Goal: Task Accomplishment & Management: Manage account settings

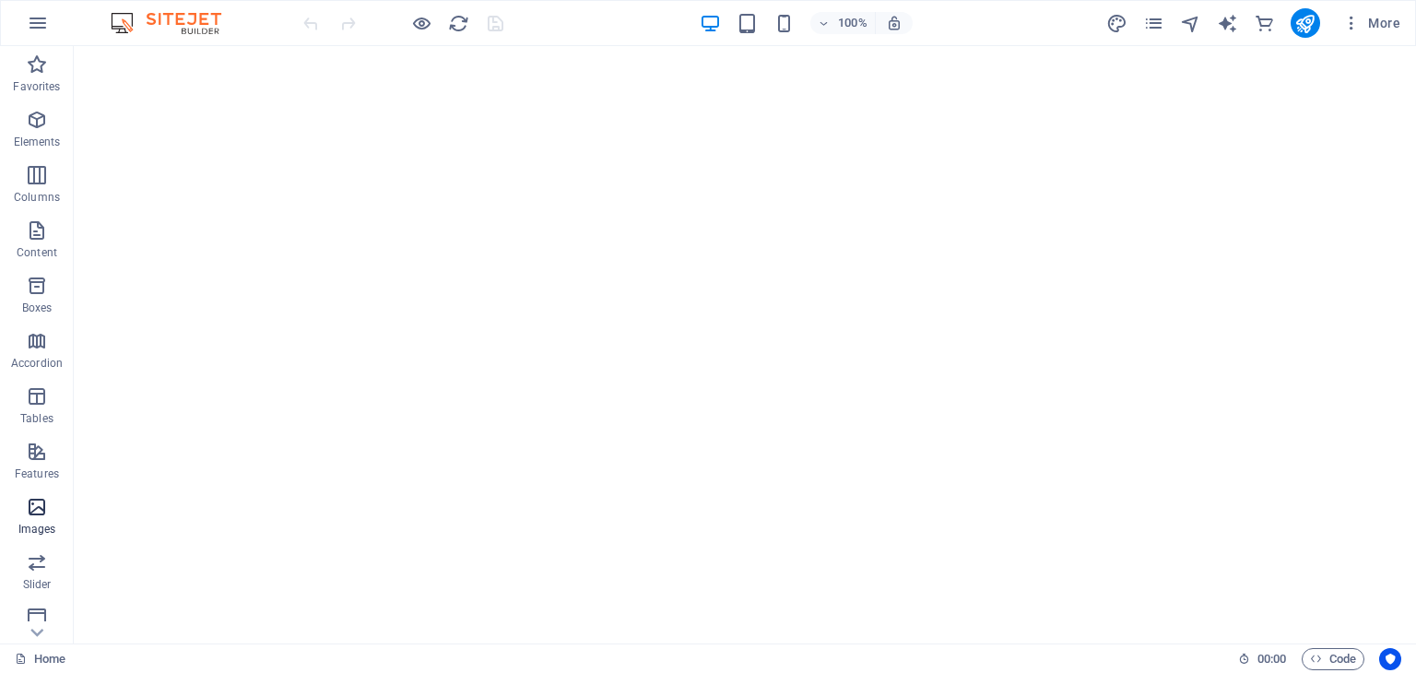
scroll to position [288, 0]
click at [36, 565] on span "Collections" at bounding box center [37, 562] width 74 height 44
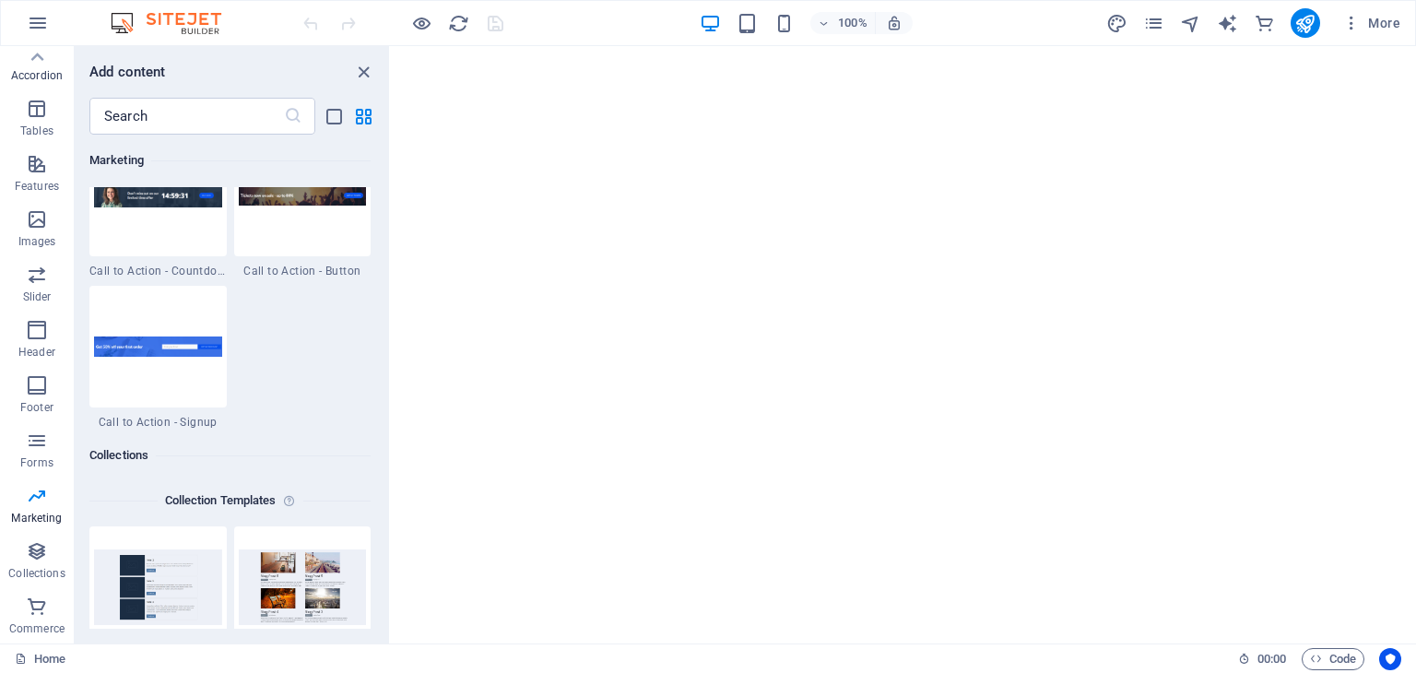
scroll to position [0, 0]
click at [37, 80] on p "Favorites" at bounding box center [36, 86] width 47 height 15
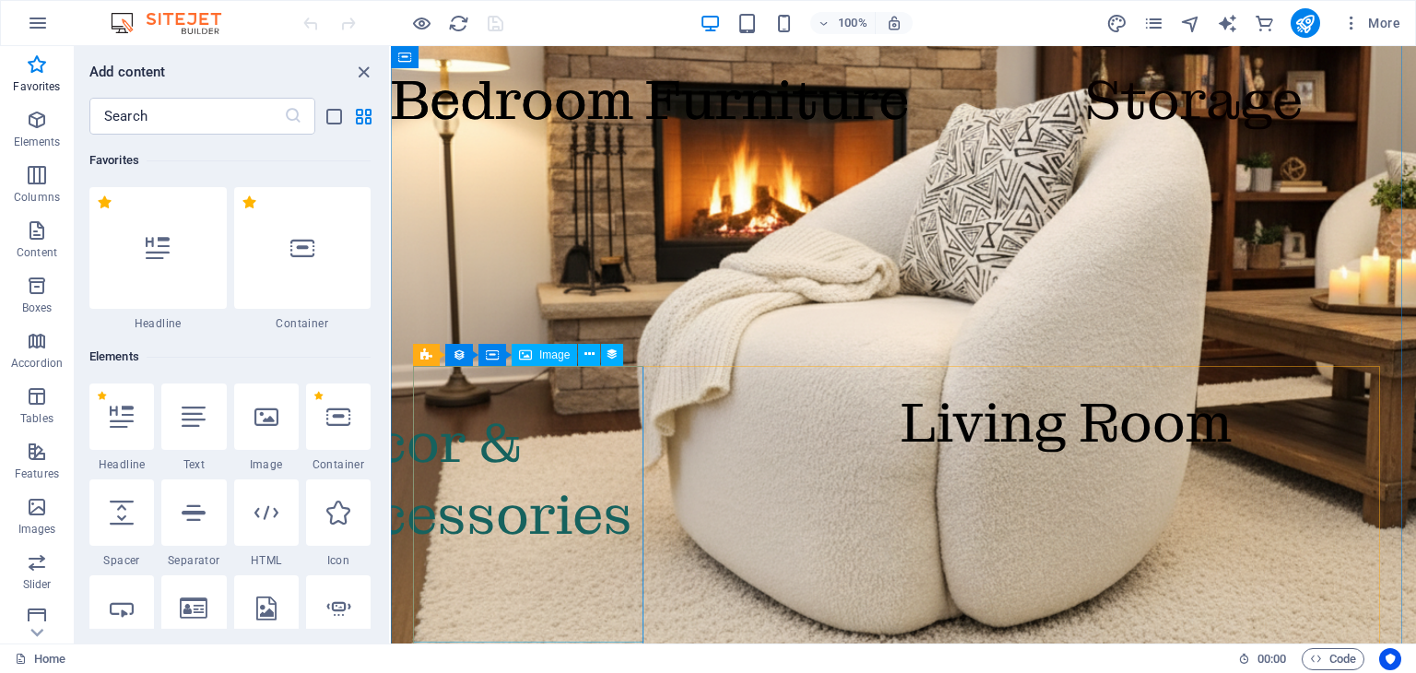
scroll to position [2043, 0]
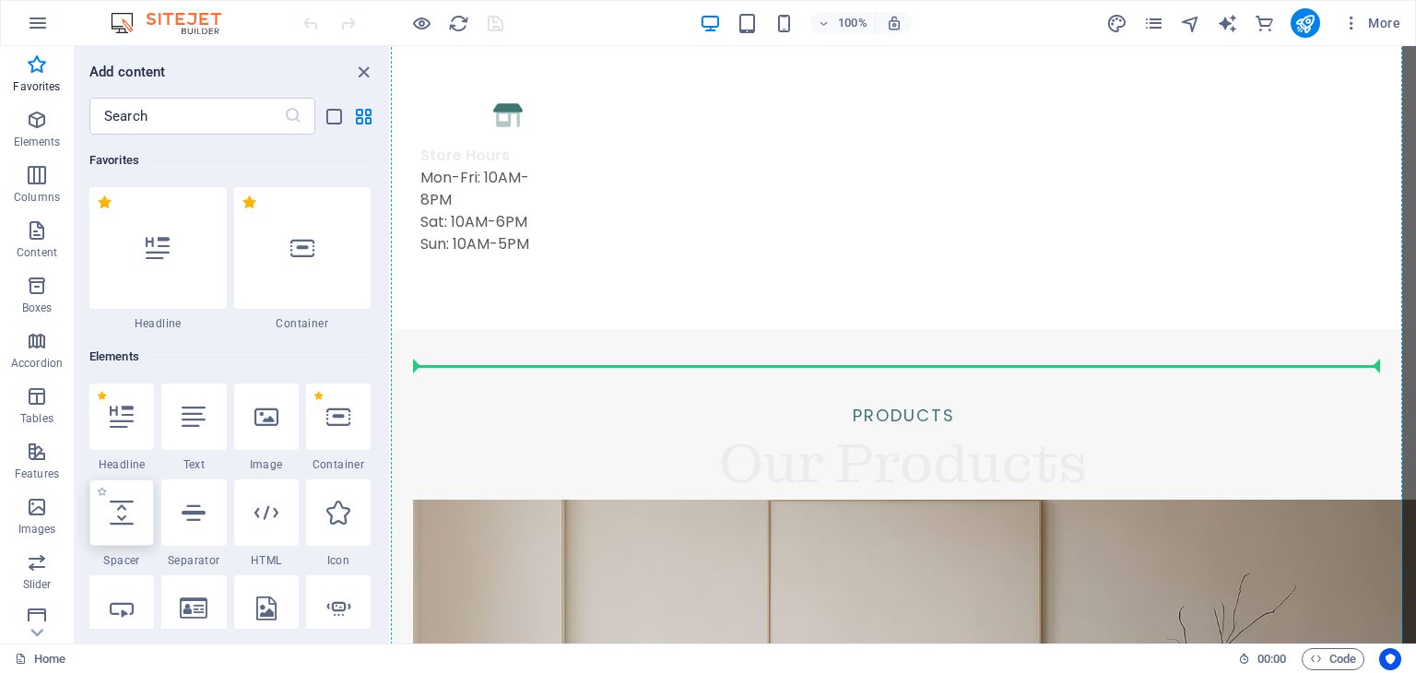
select select "px"
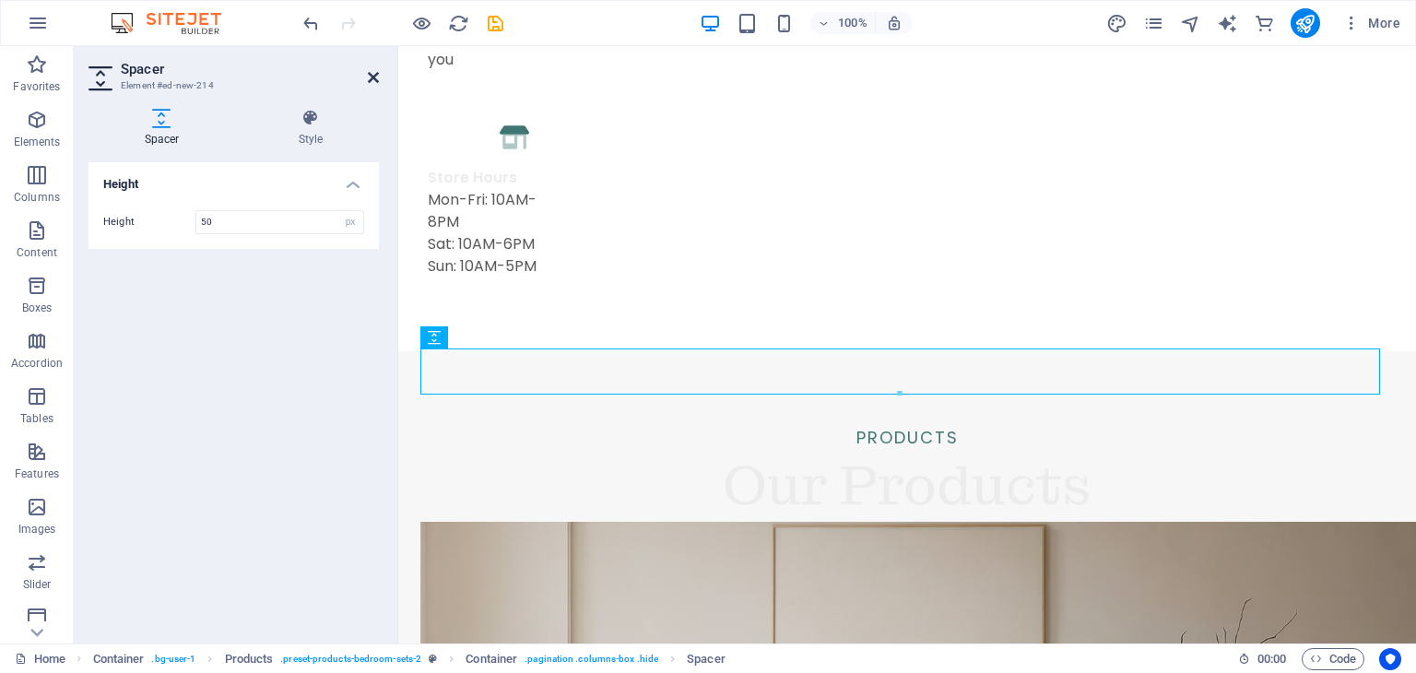
click at [370, 81] on icon at bounding box center [373, 77] width 11 height 15
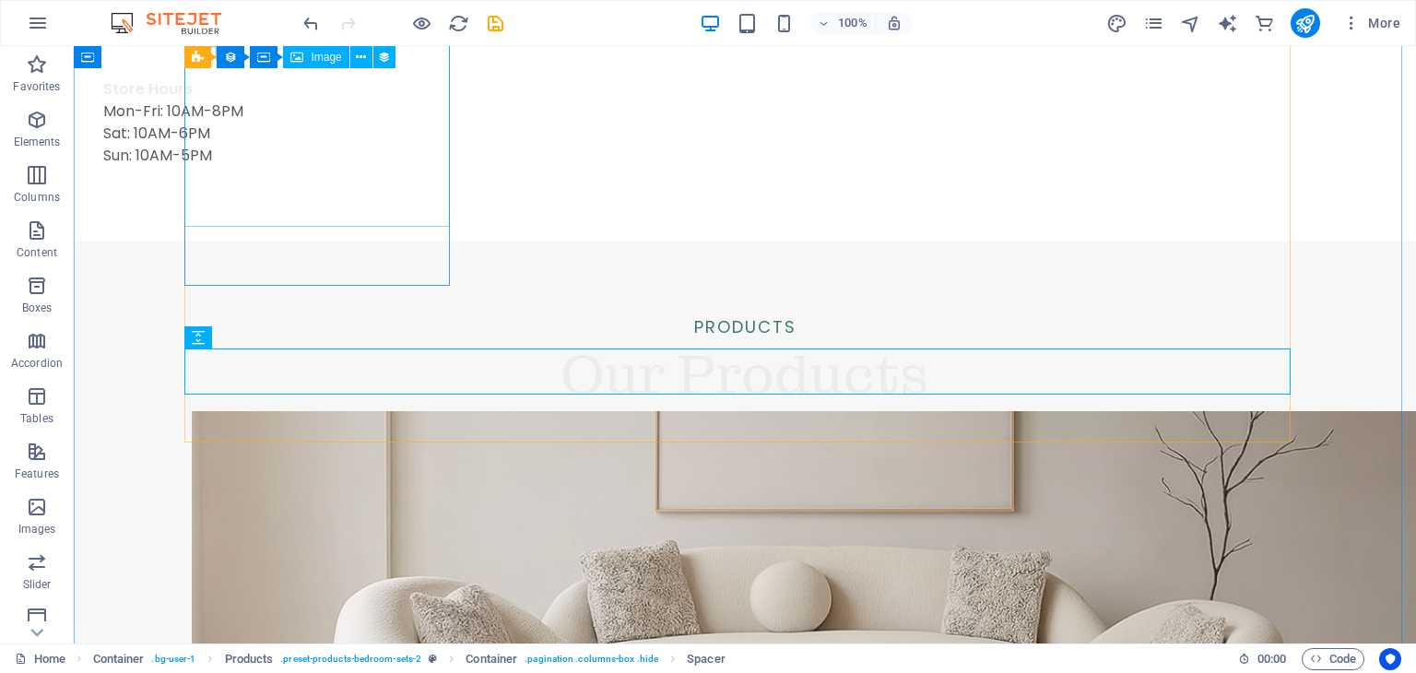
scroll to position [2020, 0]
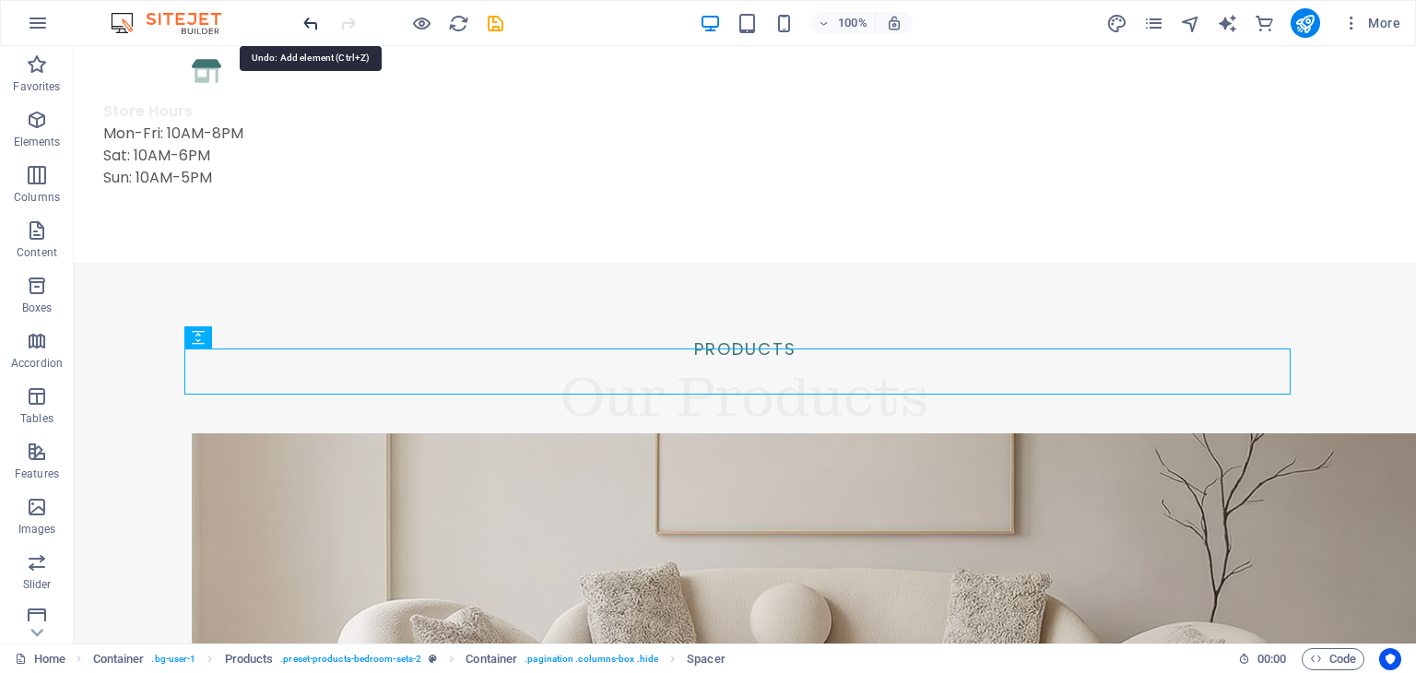
click at [302, 18] on icon "undo" at bounding box center [310, 23] width 21 height 21
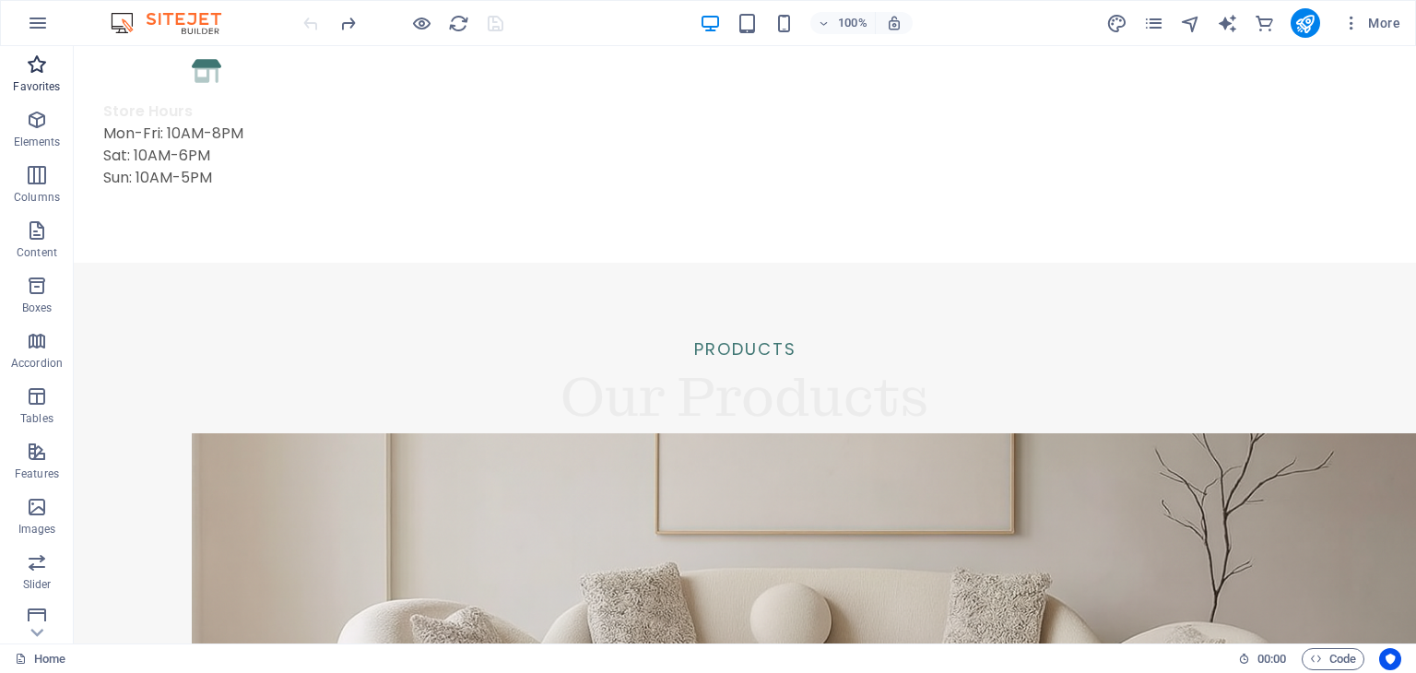
click at [34, 70] on icon "button" at bounding box center [37, 64] width 22 height 22
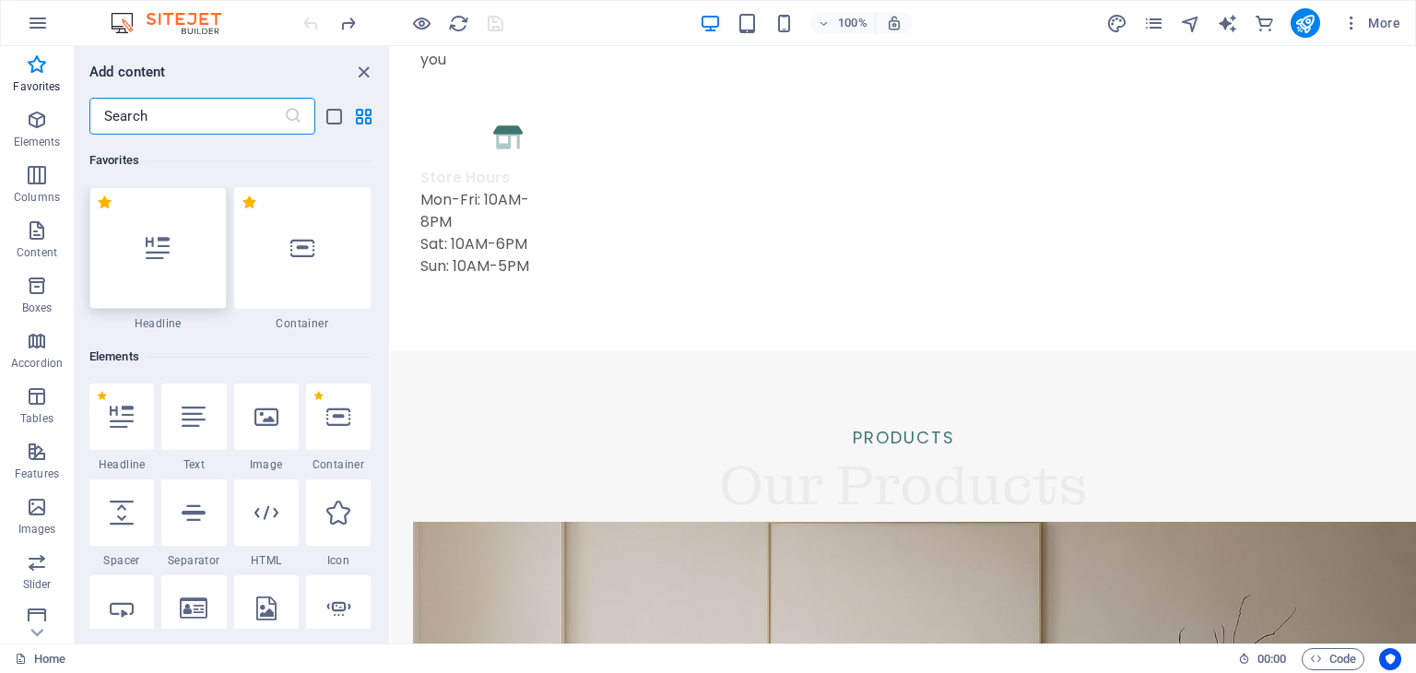
scroll to position [2043, 0]
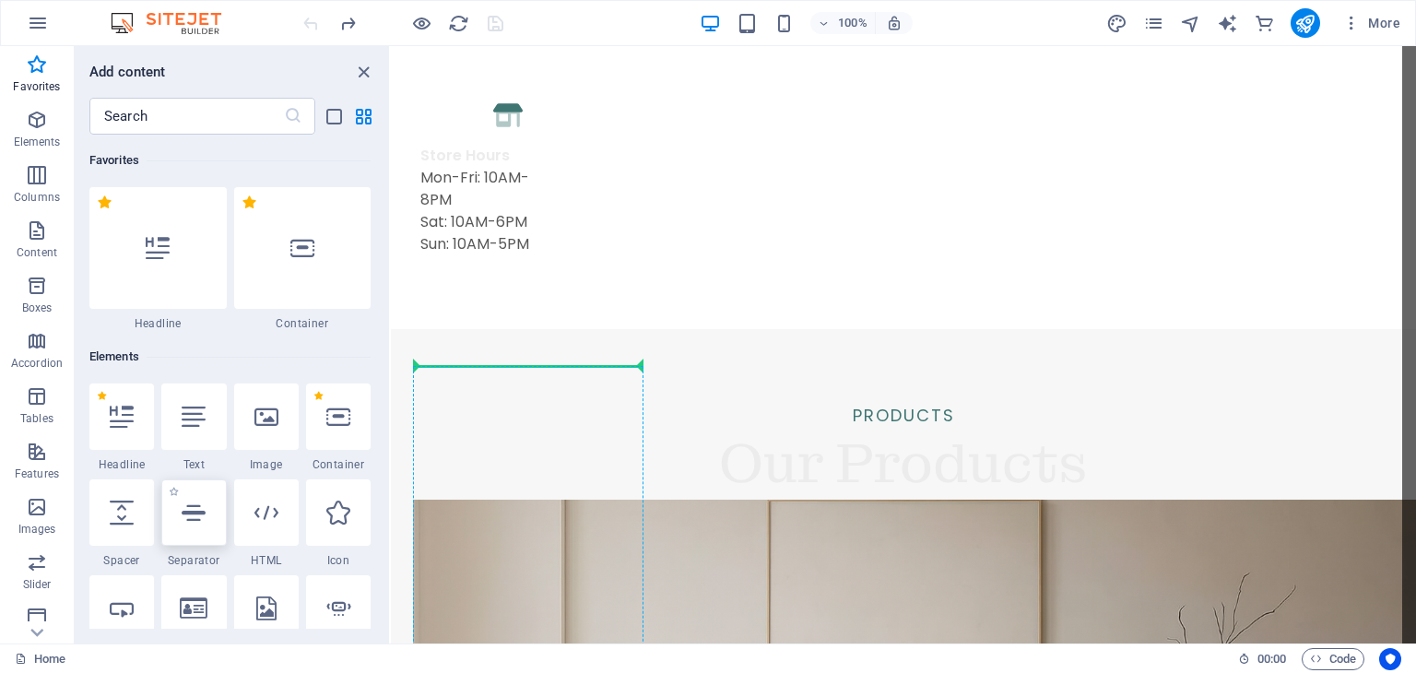
select select "%"
select select "px"
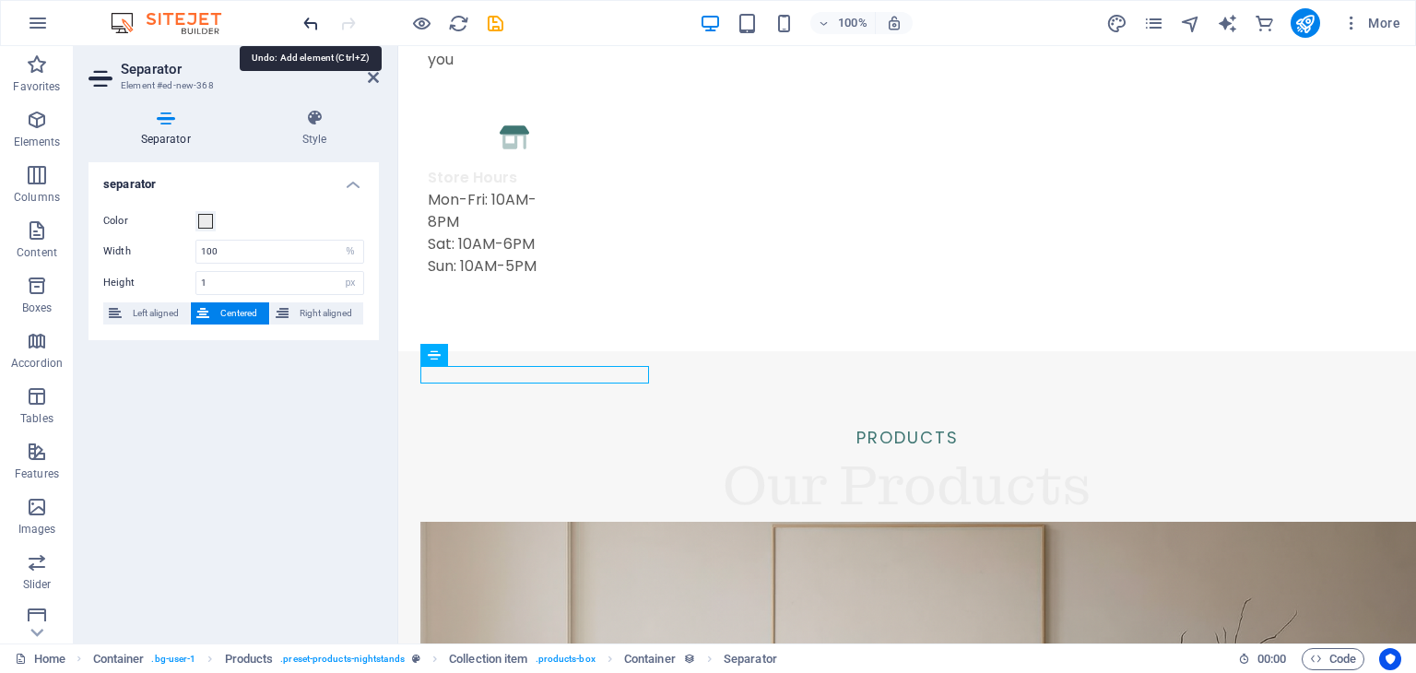
click at [306, 27] on icon "undo" at bounding box center [310, 23] width 21 height 21
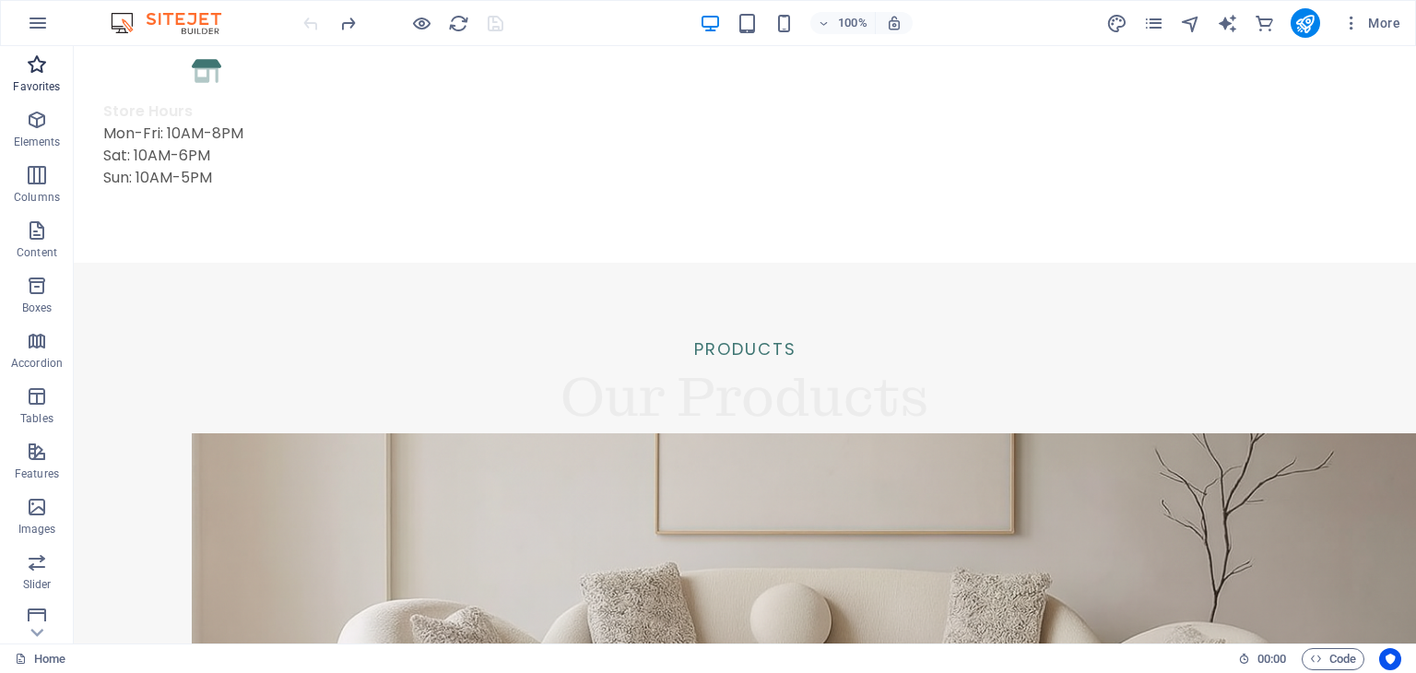
click at [16, 75] on span "Favorites" at bounding box center [37, 75] width 74 height 44
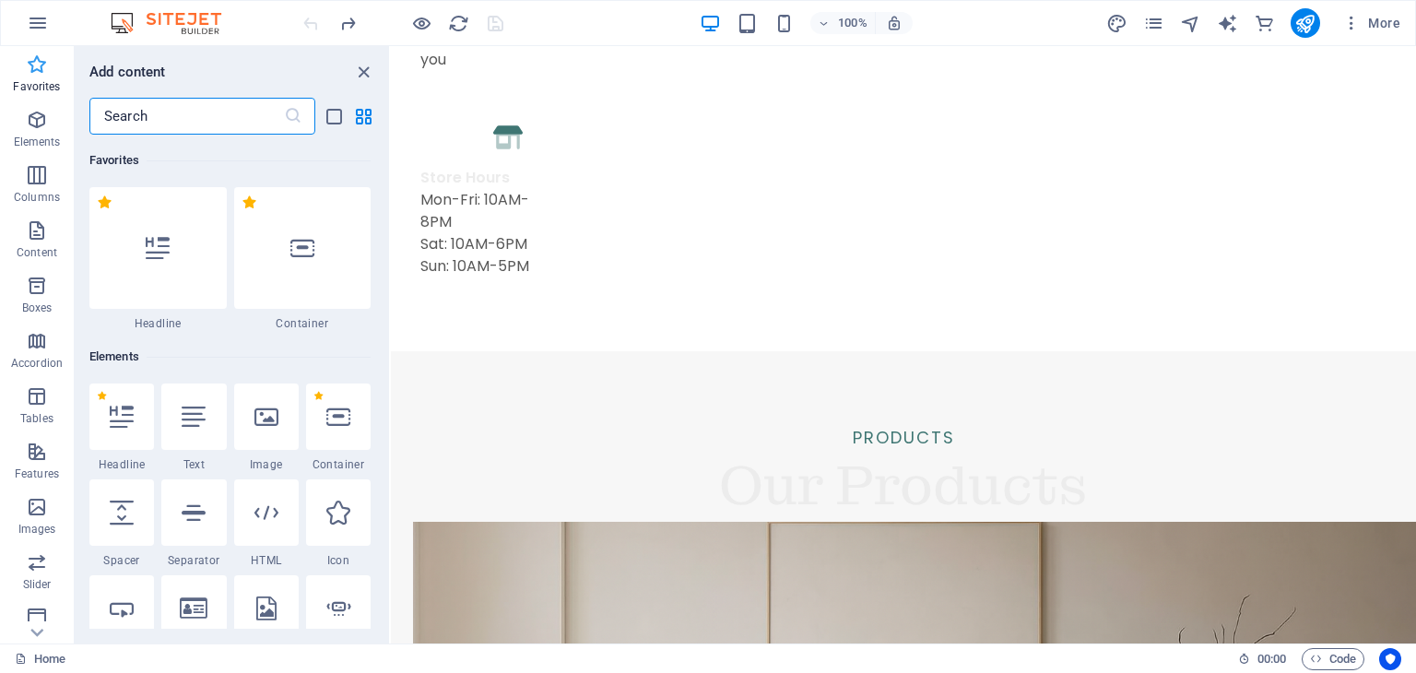
scroll to position [2043, 0]
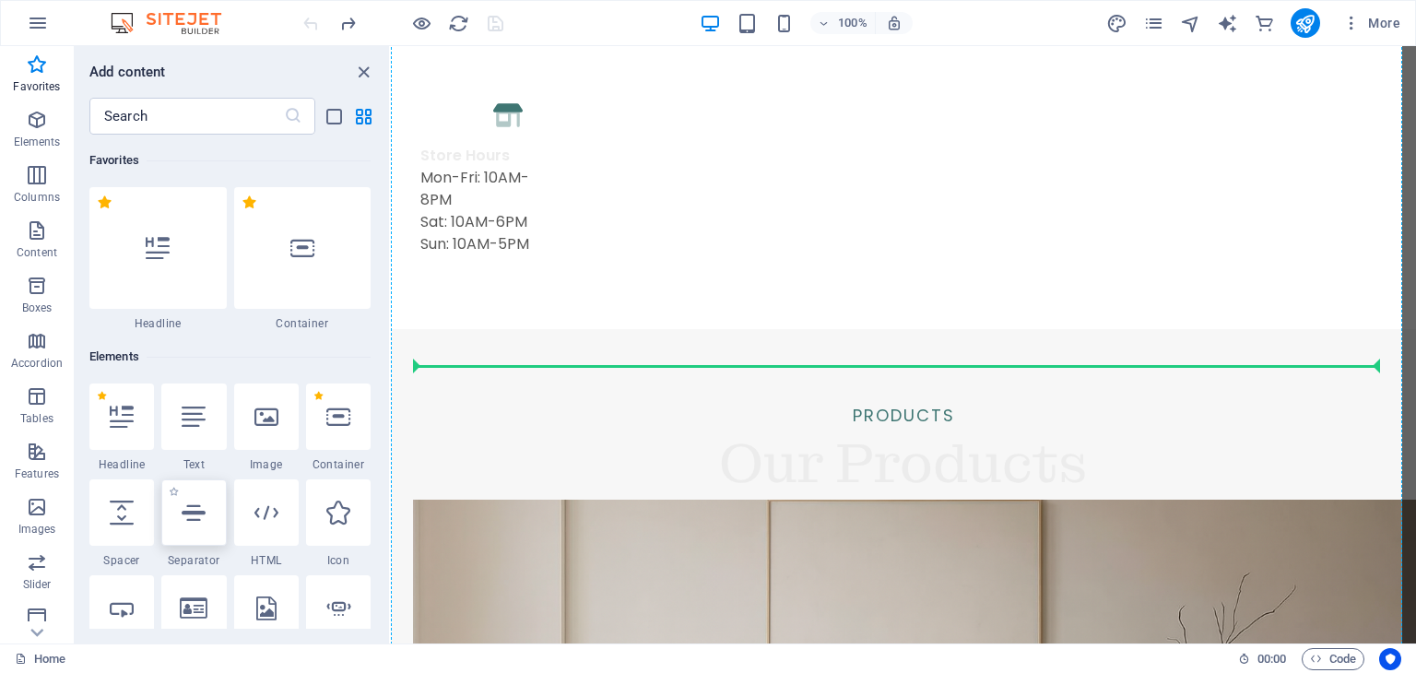
select select "%"
select select "px"
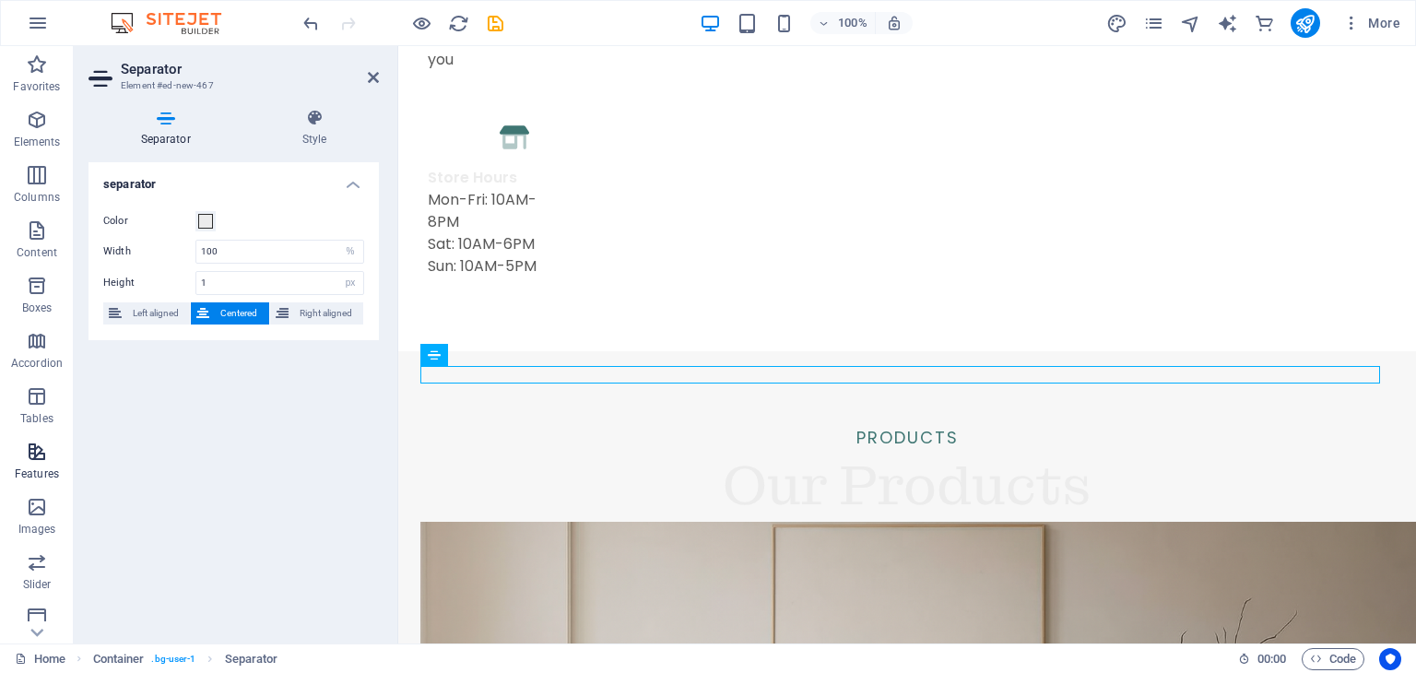
scroll to position [288, 0]
click at [41, 570] on p "Collections" at bounding box center [36, 573] width 56 height 15
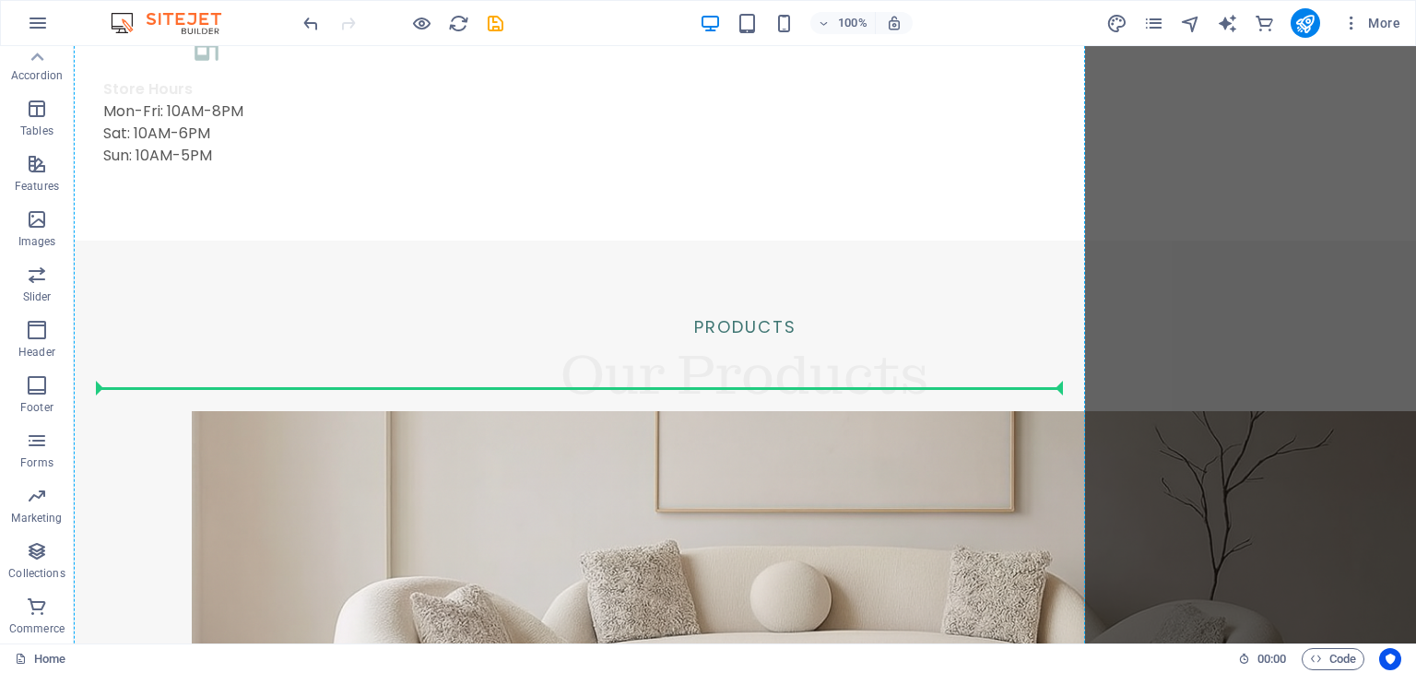
scroll to position [2020, 0]
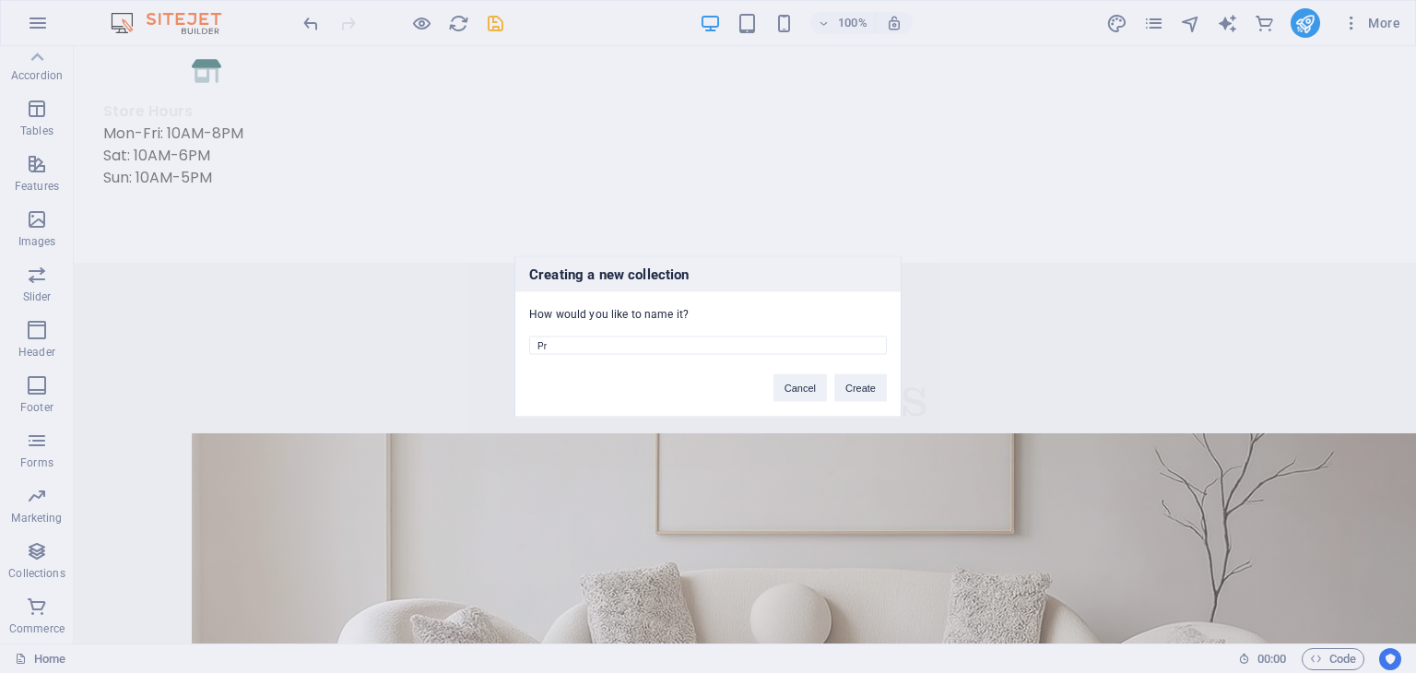
type input "P"
type input "E"
type input "Beds"
click at [846, 391] on button "Create" at bounding box center [860, 388] width 53 height 28
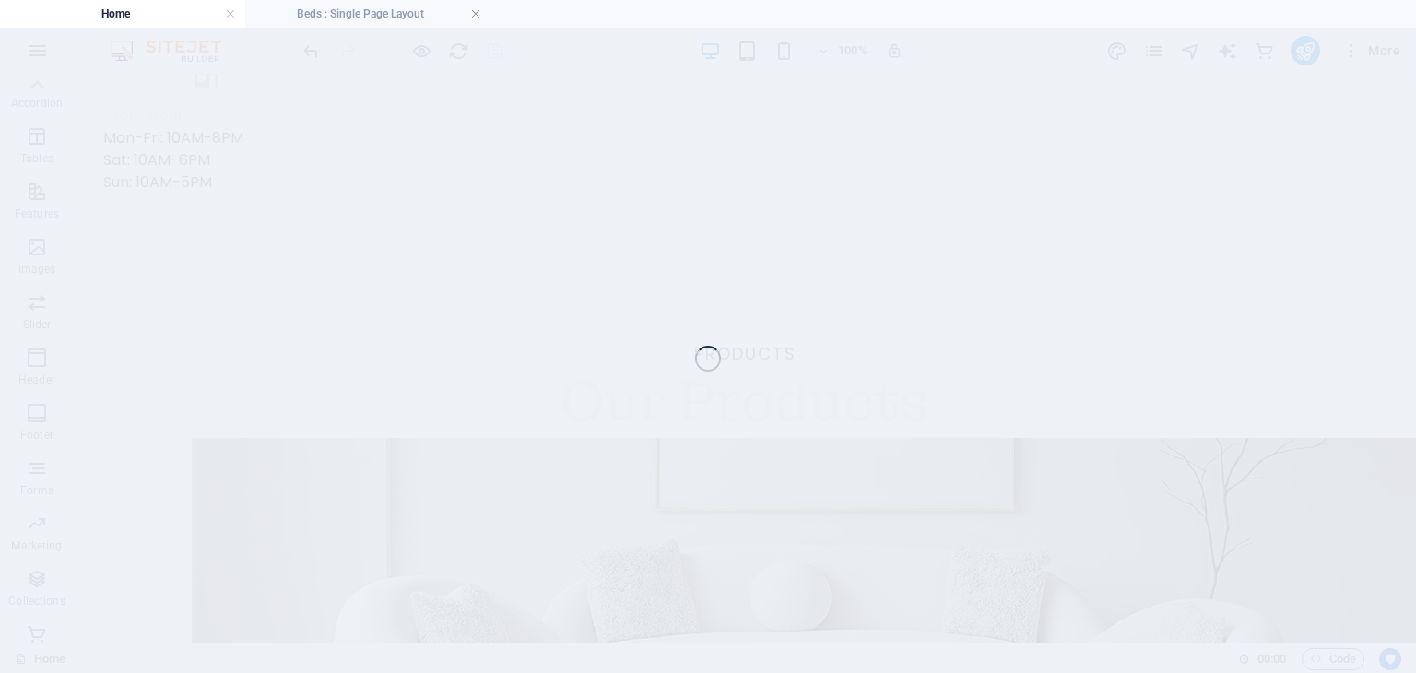
scroll to position [2125, 0]
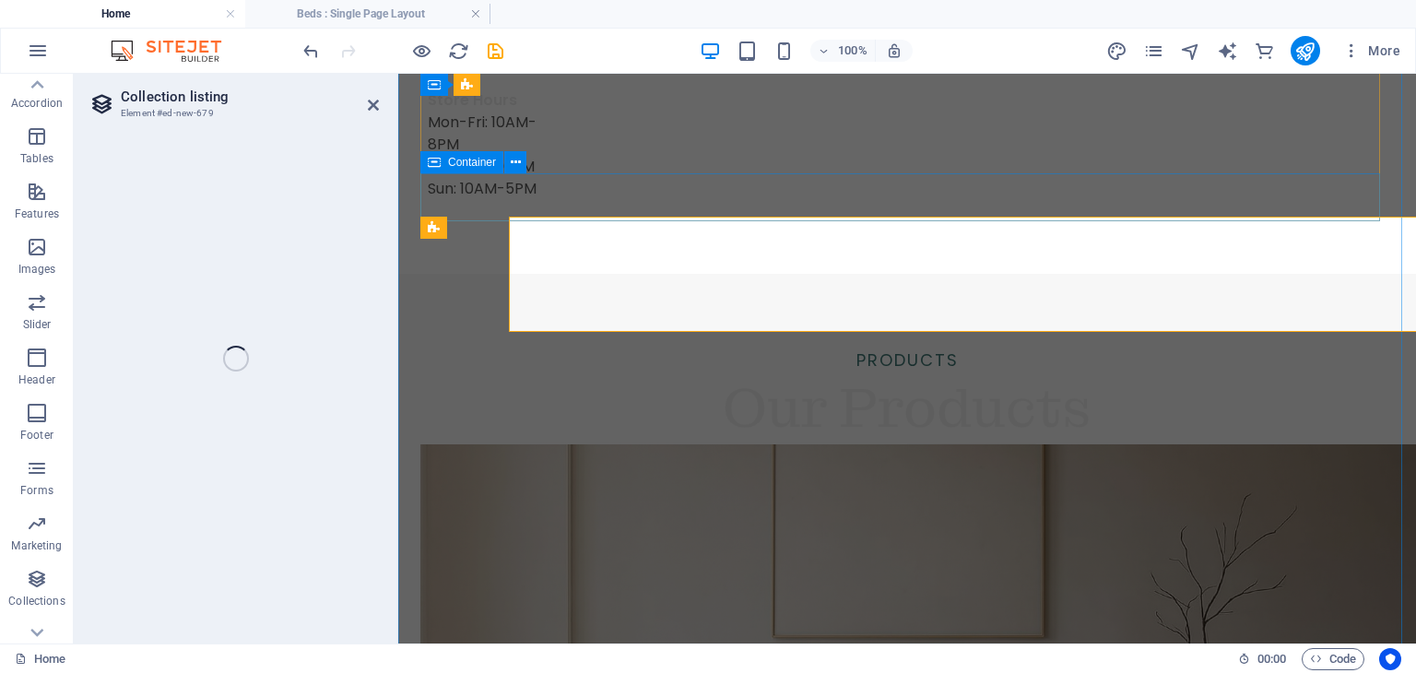
select select "68df06e6b5d7625c15035eaa"
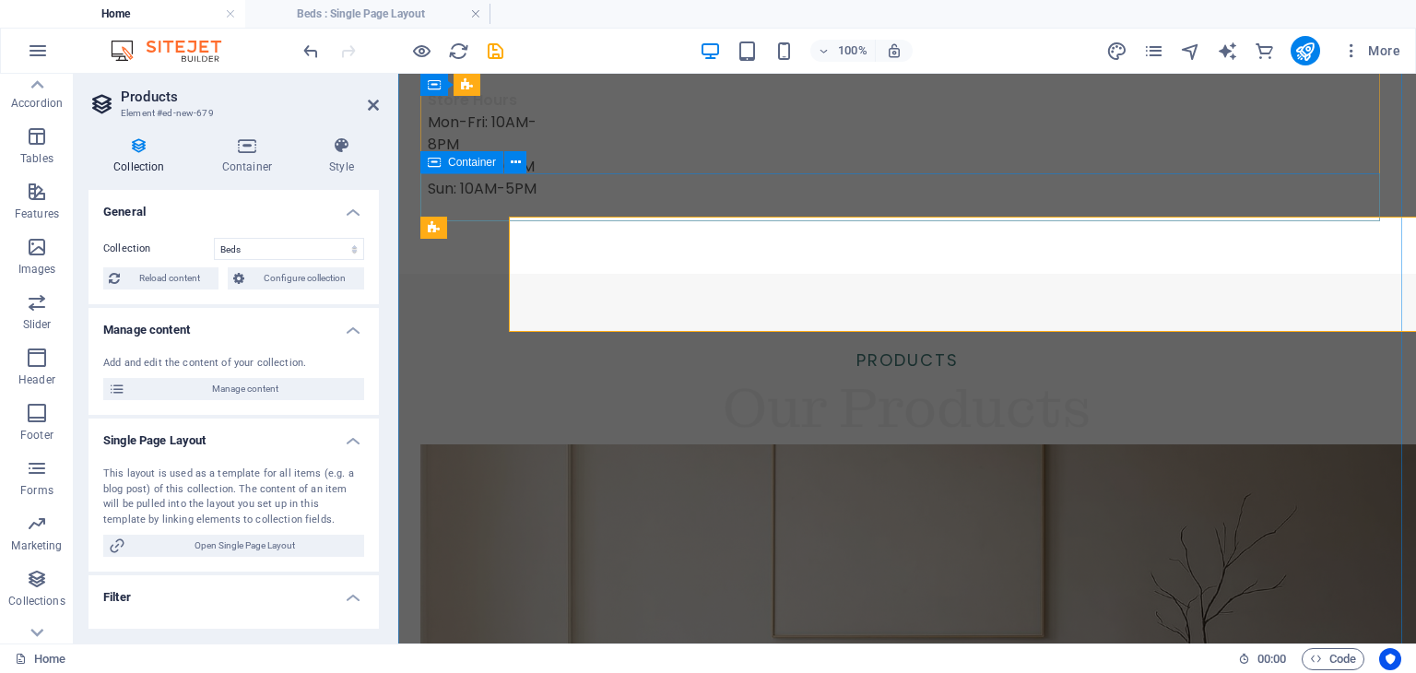
scroll to position [2147, 0]
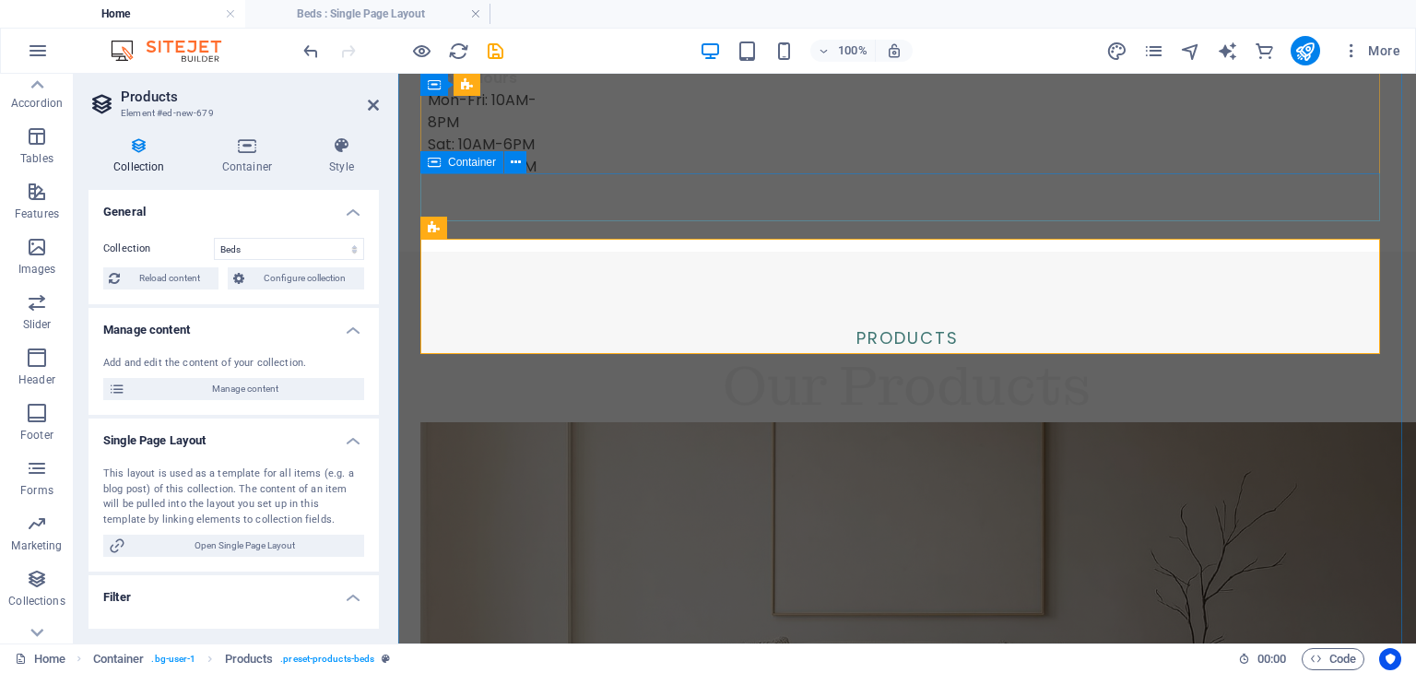
select select "createdAt_DESC"
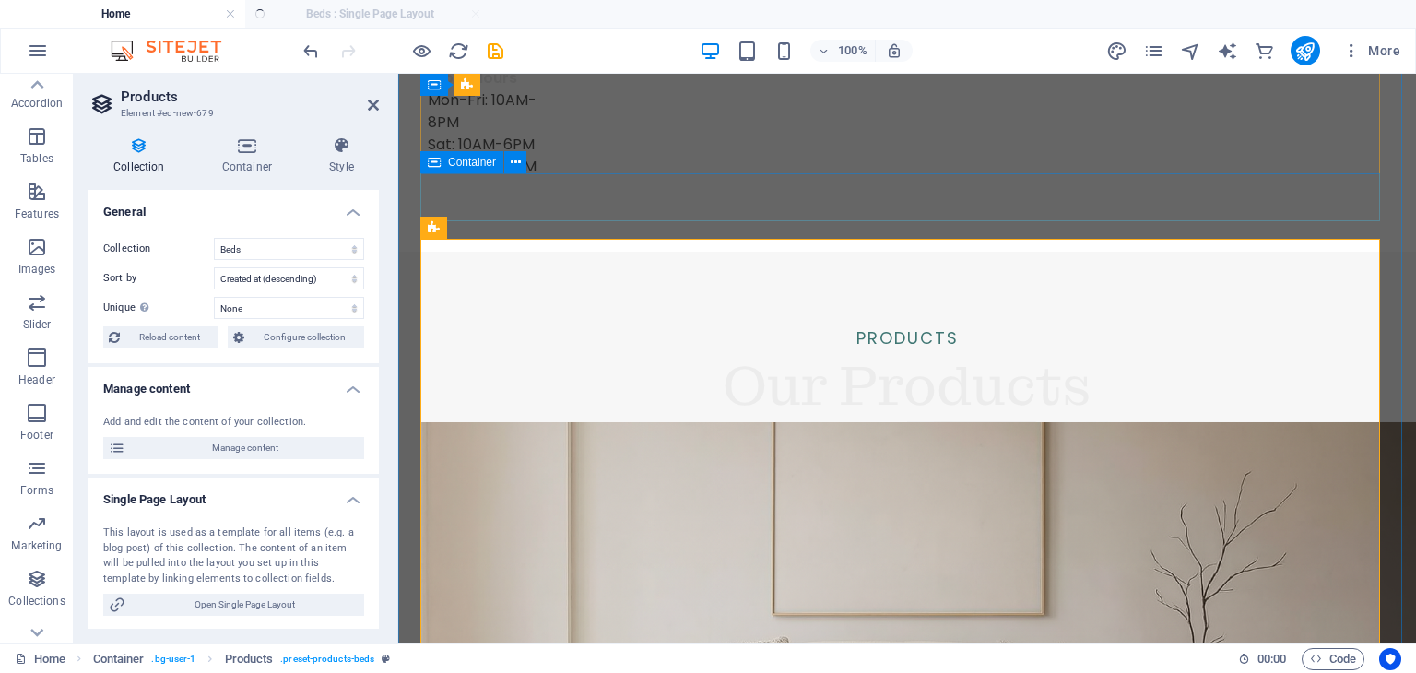
scroll to position [0, 0]
click at [370, 108] on icon at bounding box center [373, 105] width 11 height 15
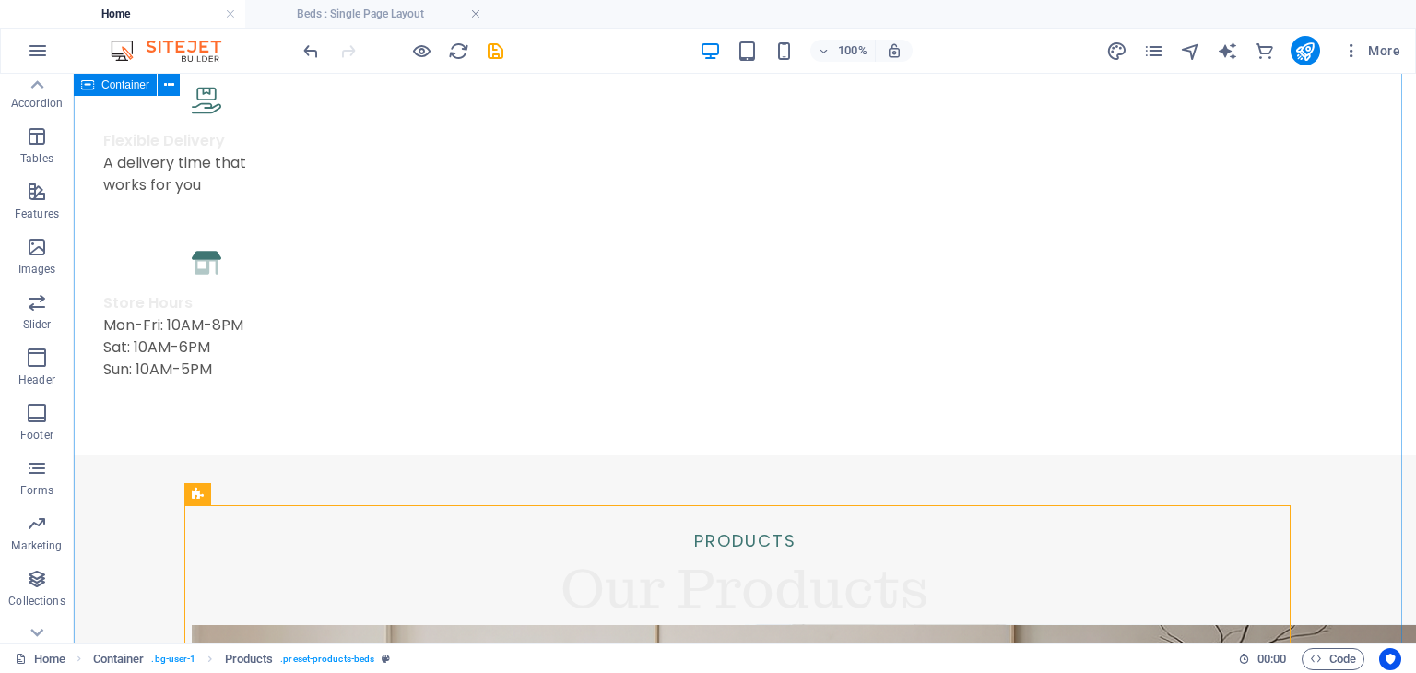
scroll to position [2141, 0]
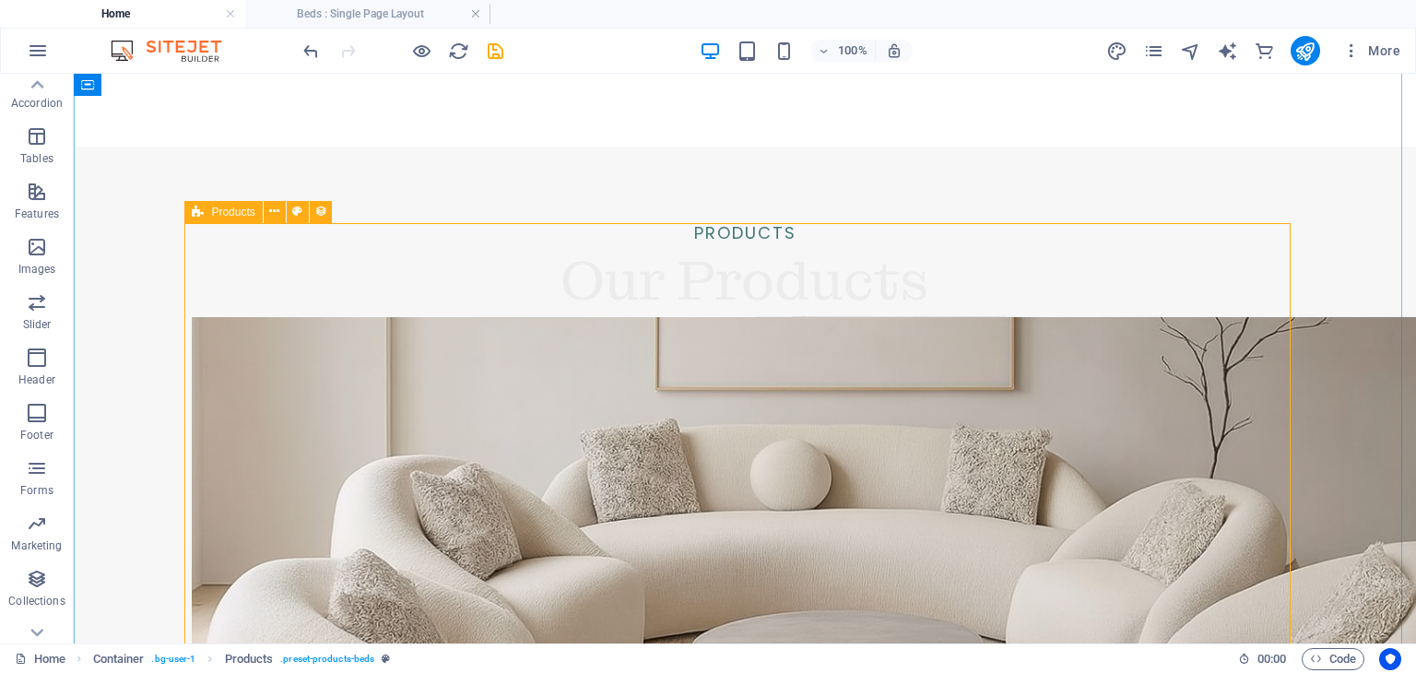
select select "68df06e6b5d7625c15035eaa"
select select "createdAt_DESC"
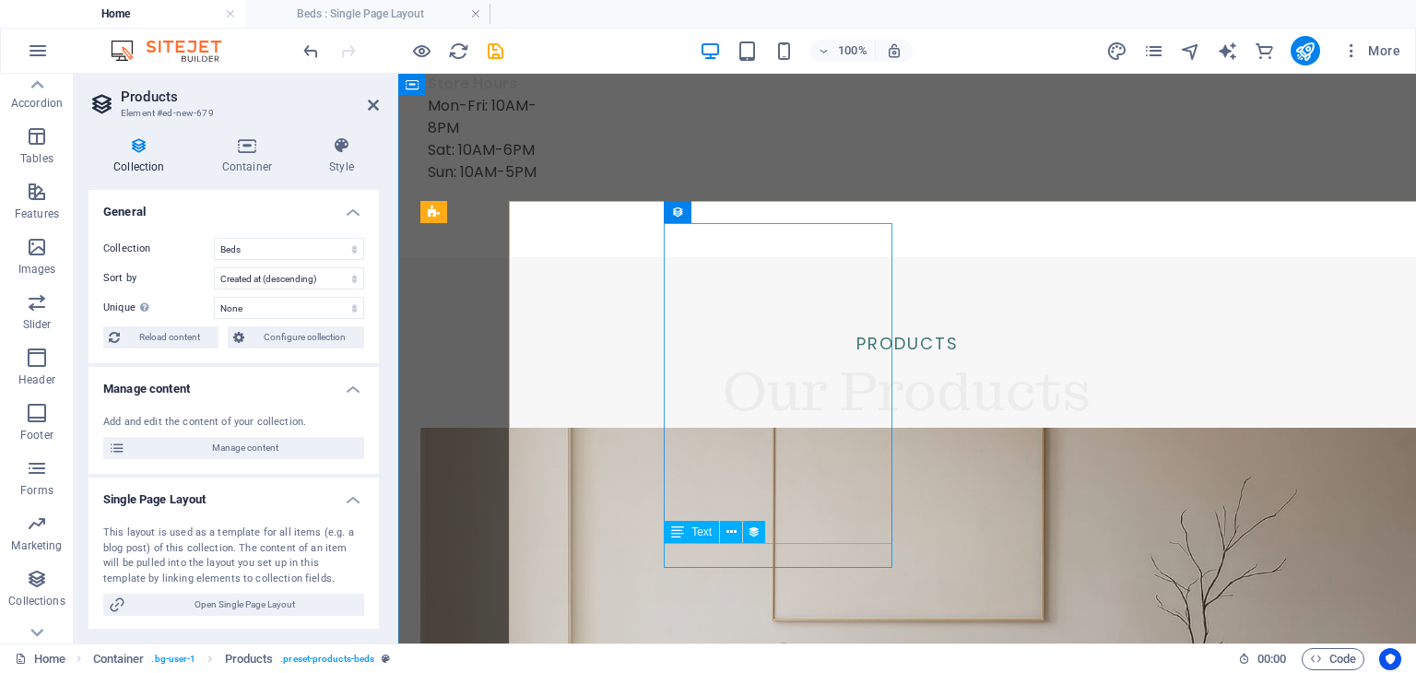
scroll to position [2163, 0]
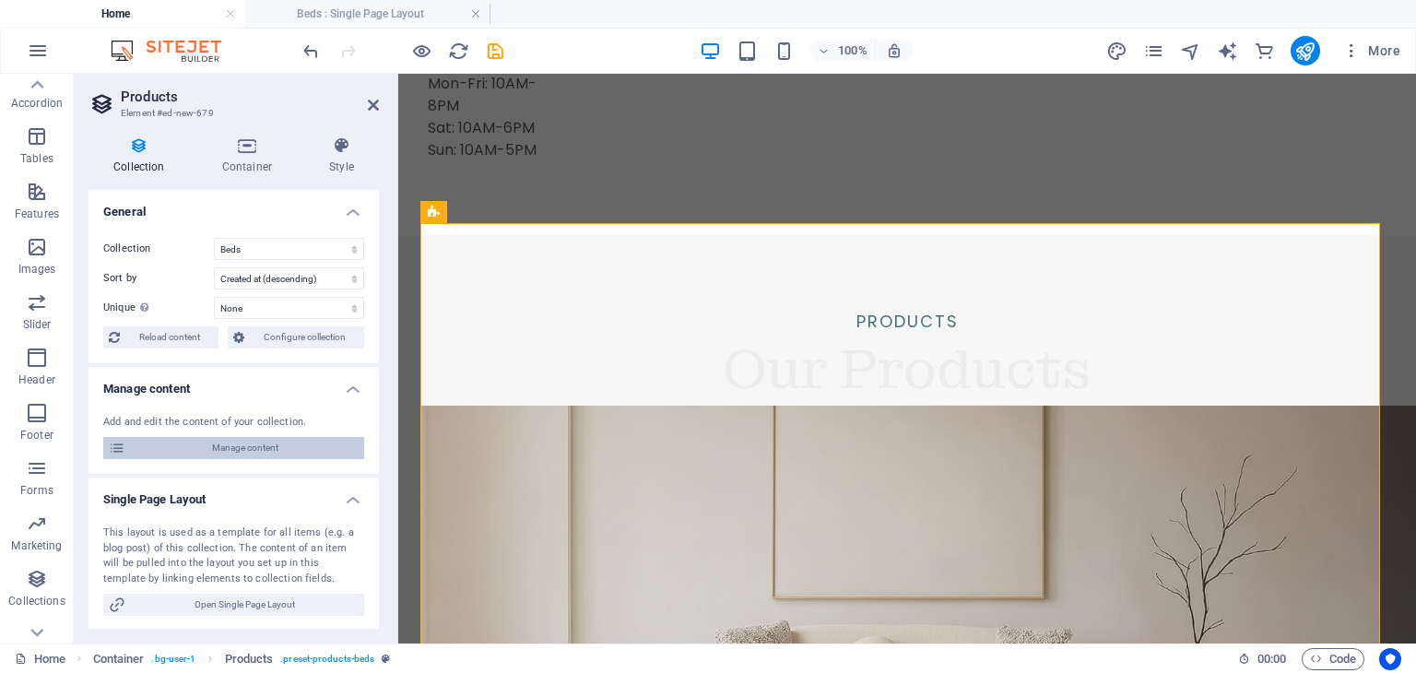
click at [282, 444] on span "Manage content" at bounding box center [245, 448] width 228 height 22
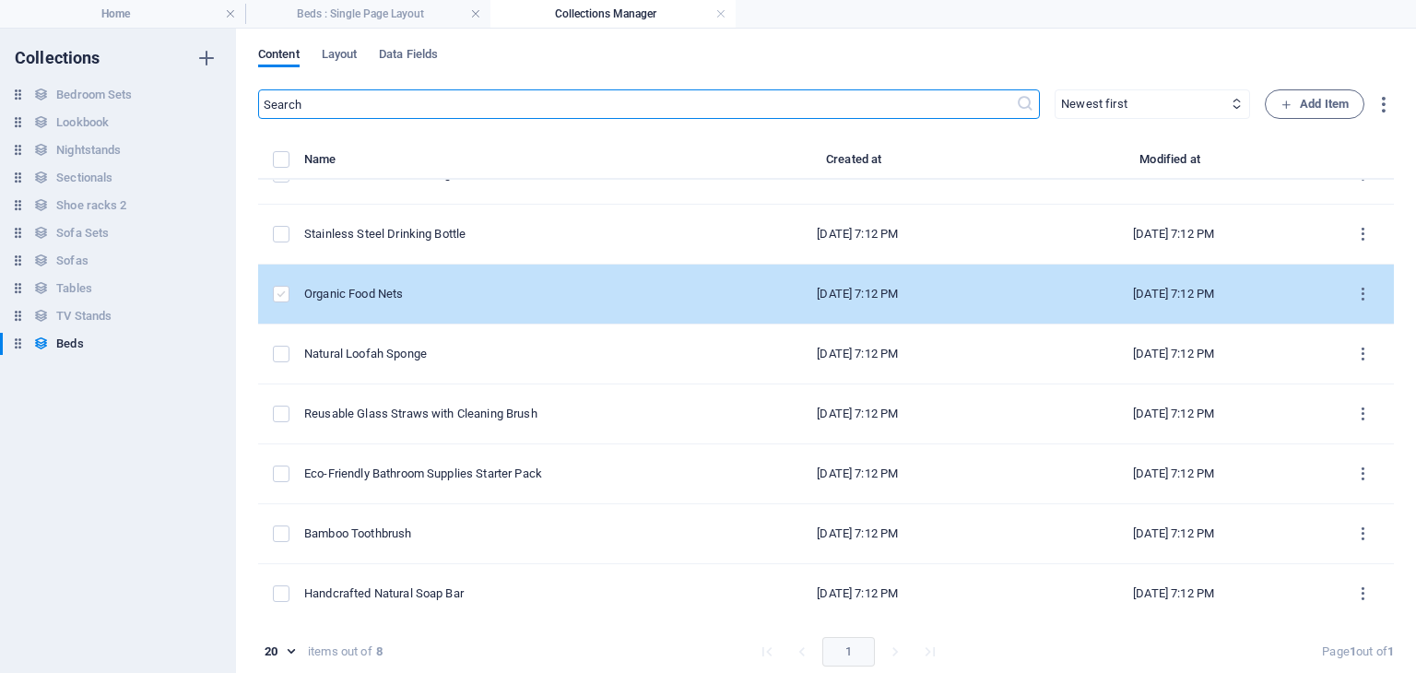
scroll to position [0, 0]
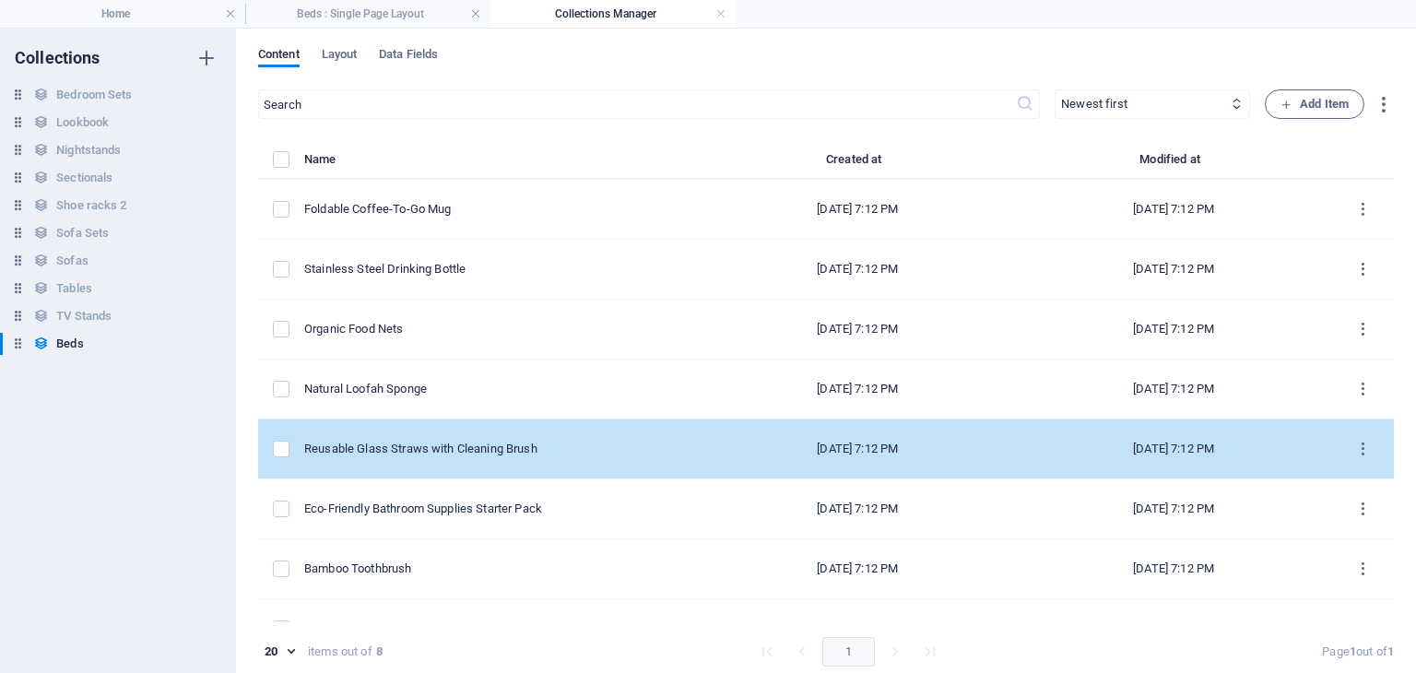
click at [289, 447] on div "items list" at bounding box center [281, 449] width 17 height 17
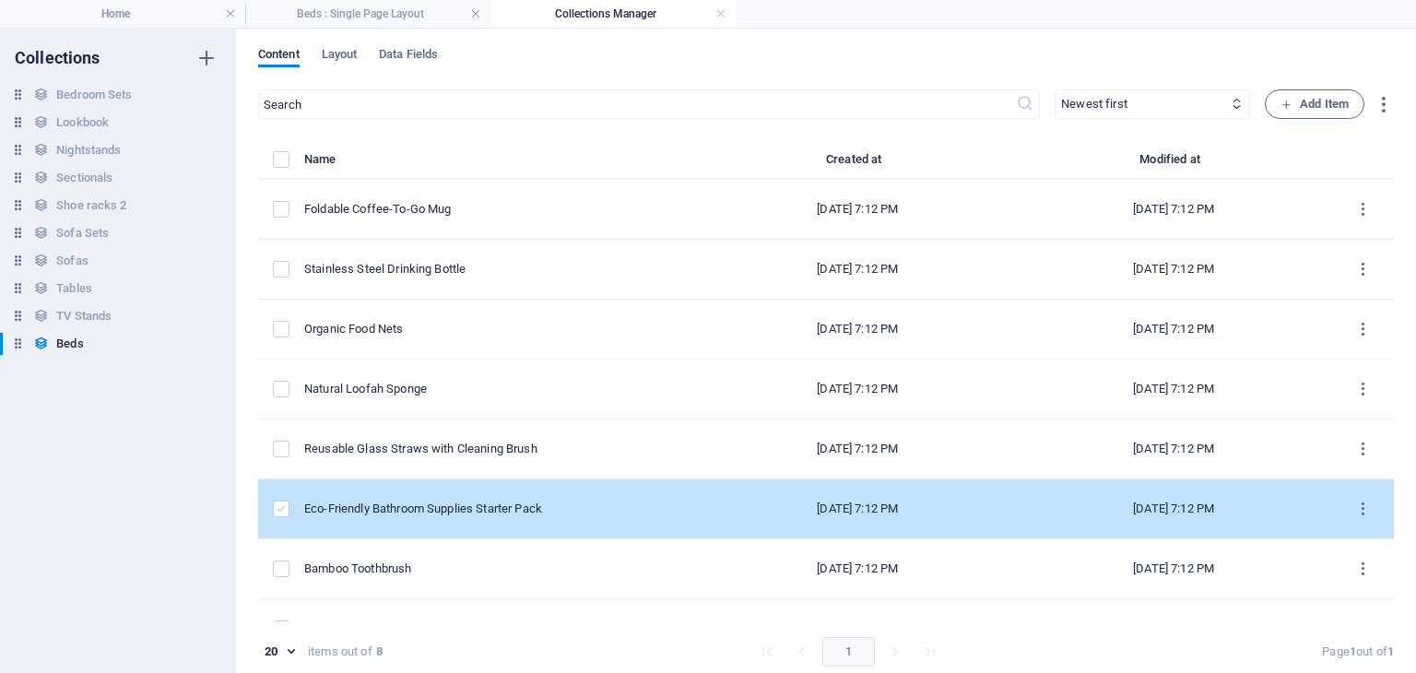
click at [284, 506] on label "items list" at bounding box center [281, 508] width 17 height 17
click at [0, 0] on input "items list" at bounding box center [0, 0] width 0 height 0
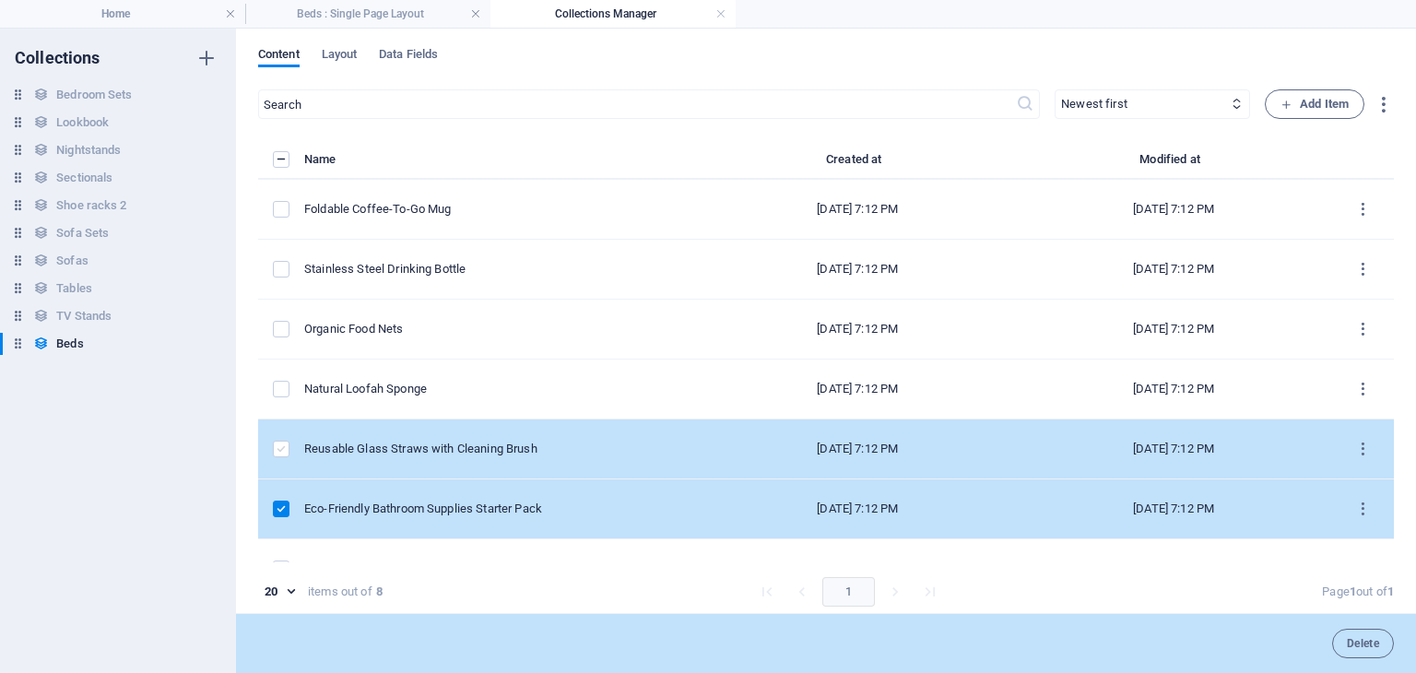
click at [277, 453] on label "items list" at bounding box center [281, 449] width 17 height 17
click at [0, 0] on input "items list" at bounding box center [0, 0] width 0 height 0
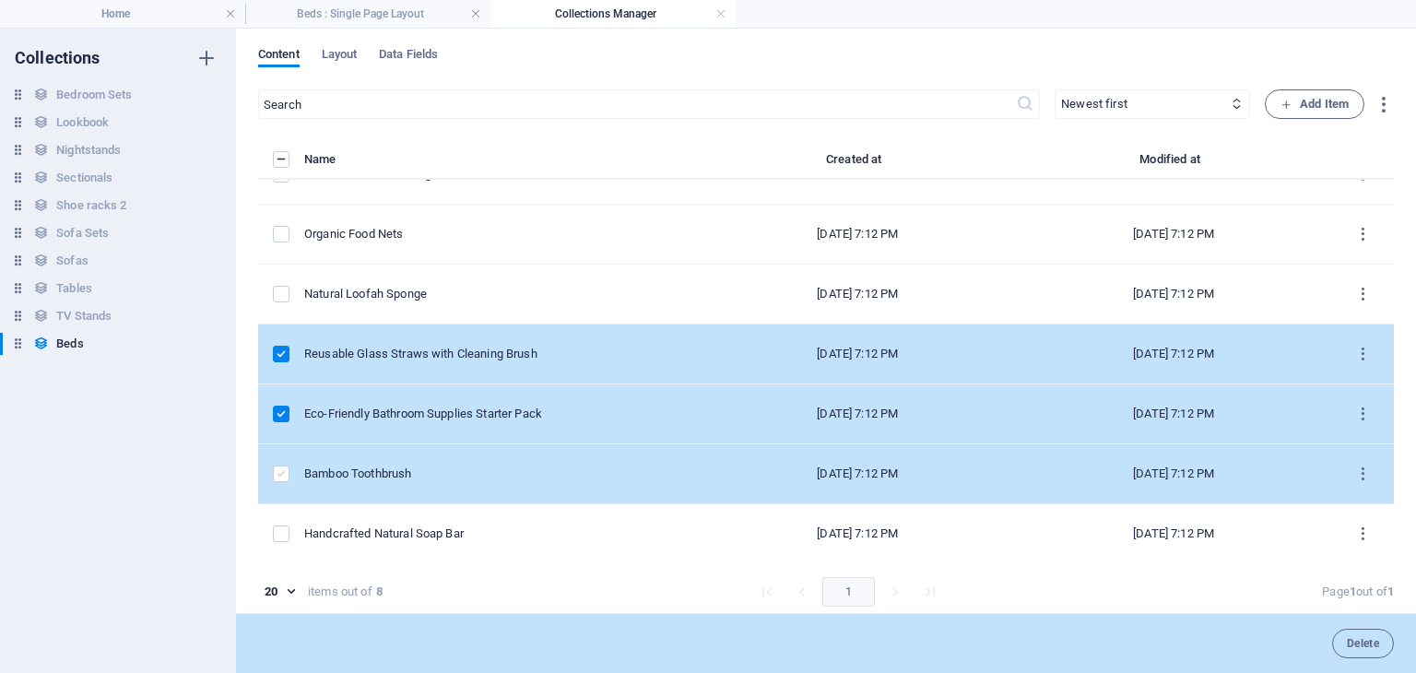
click at [282, 469] on label "items list" at bounding box center [281, 473] width 17 height 17
click at [0, 0] on input "items list" at bounding box center [0, 0] width 0 height 0
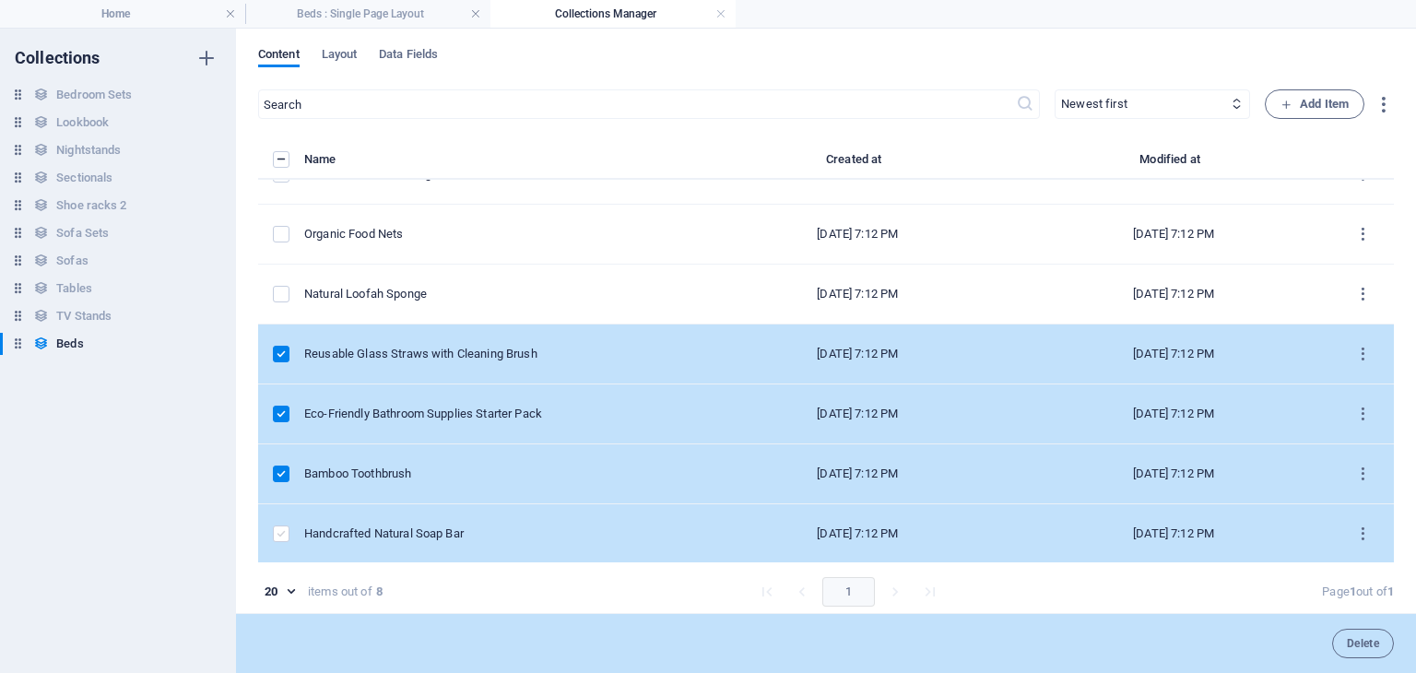
click at [283, 537] on label "items list" at bounding box center [281, 533] width 17 height 17
click at [0, 0] on input "items list" at bounding box center [0, 0] width 0 height 0
click at [1356, 639] on span "Delete" at bounding box center [1363, 643] width 32 height 11
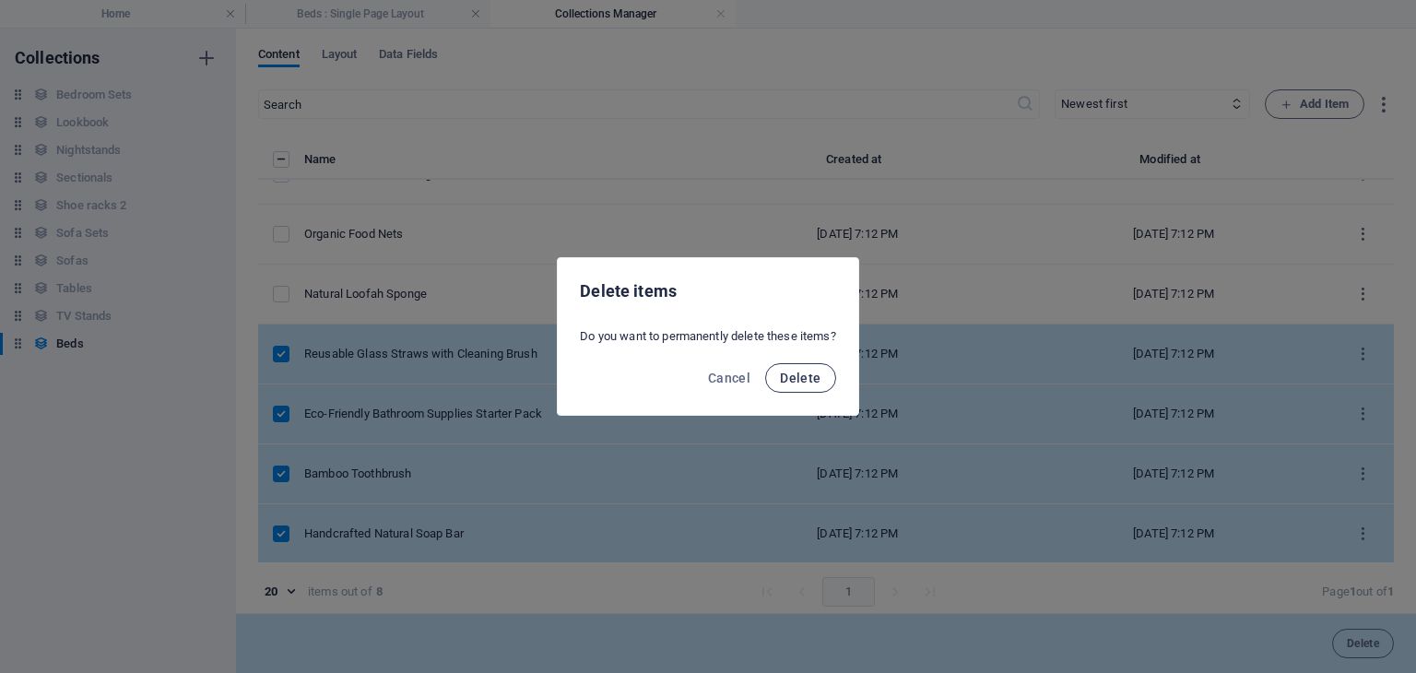
click at [809, 377] on span "Delete" at bounding box center [800, 378] width 41 height 15
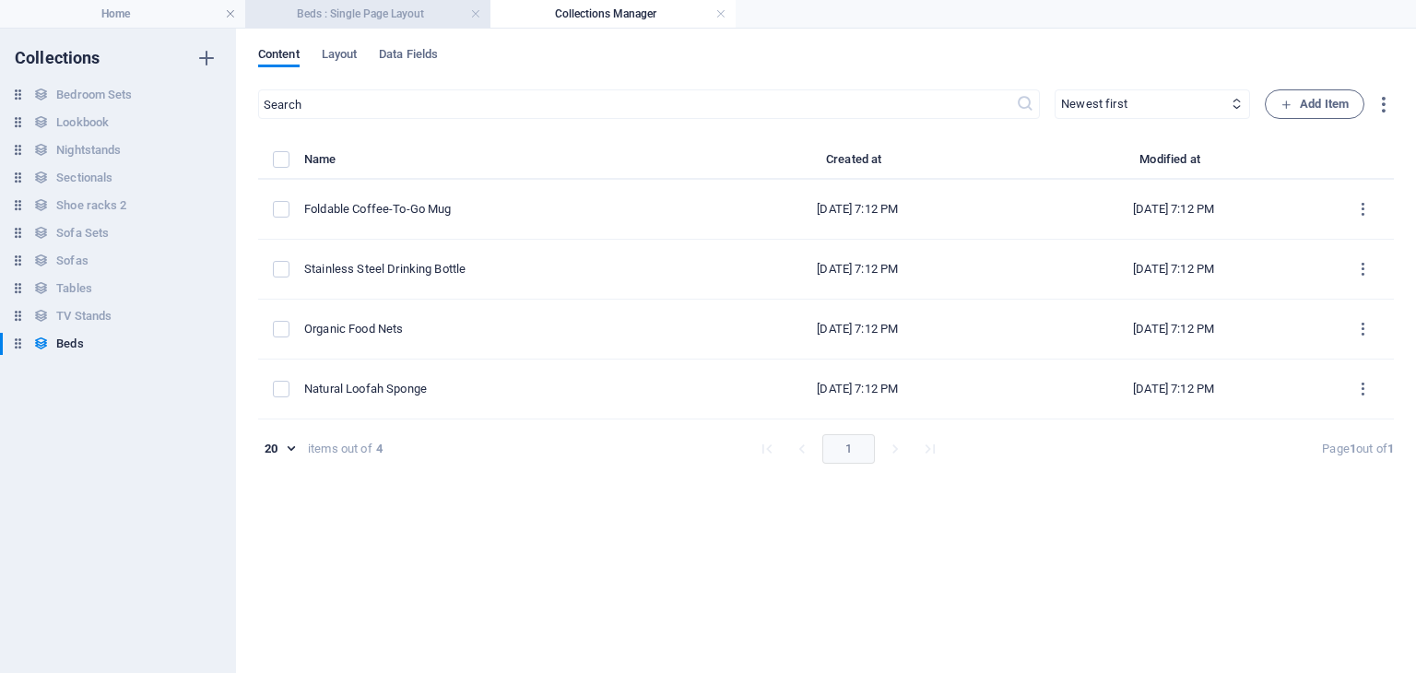
scroll to position [0, 0]
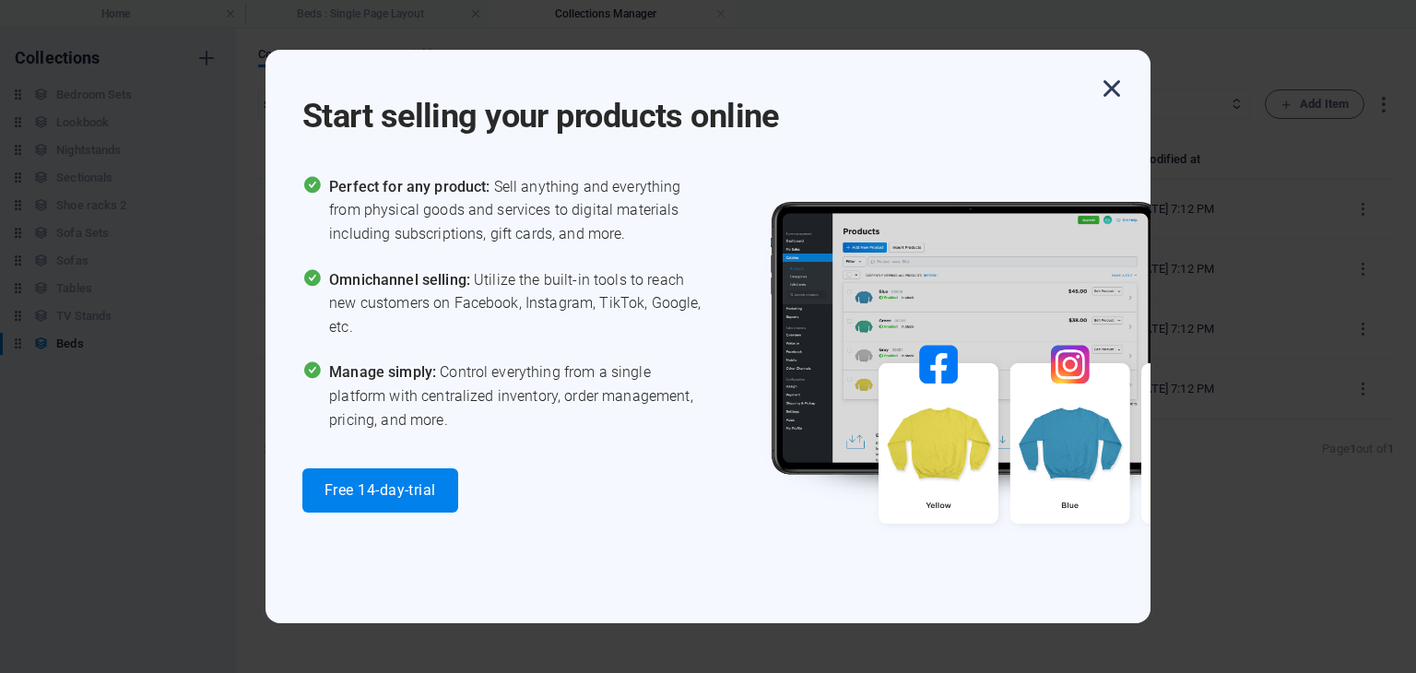
click at [1114, 92] on icon "button" at bounding box center [1111, 88] width 33 height 33
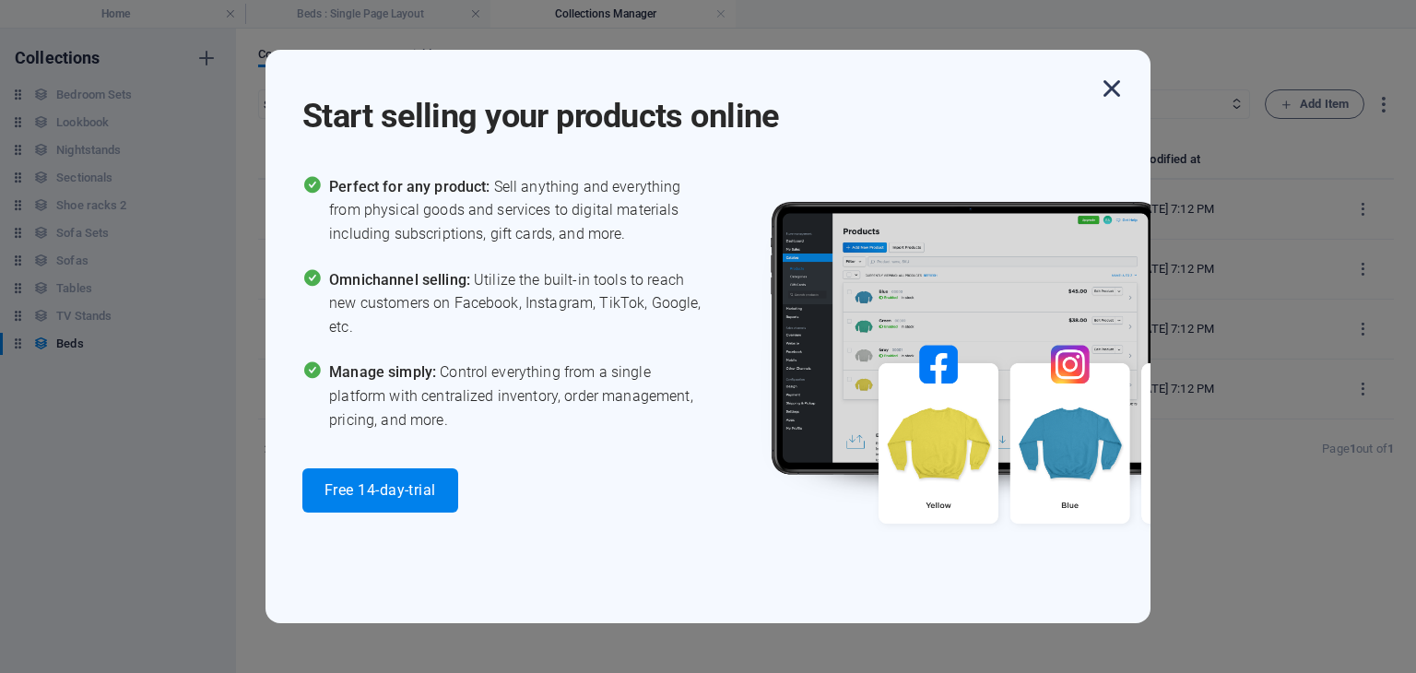
click at [1114, 89] on icon "button" at bounding box center [1111, 88] width 33 height 33
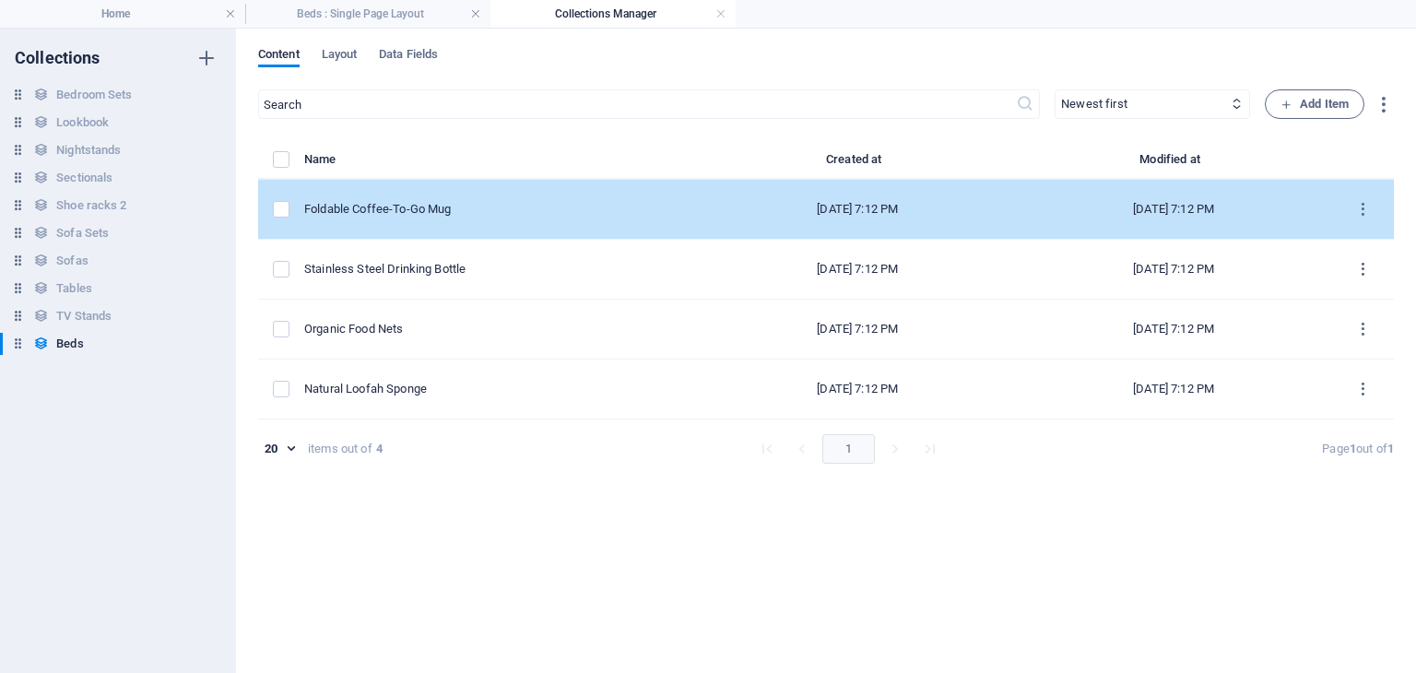
click at [436, 208] on div "Foldable Coffee-To-Go Mug" at bounding box center [494, 209] width 381 height 17
select select "Out of stock"
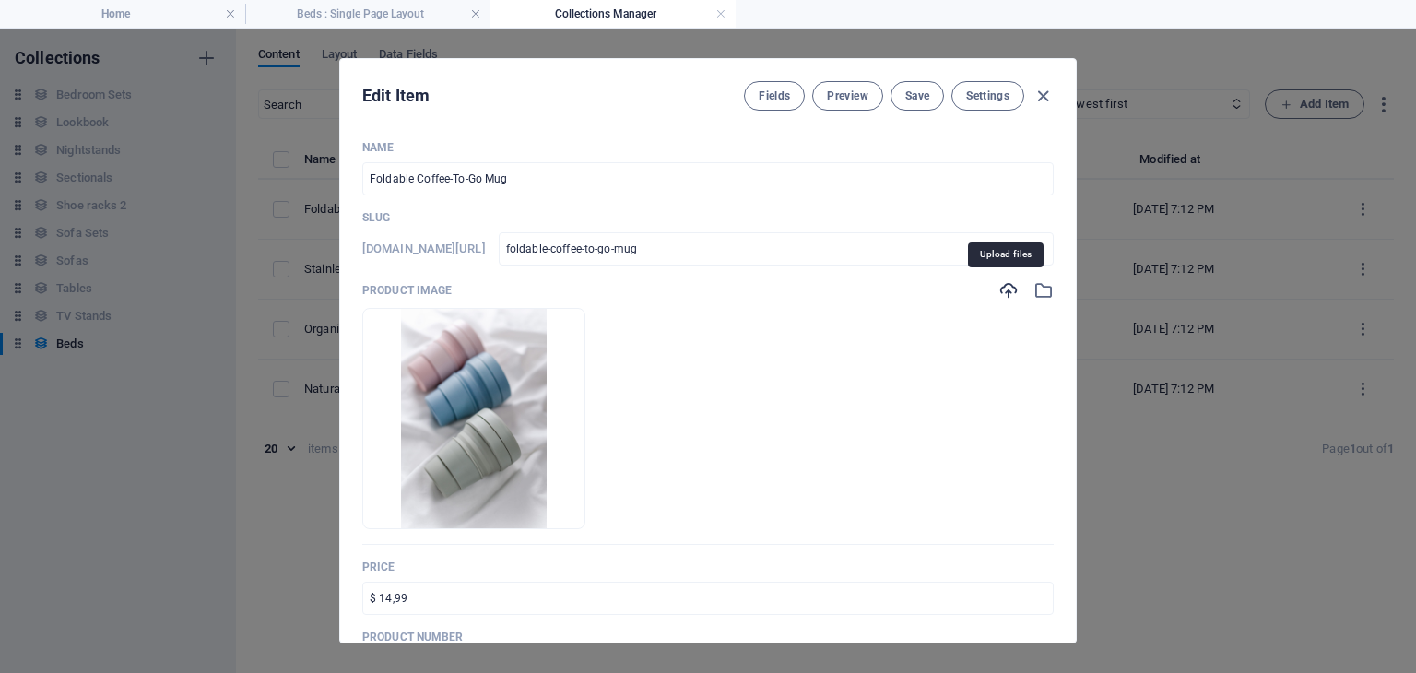
click at [1003, 294] on icon "button" at bounding box center [1008, 290] width 20 height 20
click at [1033, 290] on icon "button" at bounding box center [1043, 290] width 20 height 20
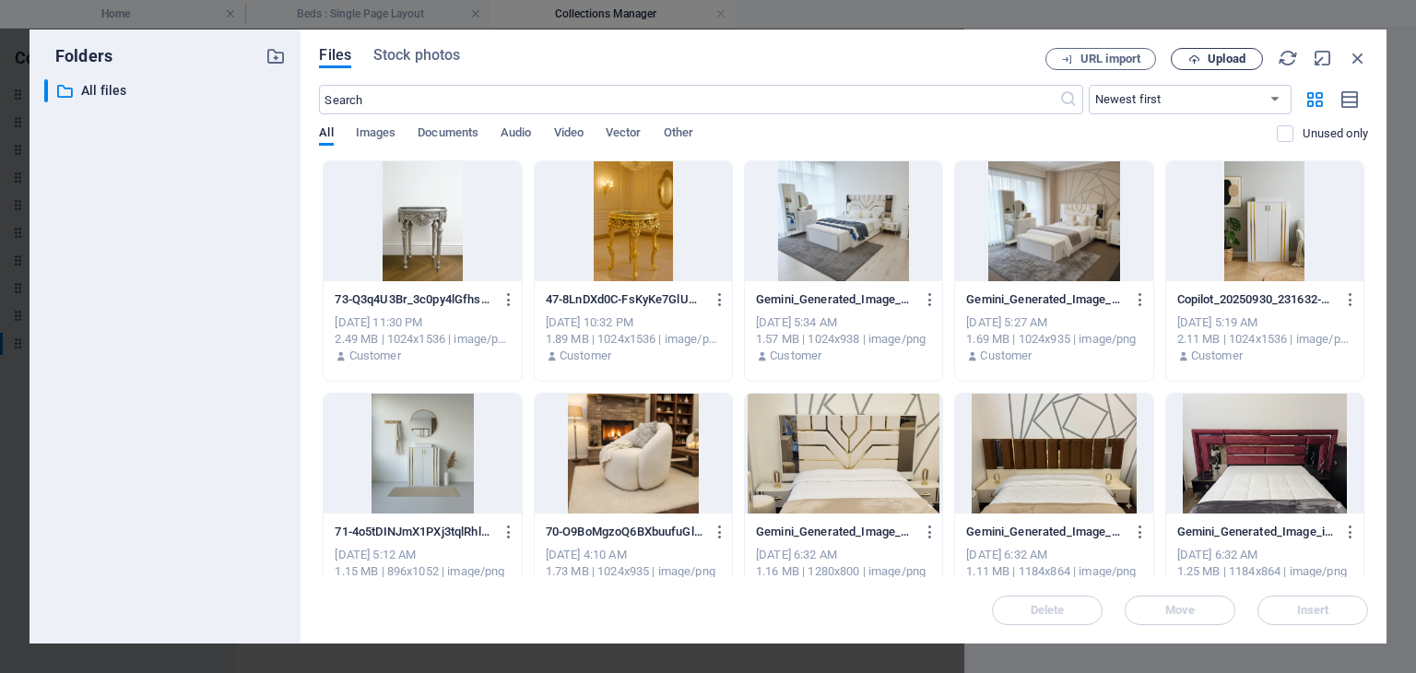
click at [1214, 64] on span "Upload" at bounding box center [1226, 58] width 38 height 11
click at [1360, 60] on icon "button" at bounding box center [1358, 58] width 20 height 20
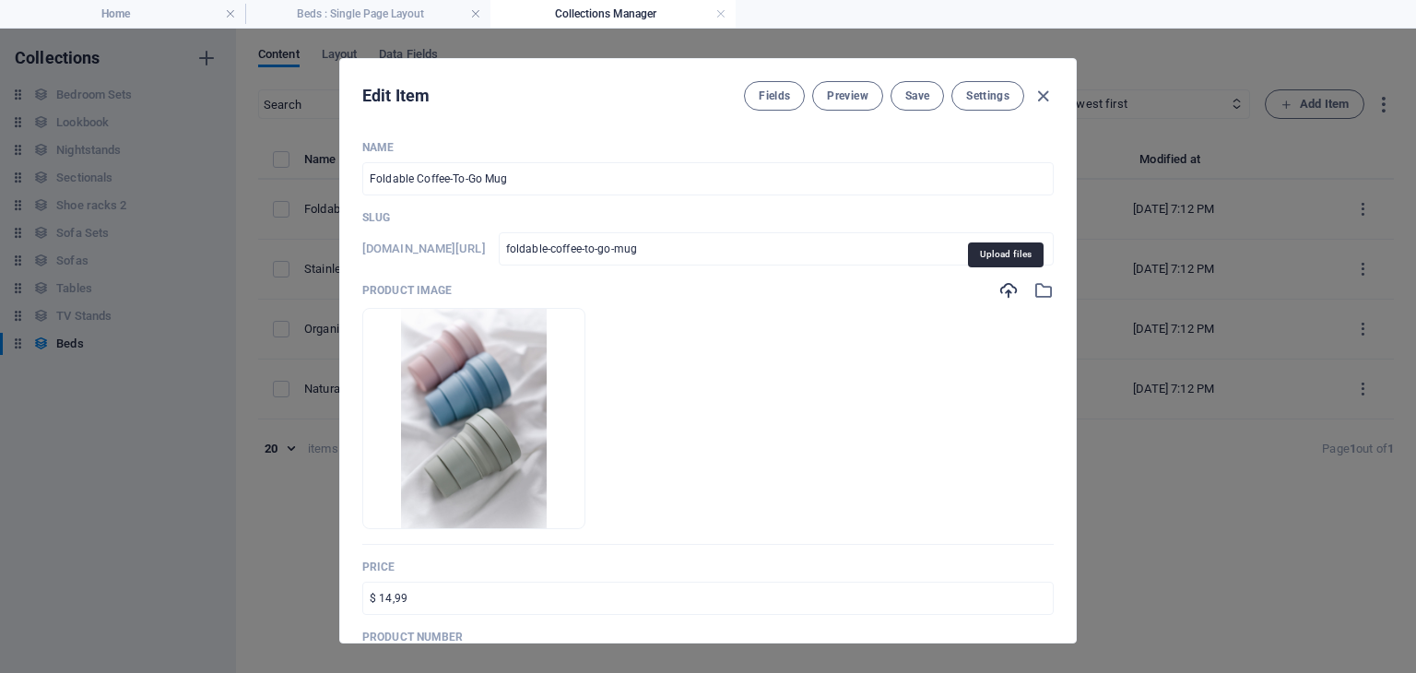
click at [1009, 297] on icon "button" at bounding box center [1008, 290] width 20 height 20
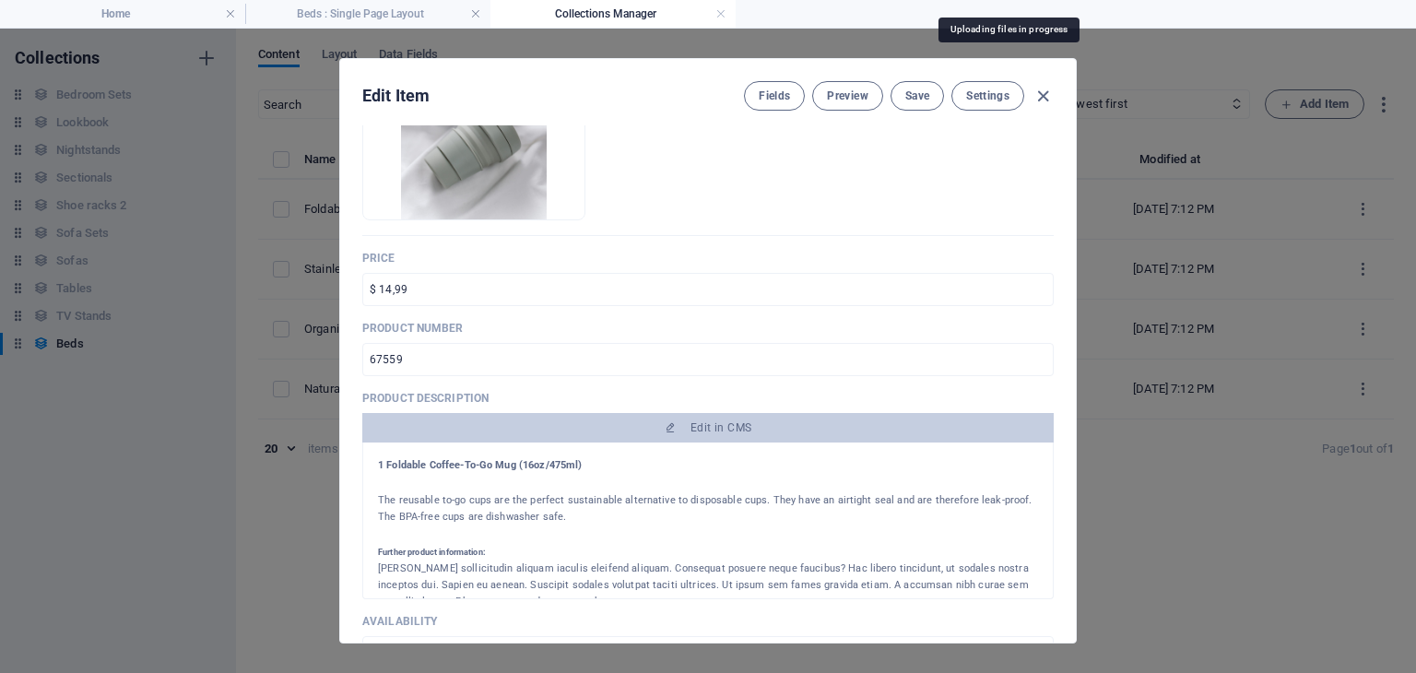
scroll to position [310, 0]
click at [656, 302] on input "$ 14,99" at bounding box center [707, 288] width 691 height 33
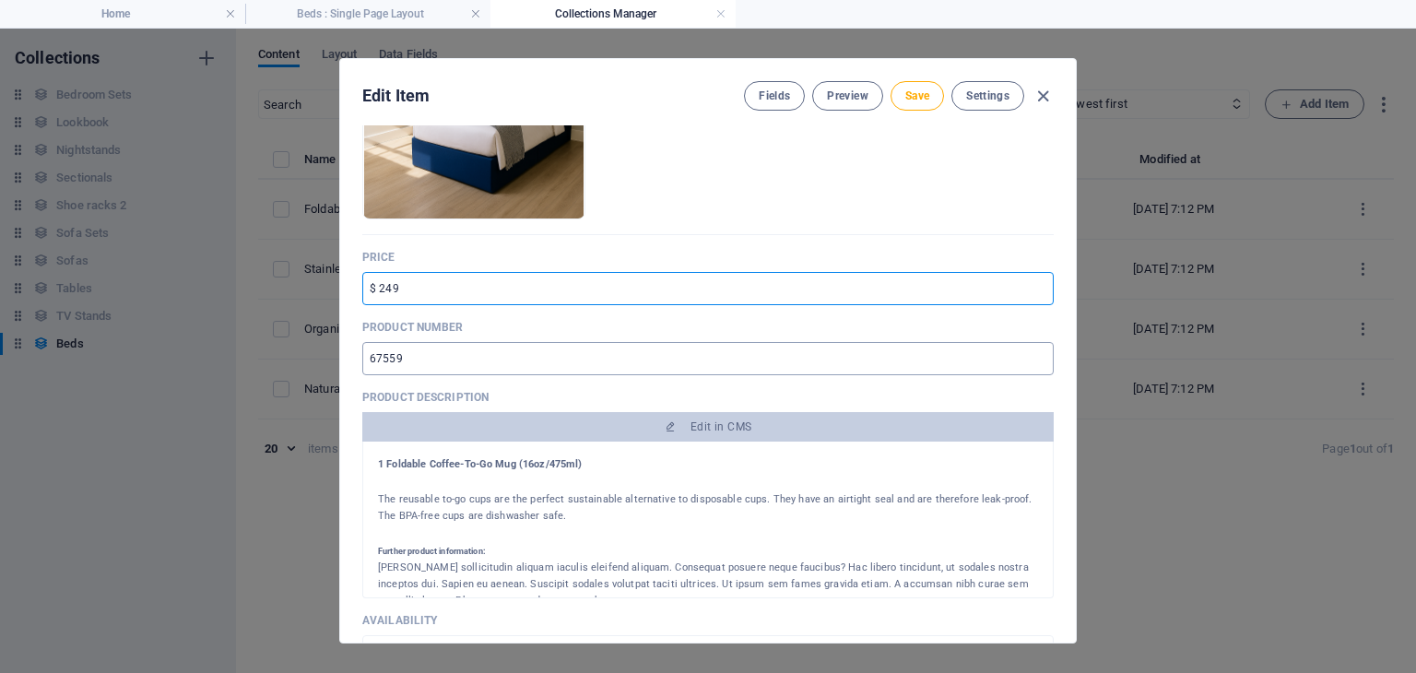
type input "$ 249"
click at [563, 357] on input "67559" at bounding box center [707, 358] width 691 height 33
type input "6"
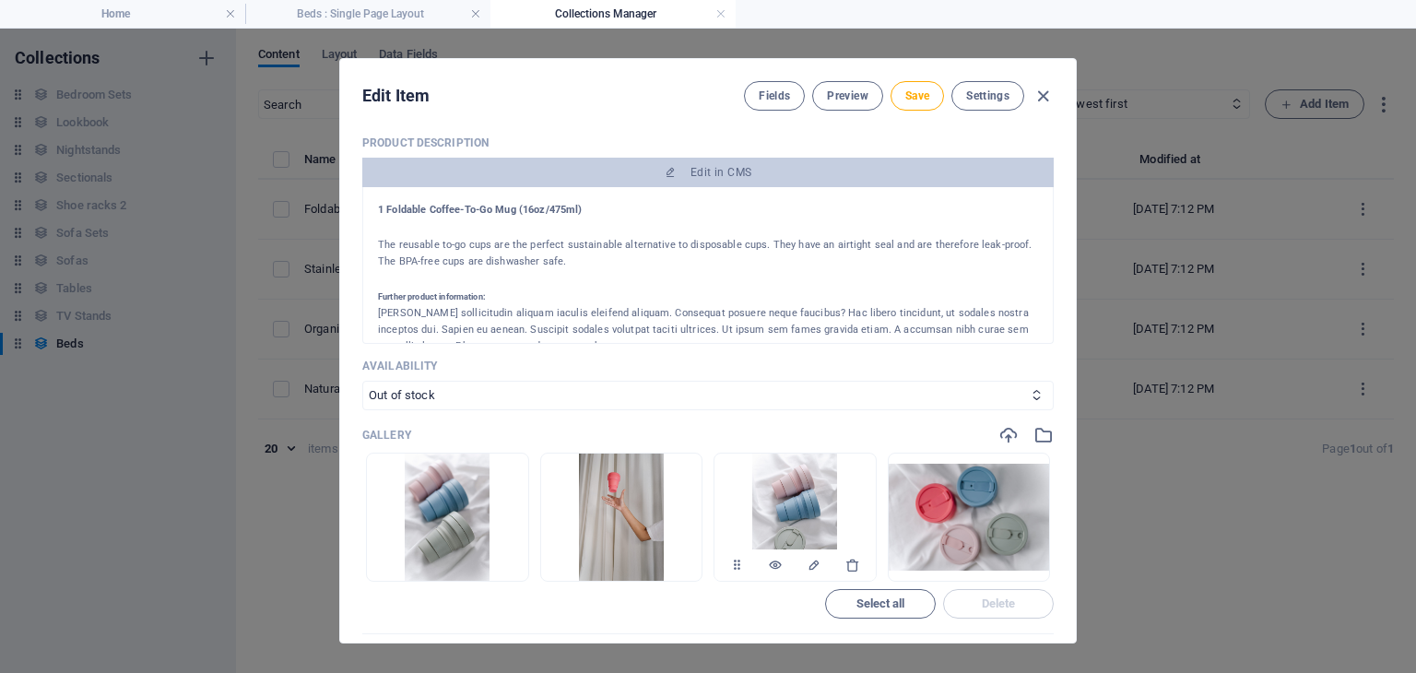
scroll to position [682, 0]
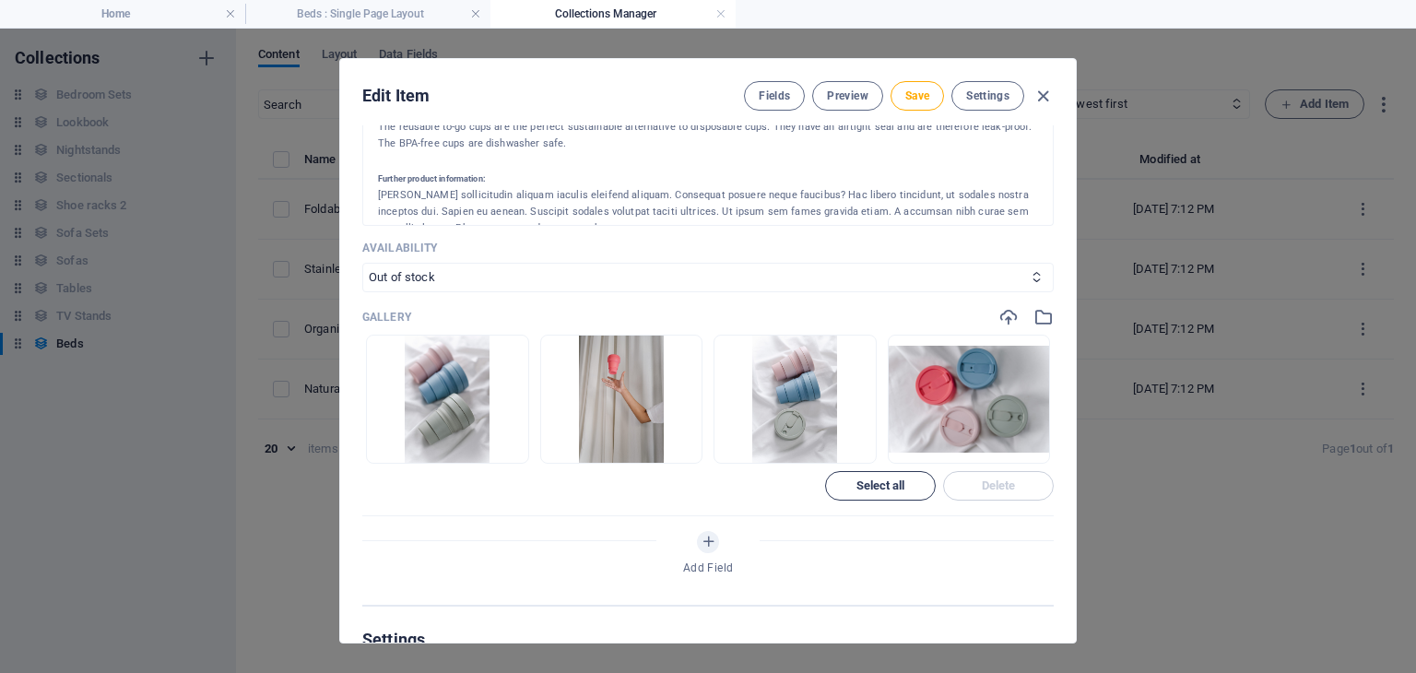
type input "935"
click at [895, 480] on span "Select all" at bounding box center [880, 485] width 49 height 11
click at [995, 480] on span "Delete" at bounding box center [999, 485] width 34 height 11
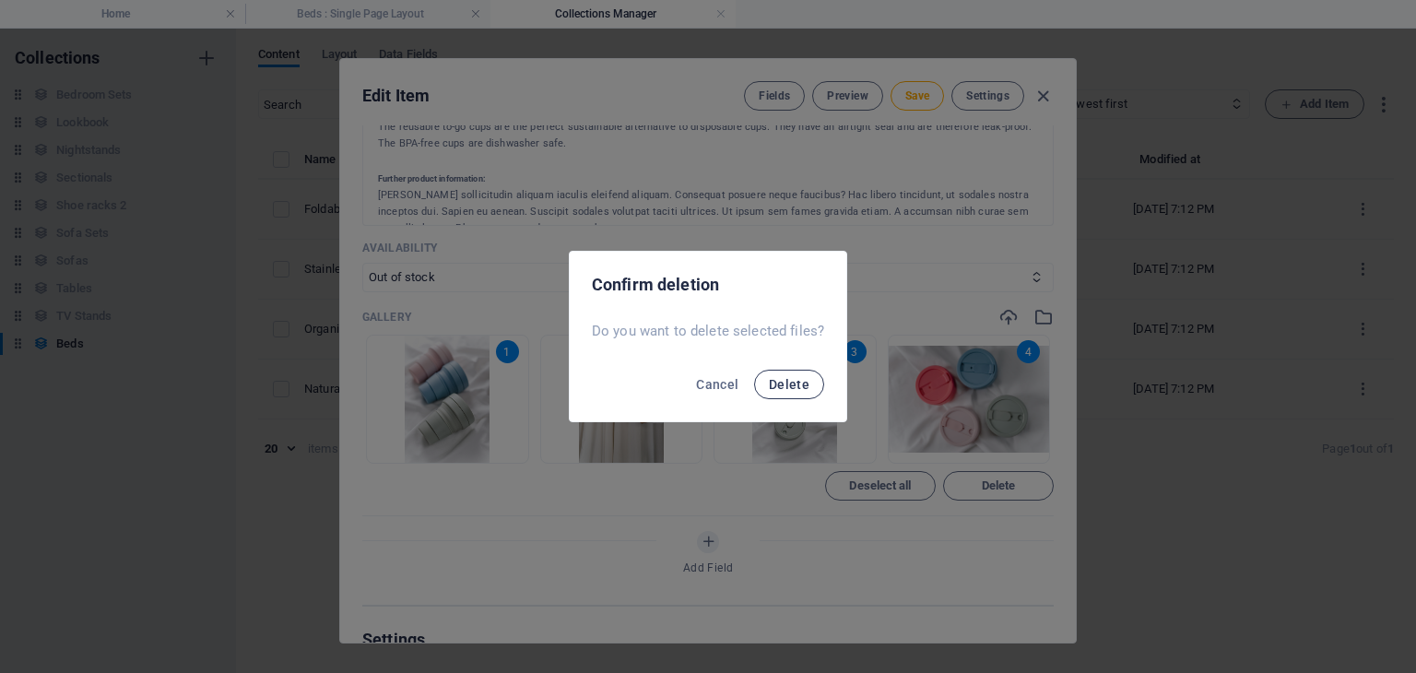
click at [780, 384] on span "Delete" at bounding box center [789, 384] width 41 height 15
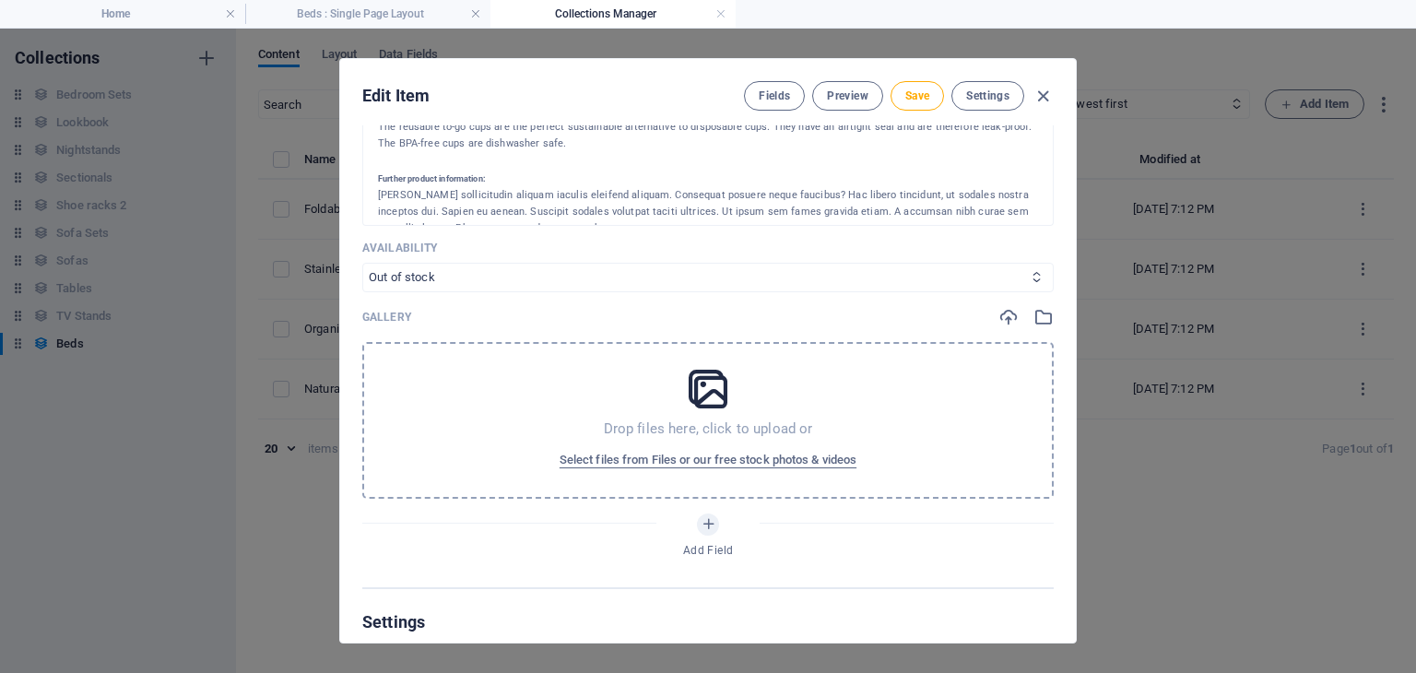
click at [906, 284] on select "In stock Out of stock" at bounding box center [707, 277] width 691 height 29
select select "In stock"
click at [362, 263] on select "In stock Out of stock" at bounding box center [707, 277] width 691 height 29
click at [916, 91] on span "Save" at bounding box center [917, 95] width 24 height 15
click at [1054, 94] on div "Edit Item Fields Preview Save Settings" at bounding box center [708, 92] width 736 height 66
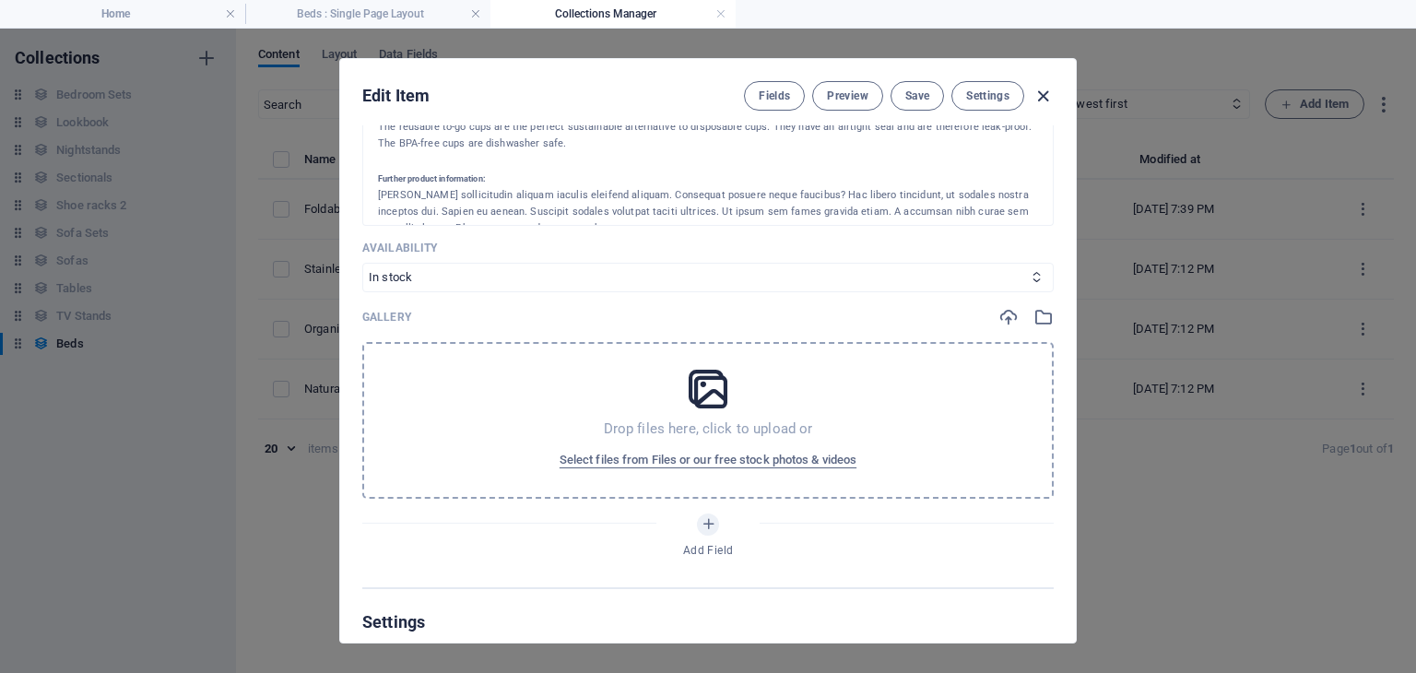
click at [1040, 90] on icon "button" at bounding box center [1042, 96] width 21 height 21
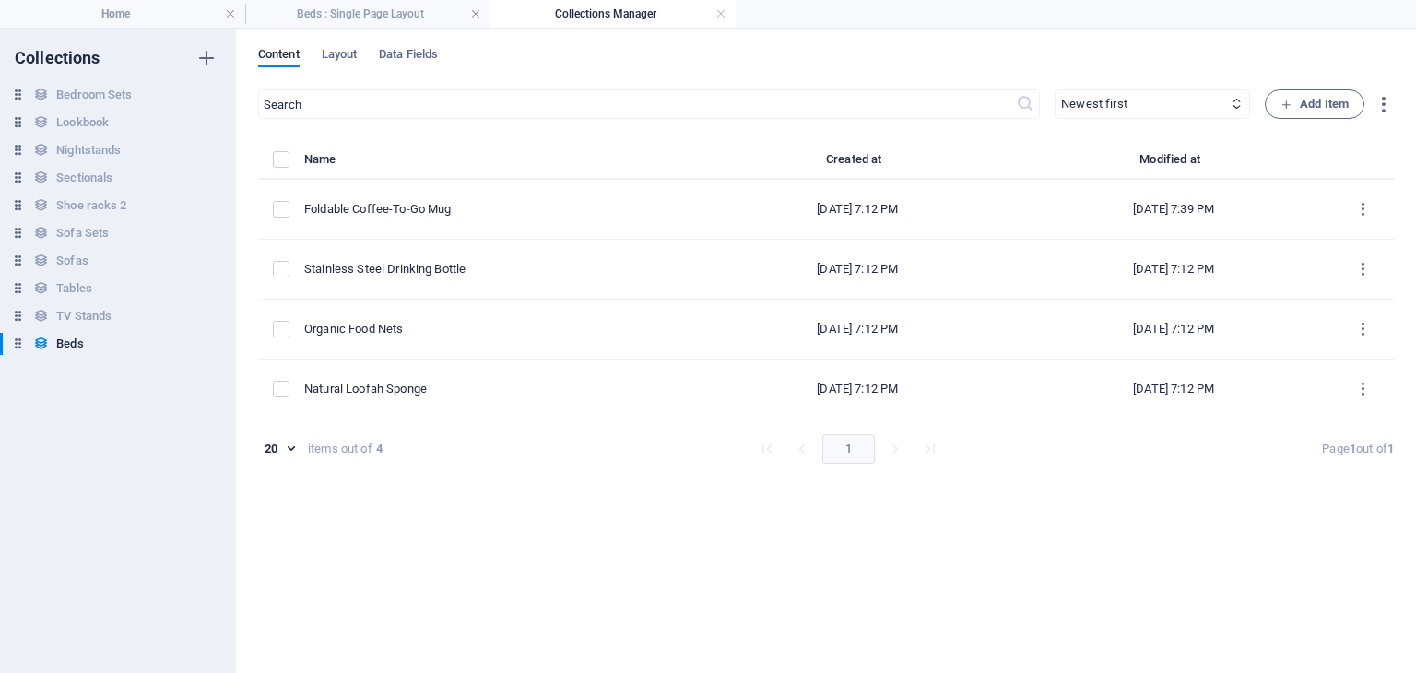
type input "foldable-coffee-to-go-mug"
click at [379, 15] on h4 "Beds : Single Page Layout" at bounding box center [367, 14] width 245 height 20
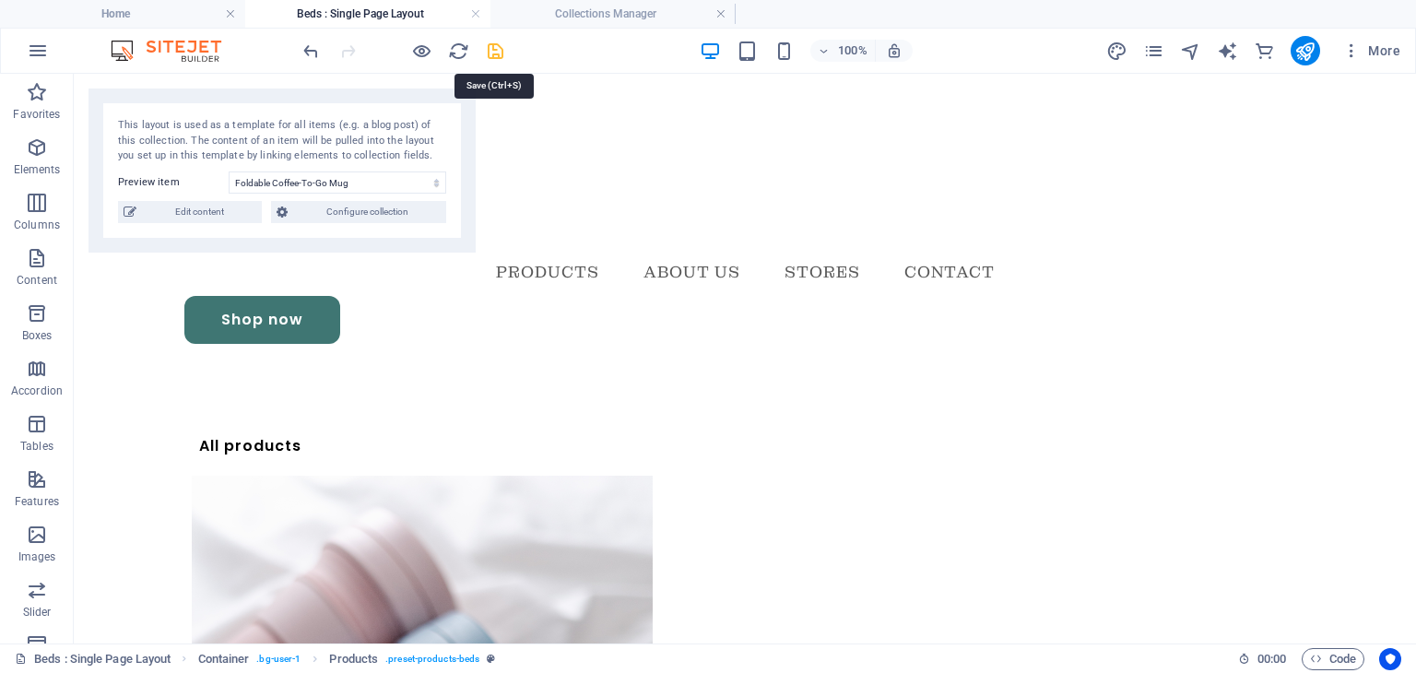
click at [496, 49] on icon "save" at bounding box center [495, 51] width 21 height 21
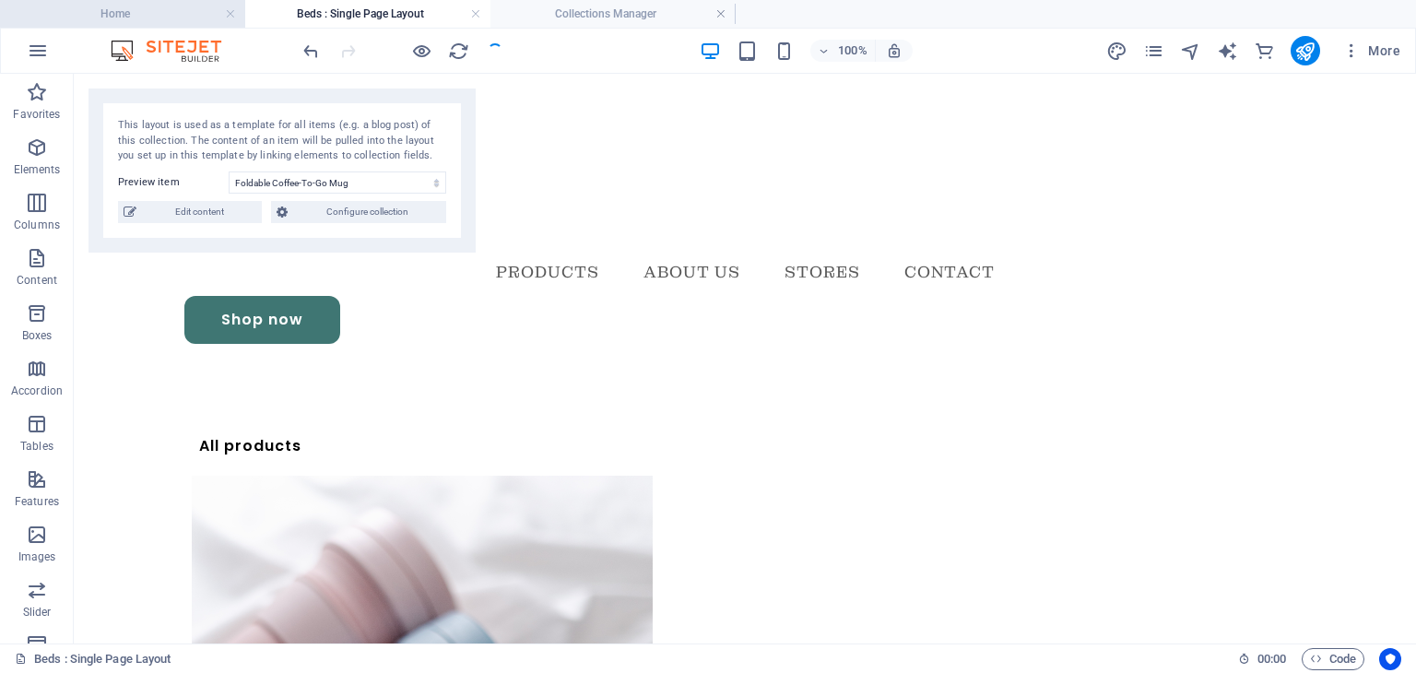
click at [183, 5] on h4 "Home" at bounding box center [122, 14] width 245 height 20
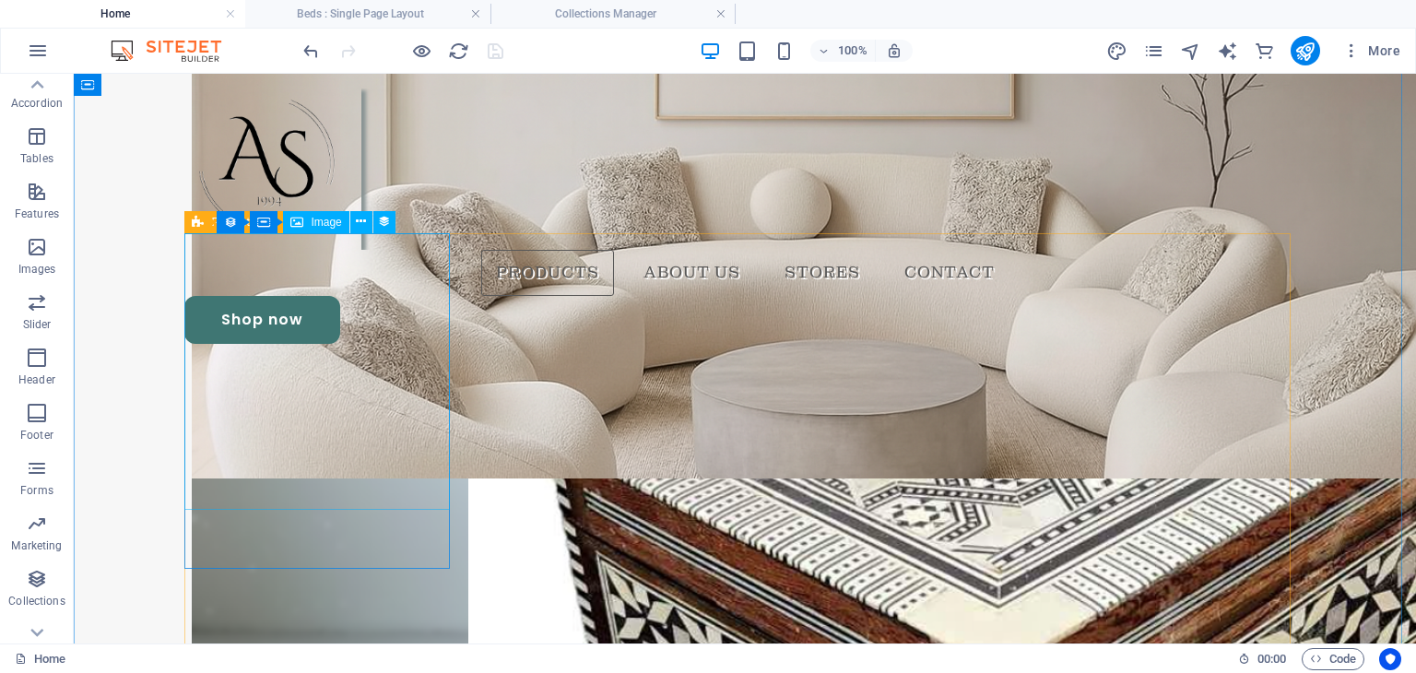
scroll to position [2131, 0]
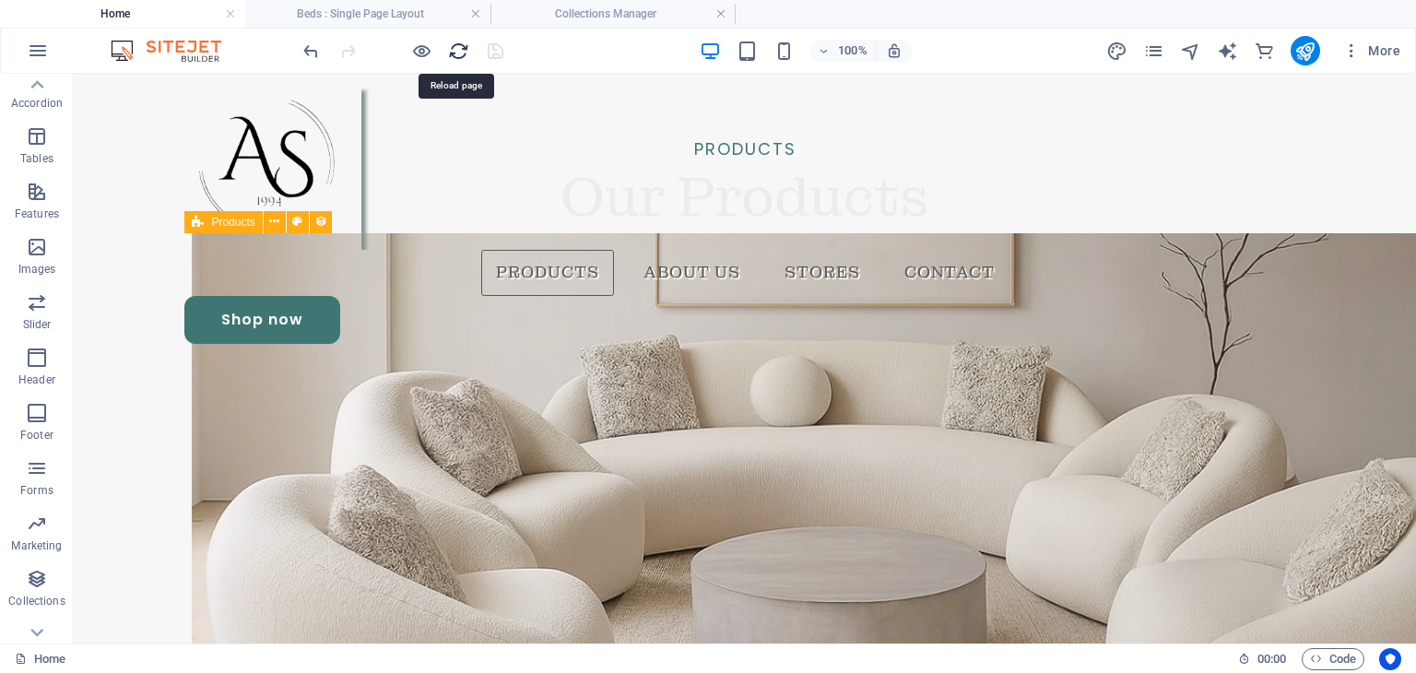
click at [450, 49] on icon "reload" at bounding box center [458, 51] width 21 height 21
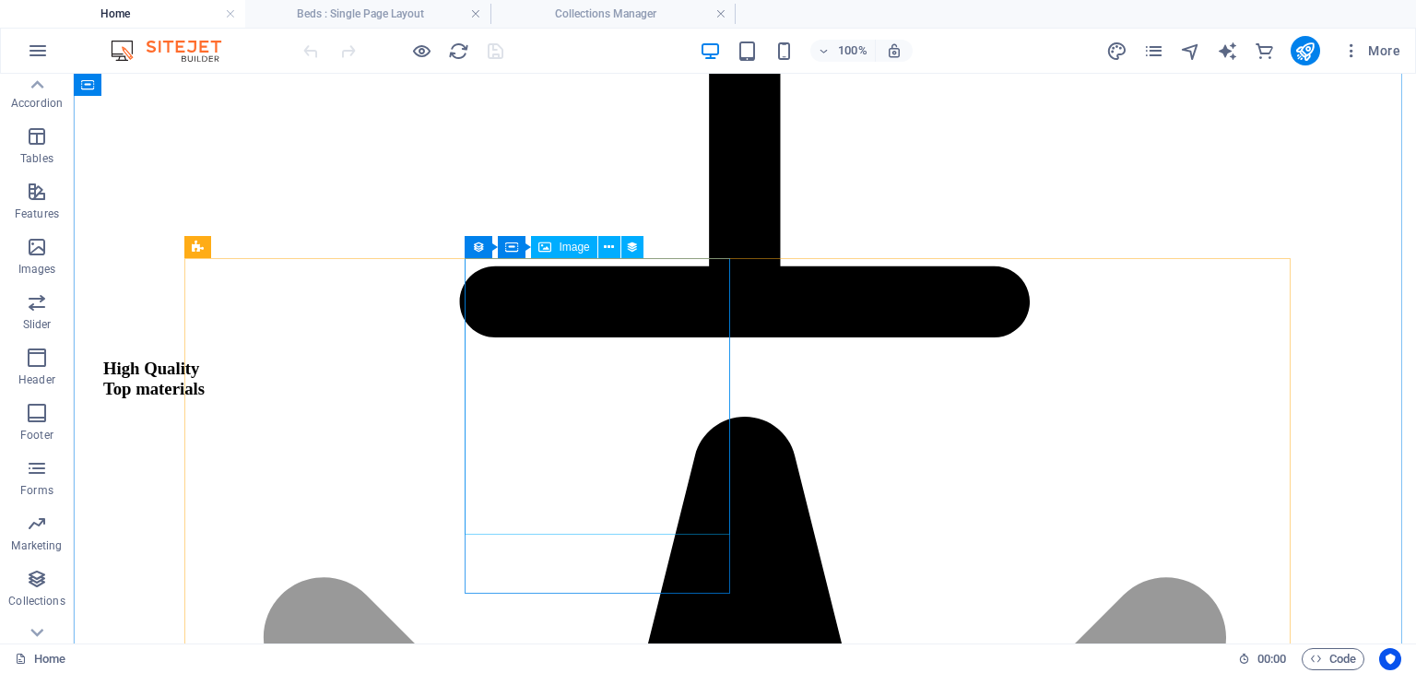
scroll to position [2112, 0]
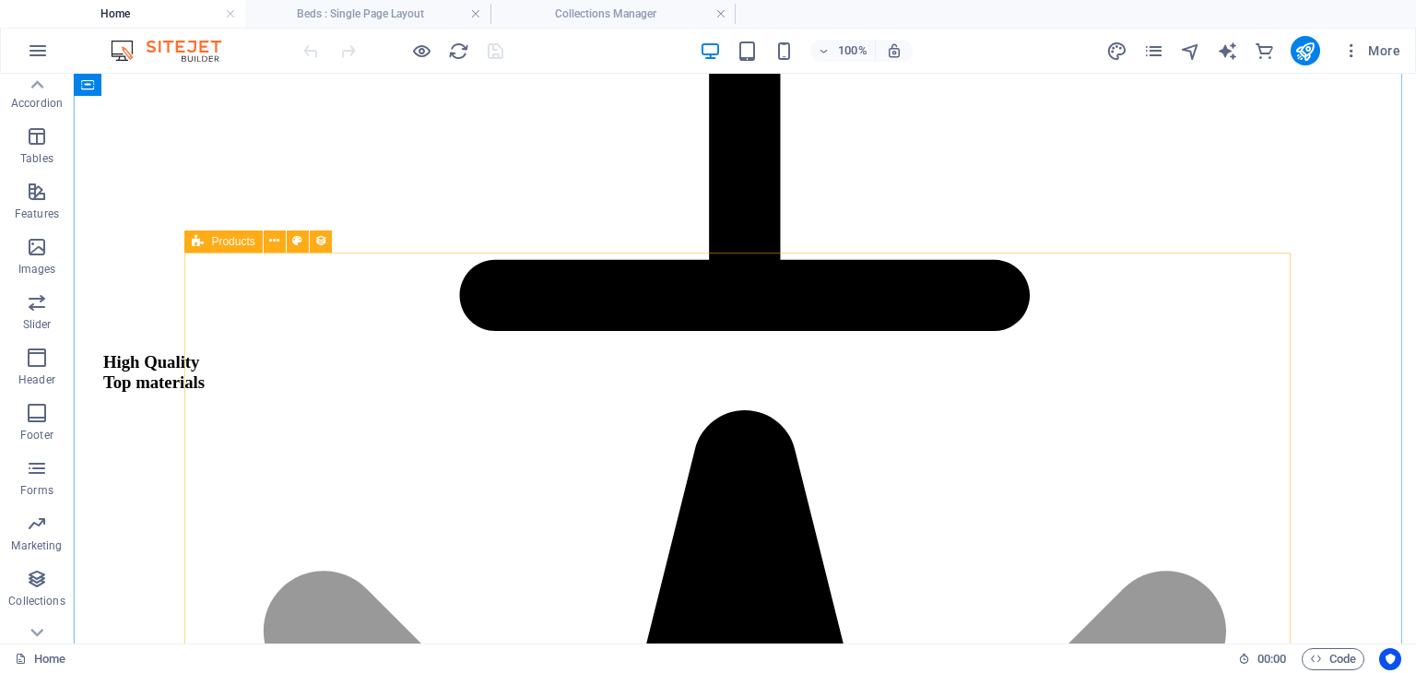
select select "68df06e6b5d7625c15035eaa"
select select "createdAt_DESC"
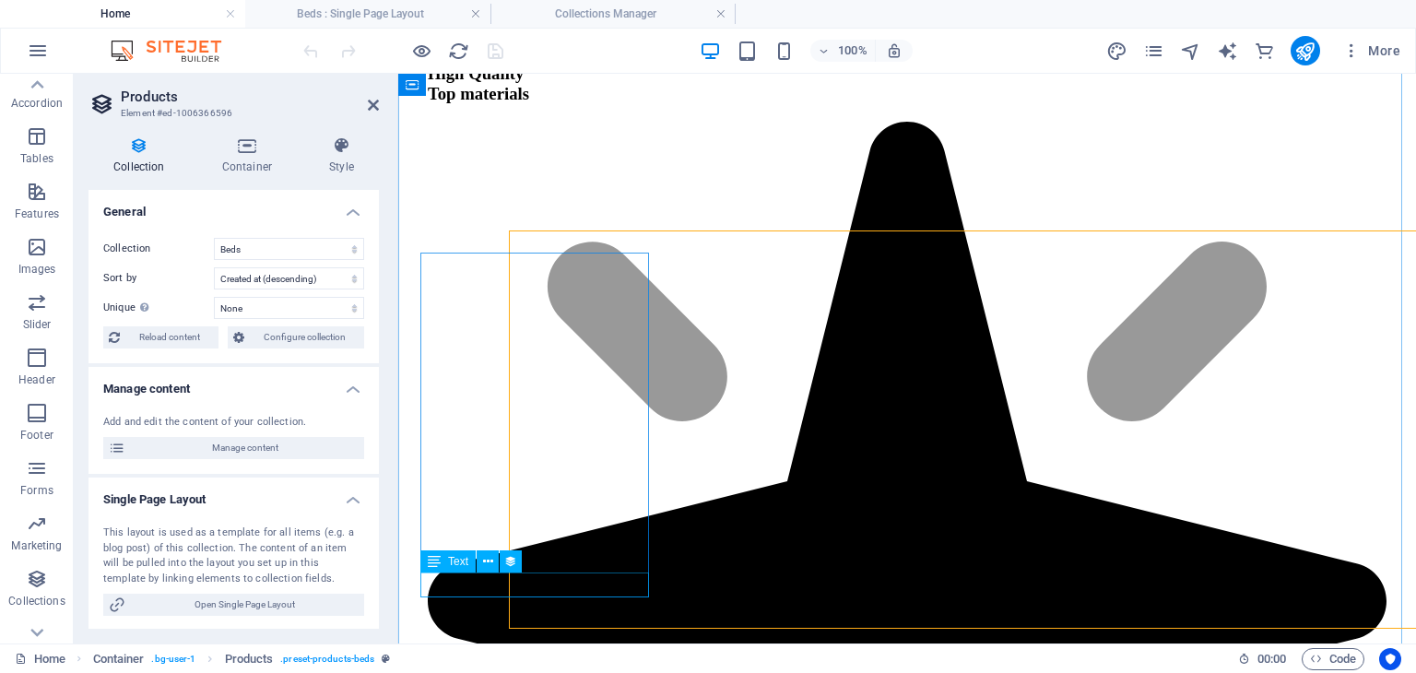
scroll to position [2134, 0]
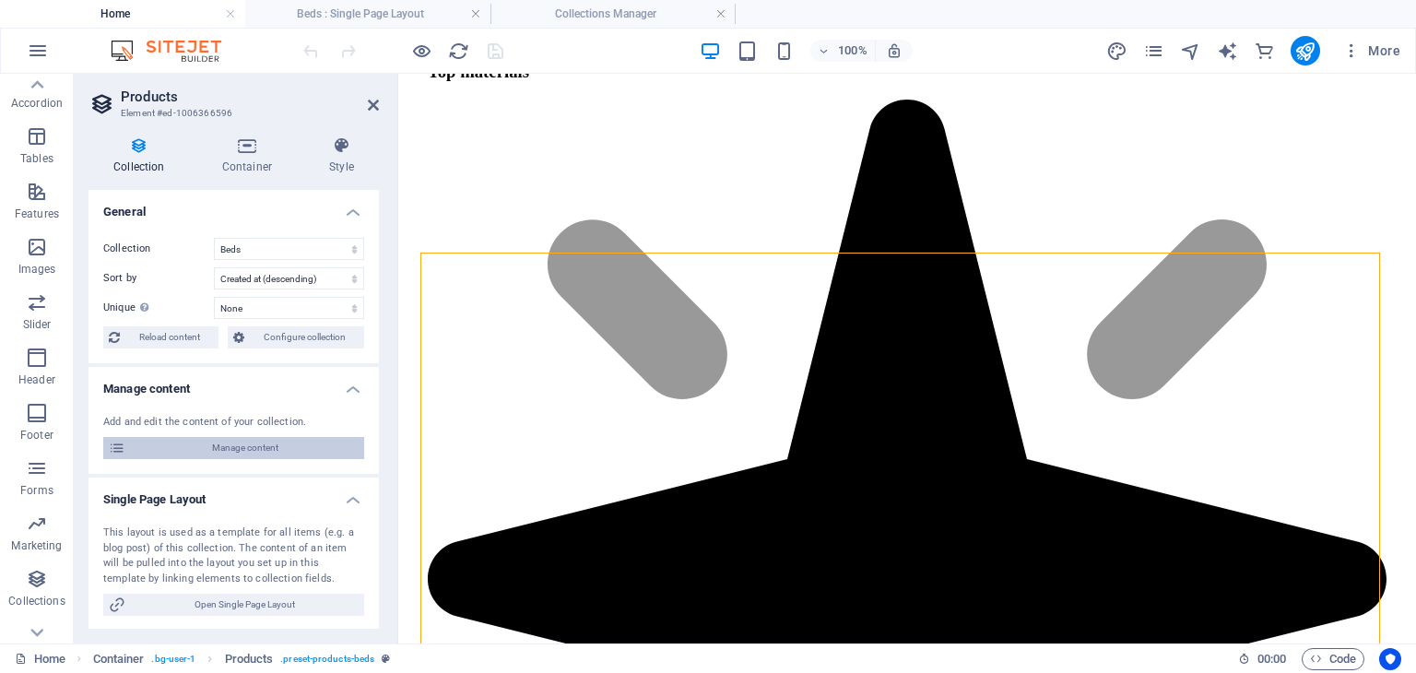
click at [241, 440] on span "Manage content" at bounding box center [245, 448] width 228 height 22
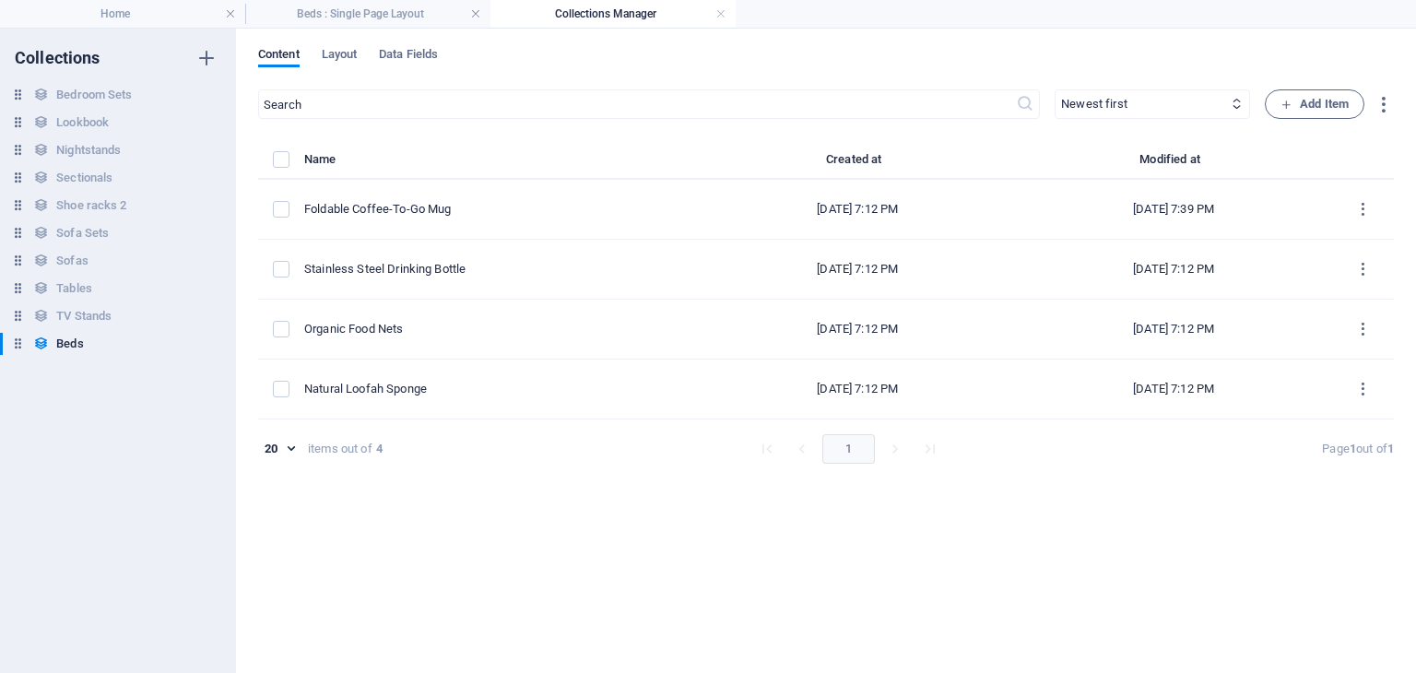
scroll to position [0, 0]
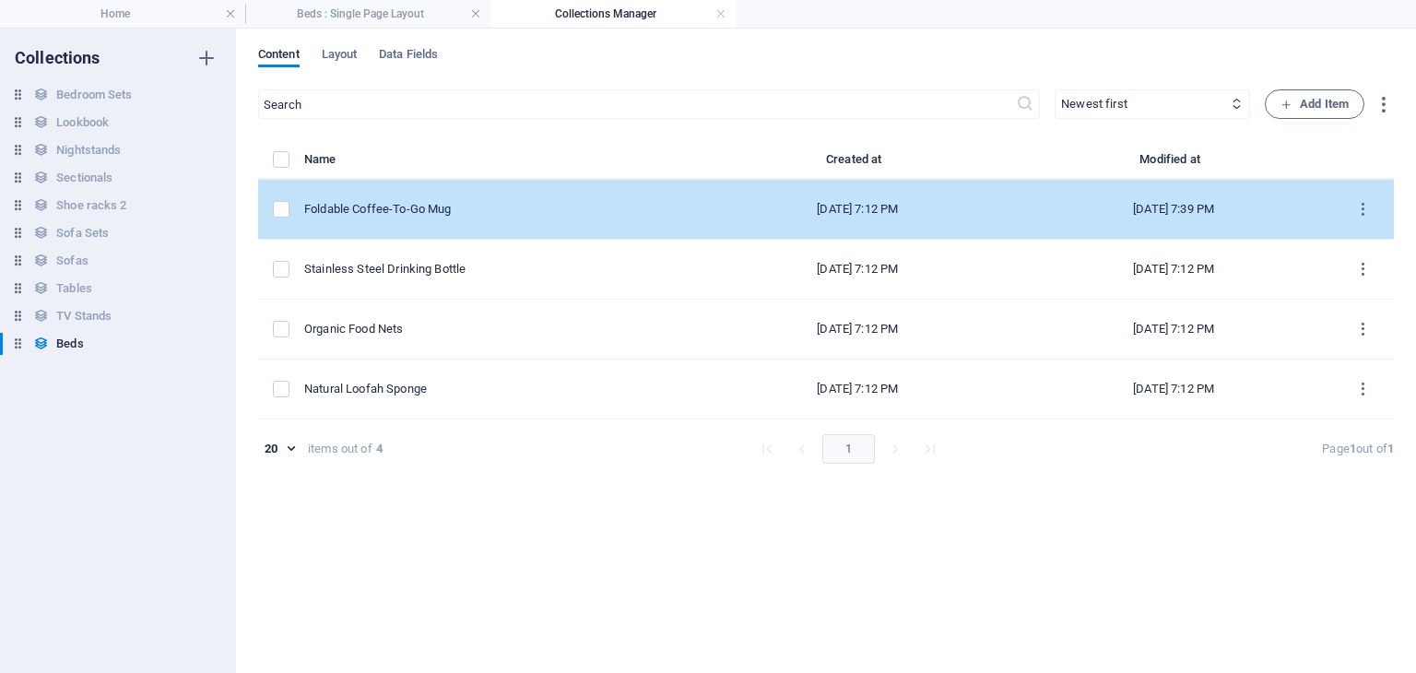
click at [412, 207] on div "Foldable Coffee-To-Go Mug" at bounding box center [494, 209] width 381 height 17
select select "In stock"
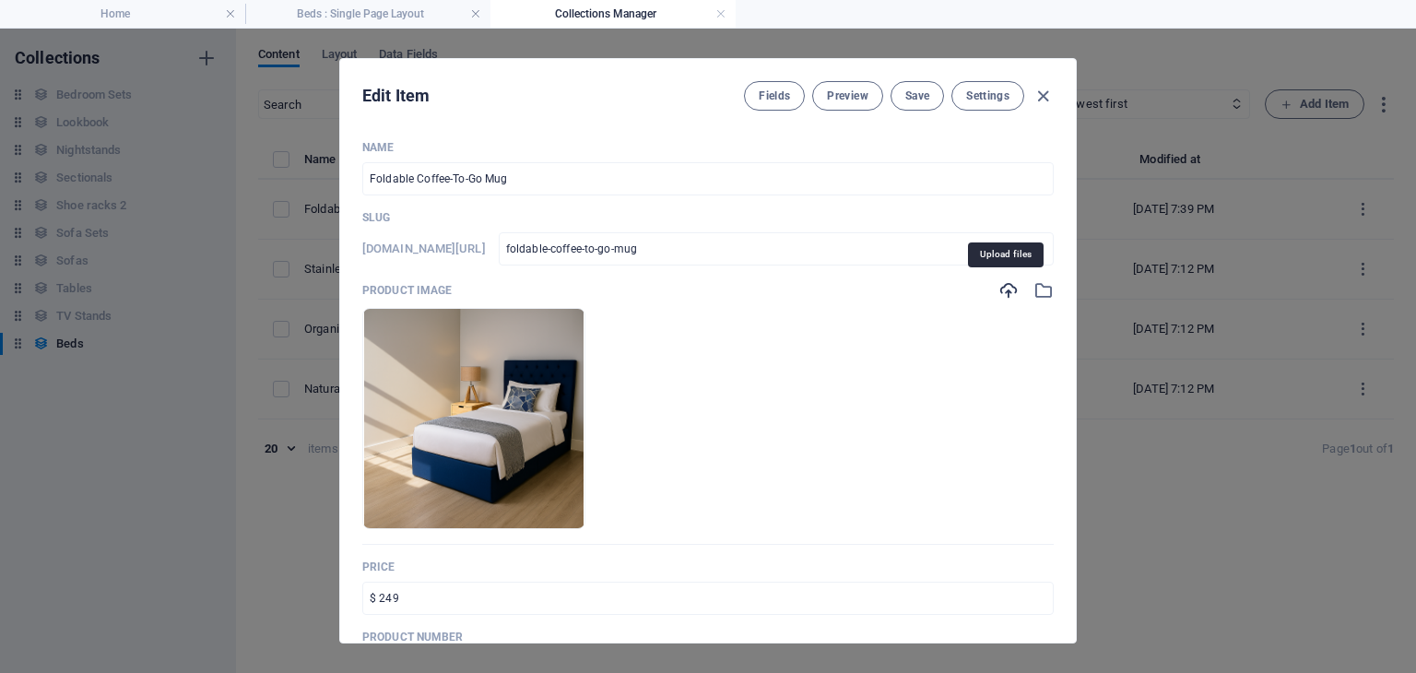
click at [1007, 291] on icon "button" at bounding box center [1008, 290] width 20 height 20
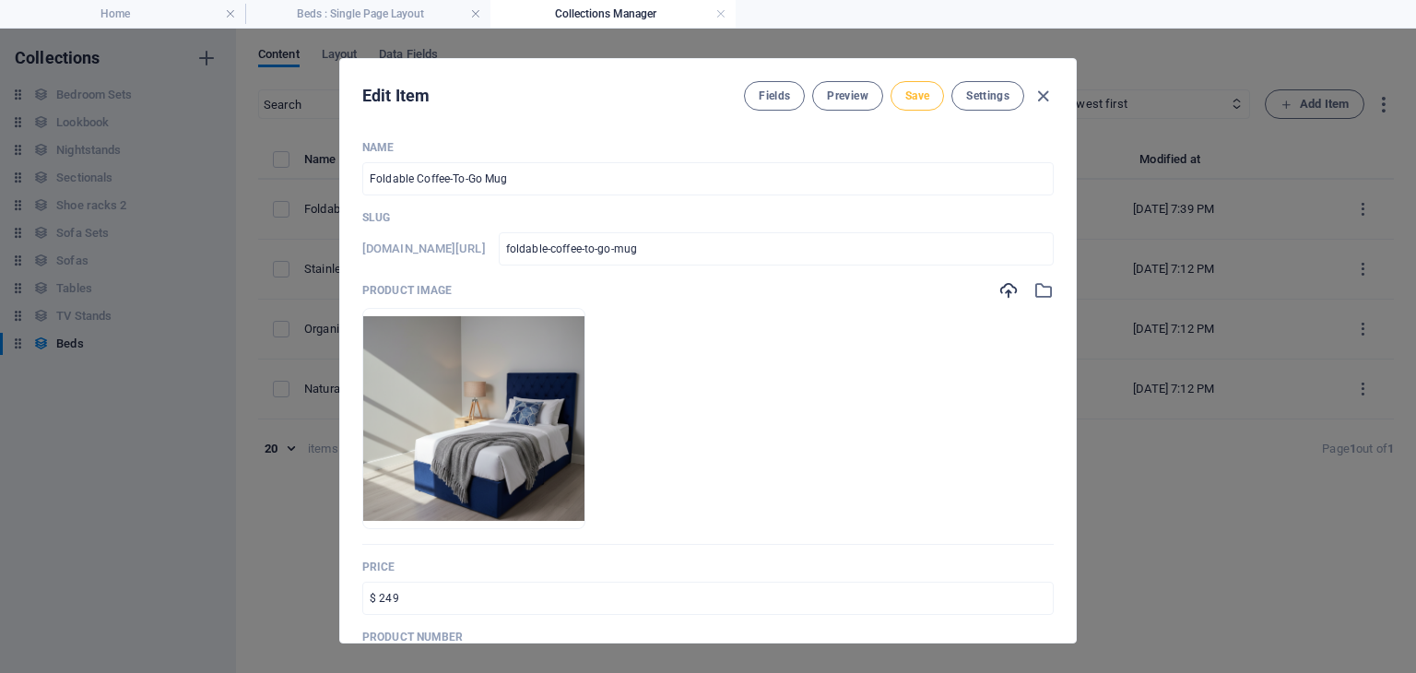
click at [922, 94] on span "Save" at bounding box center [917, 95] width 24 height 15
click at [1047, 90] on icon "button" at bounding box center [1042, 96] width 21 height 21
type input "foldable-coffee-to-go-mug"
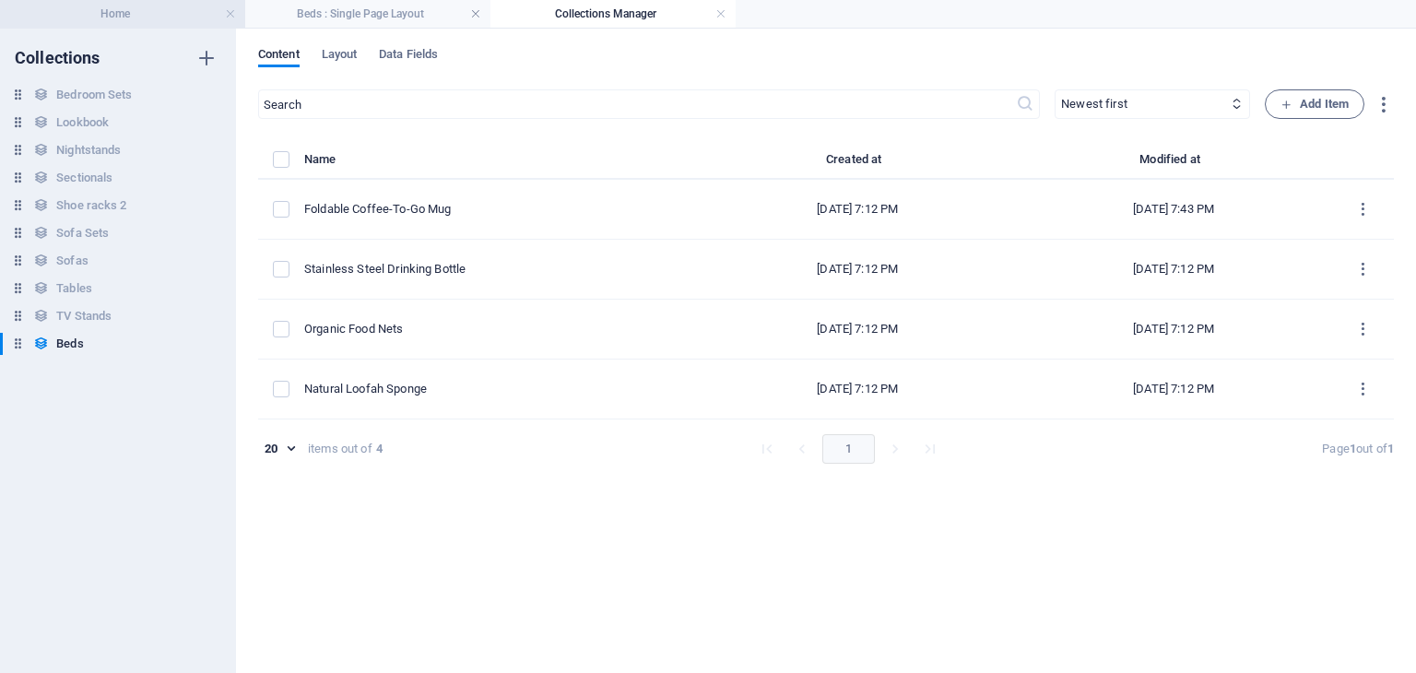
click at [188, 10] on h4 "Home" at bounding box center [122, 14] width 245 height 20
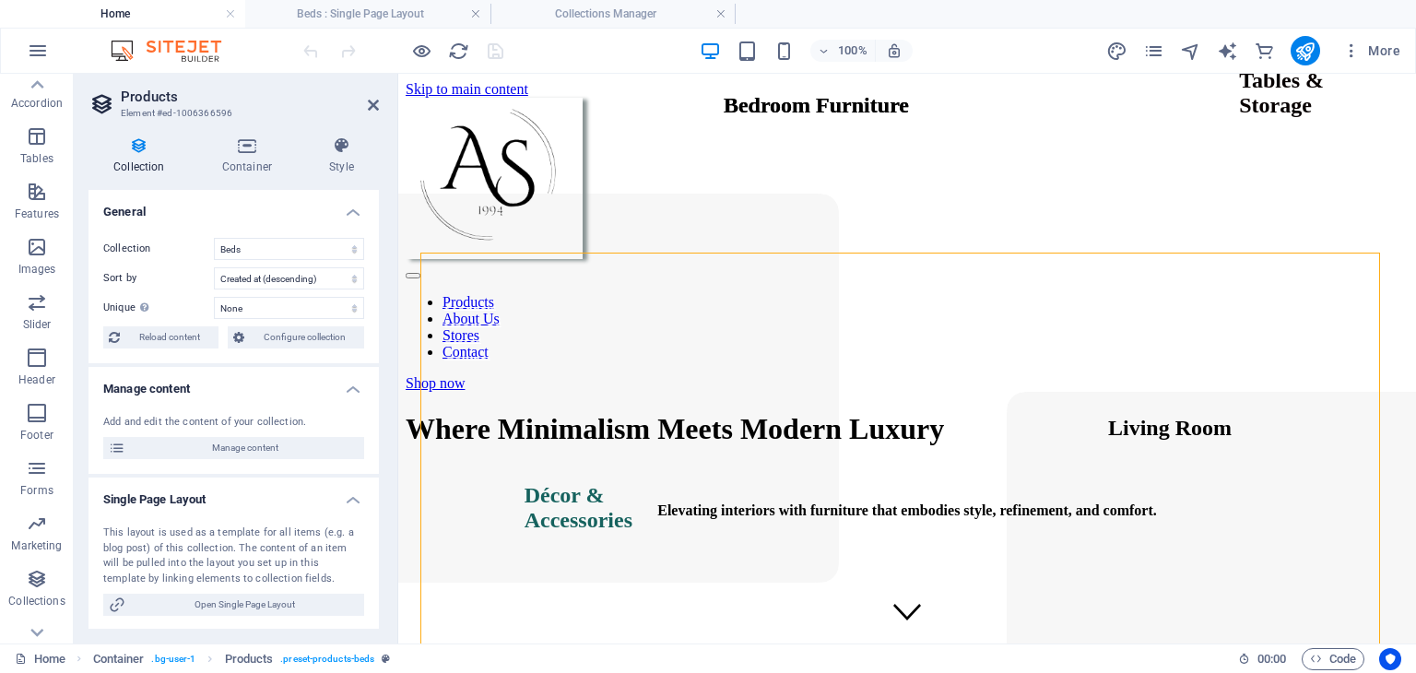
scroll to position [2134, 0]
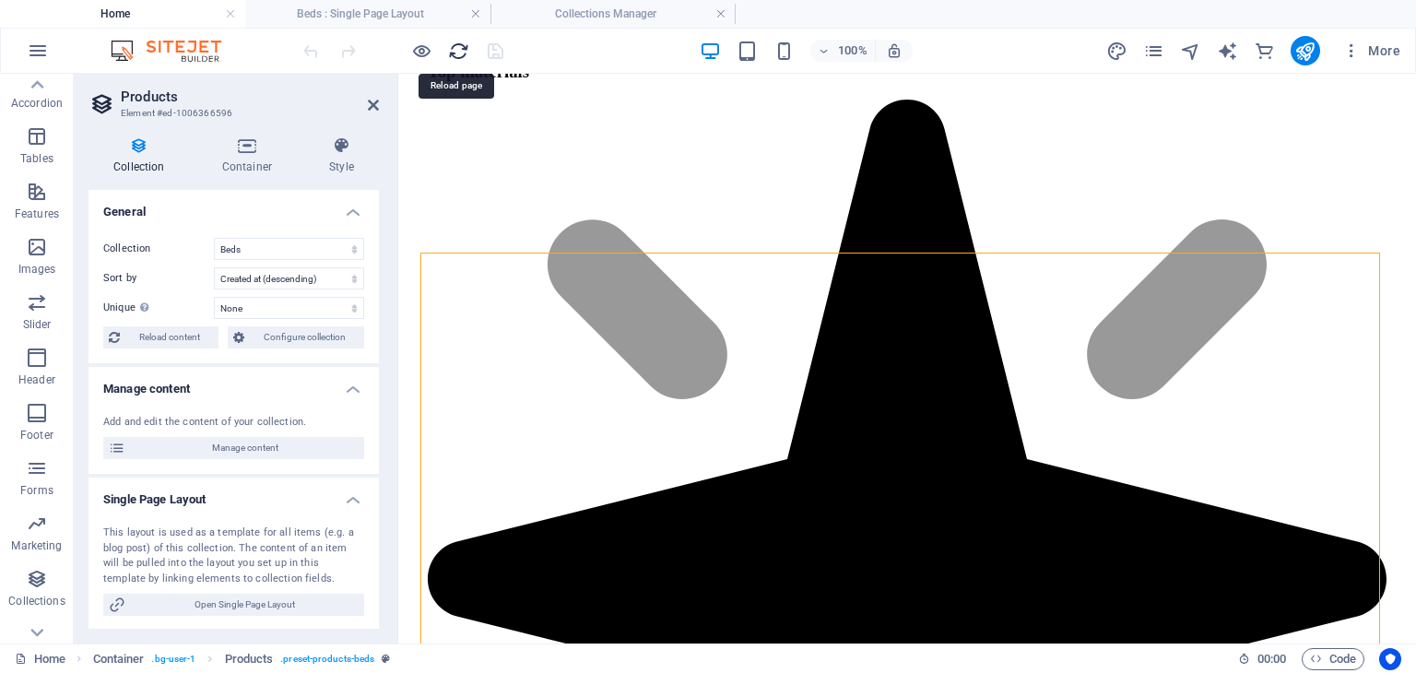
click at [457, 52] on icon "reload" at bounding box center [458, 51] width 21 height 21
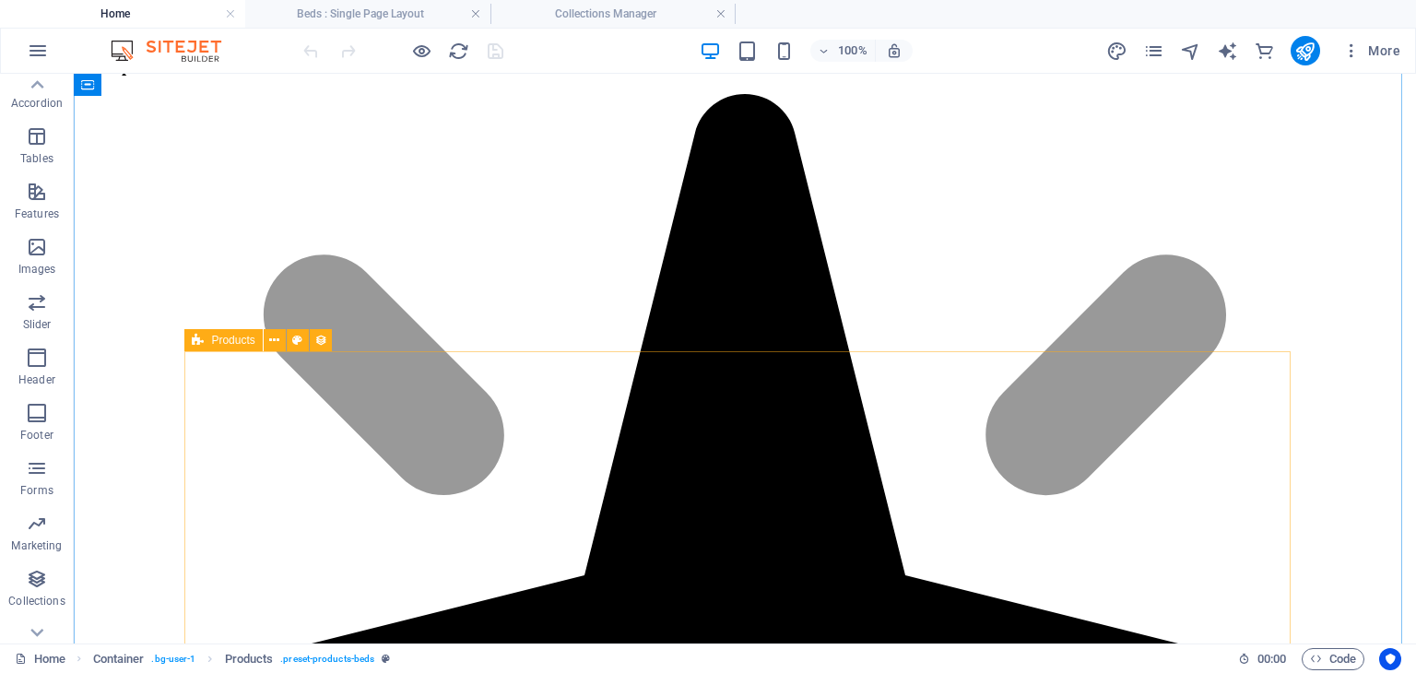
scroll to position [2153, 0]
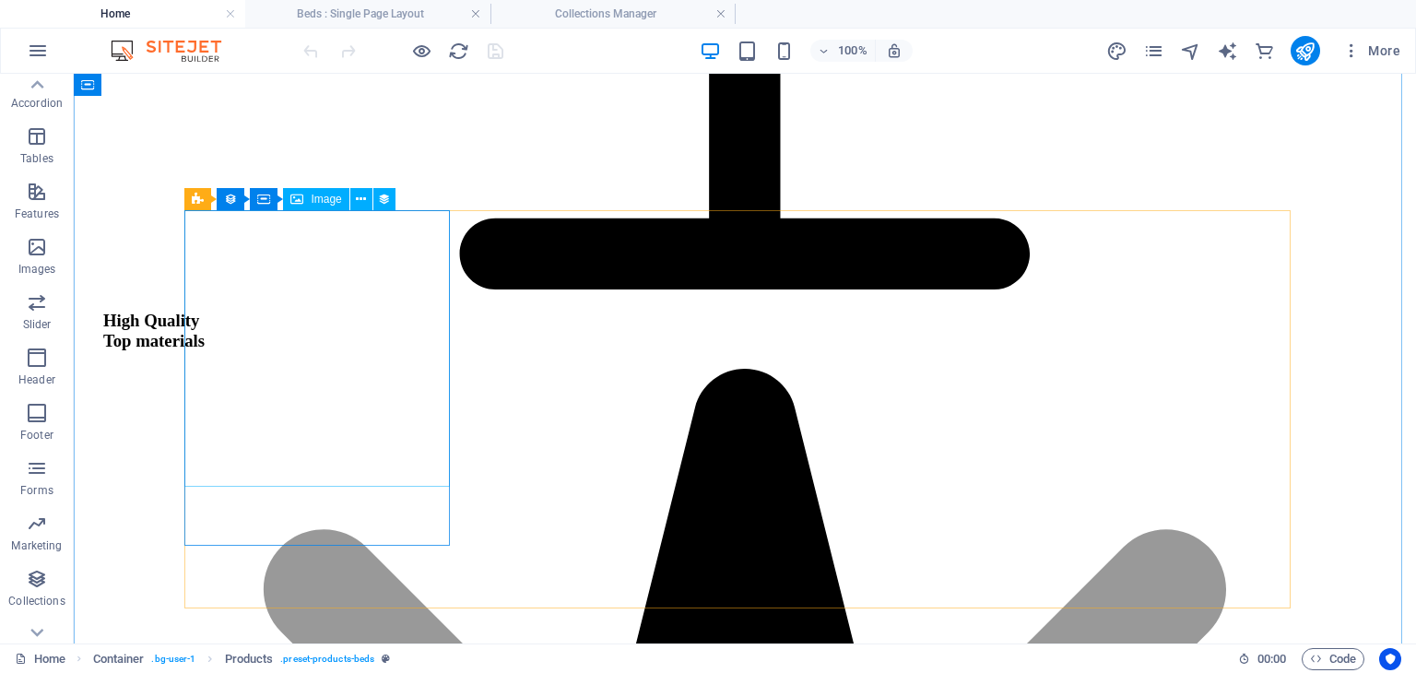
select select "image"
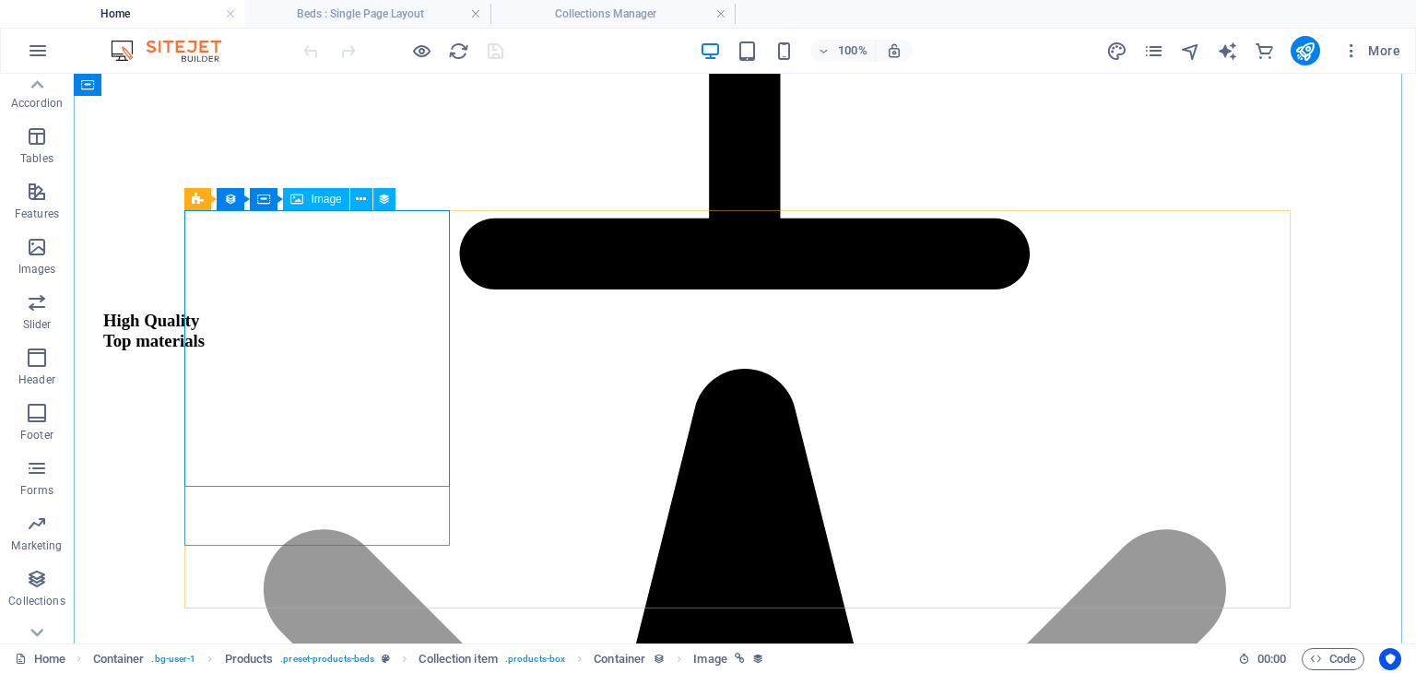
select select "px"
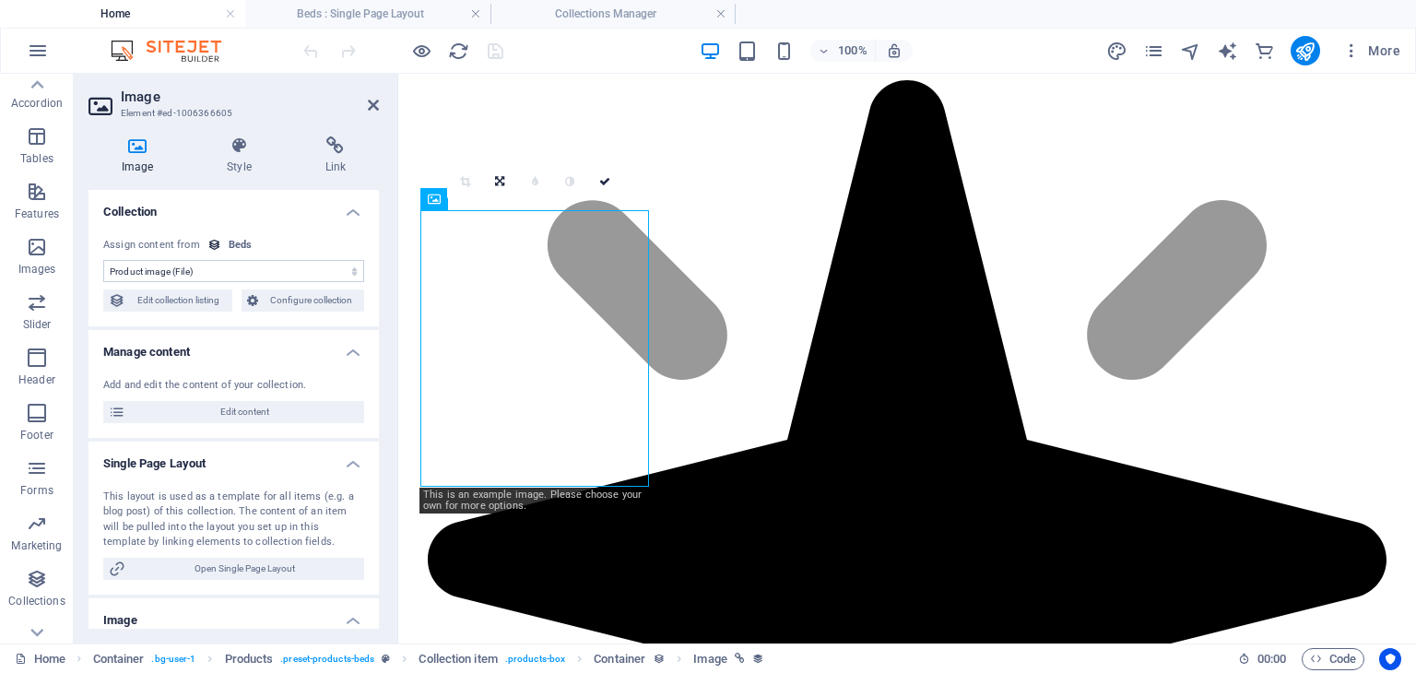
scroll to position [2175, 0]
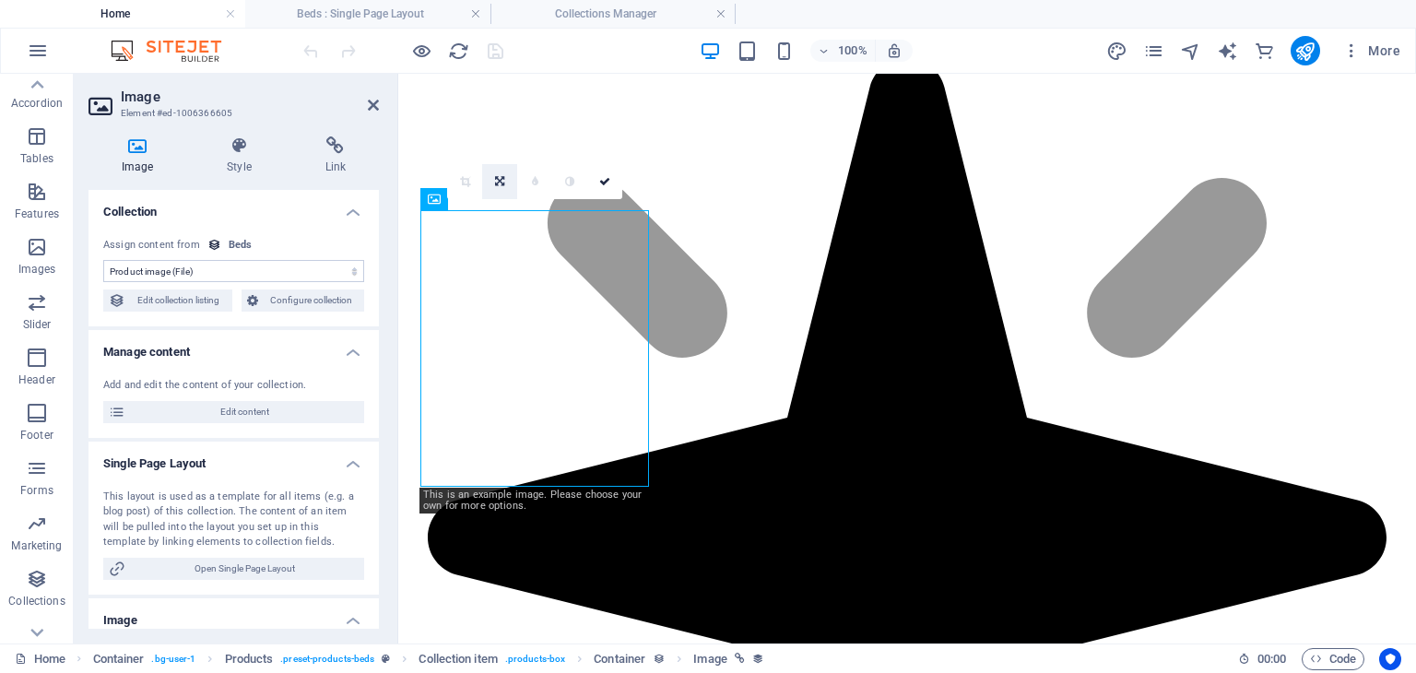
click at [498, 183] on icon at bounding box center [499, 181] width 9 height 11
click at [463, 183] on icon at bounding box center [465, 181] width 8 height 11
click at [508, 185] on link at bounding box center [499, 181] width 35 height 35
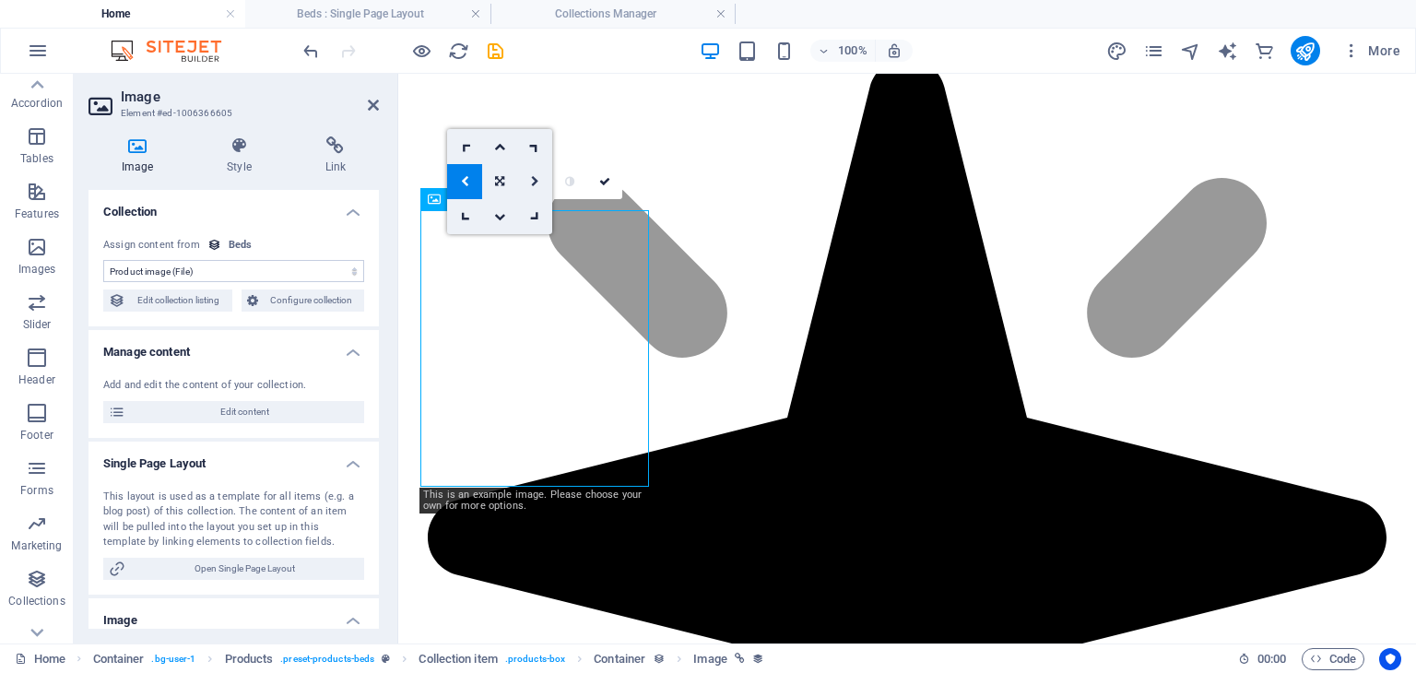
click at [529, 188] on link at bounding box center [534, 181] width 35 height 35
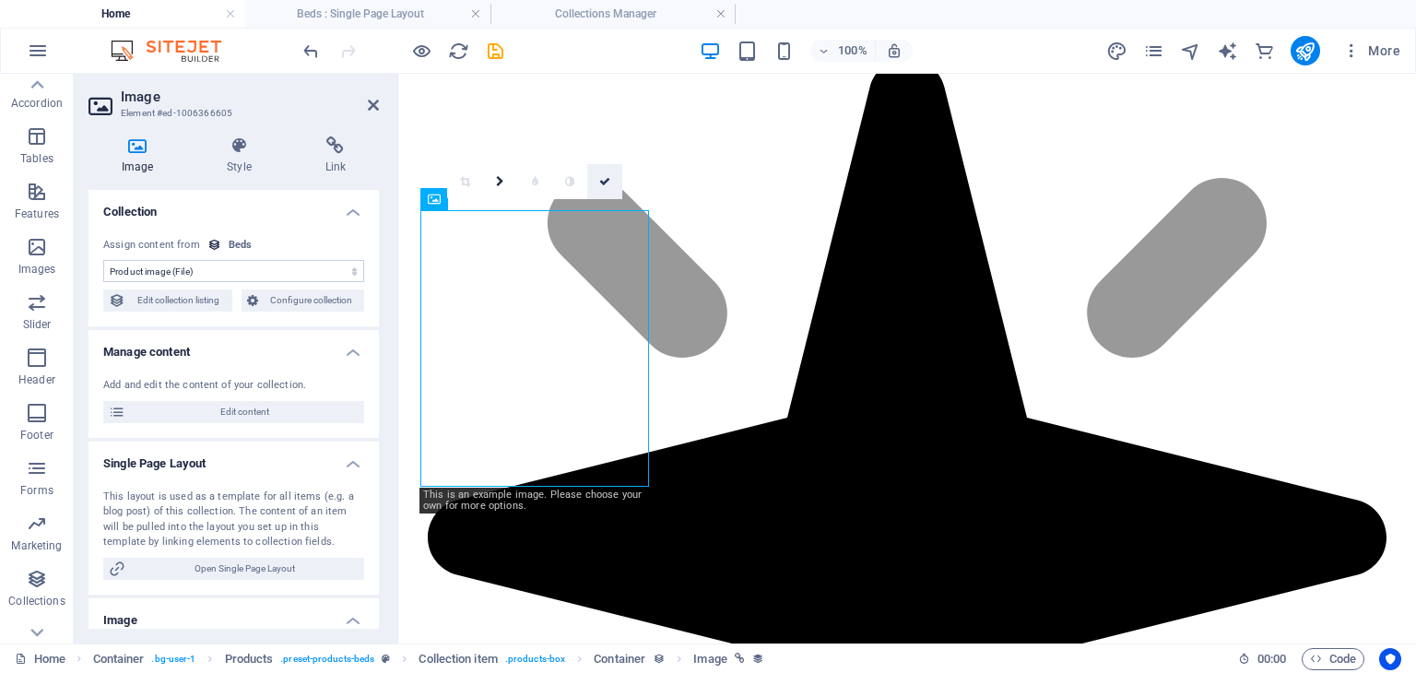
click at [599, 180] on icon at bounding box center [604, 181] width 11 height 11
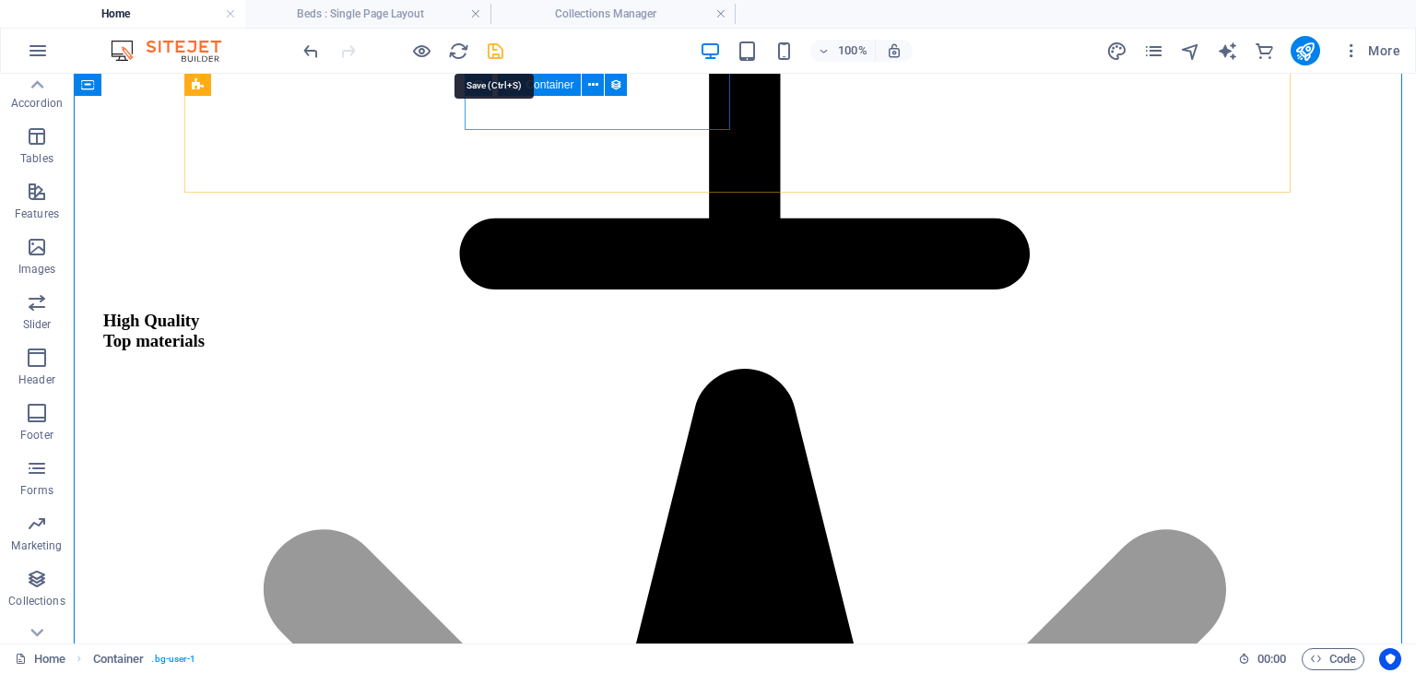
click at [493, 46] on icon "save" at bounding box center [495, 51] width 21 height 21
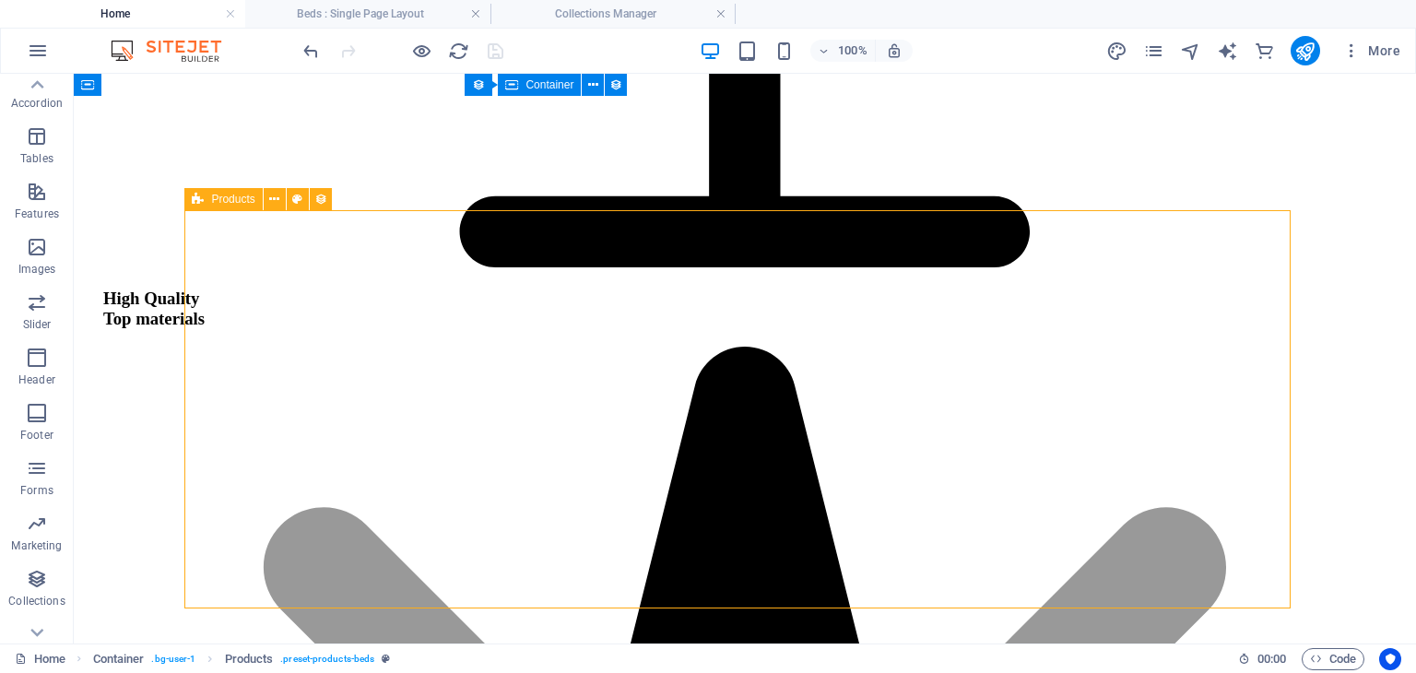
select select "68df06e6b5d7625c15035eaa"
select select "createdAt_DESC"
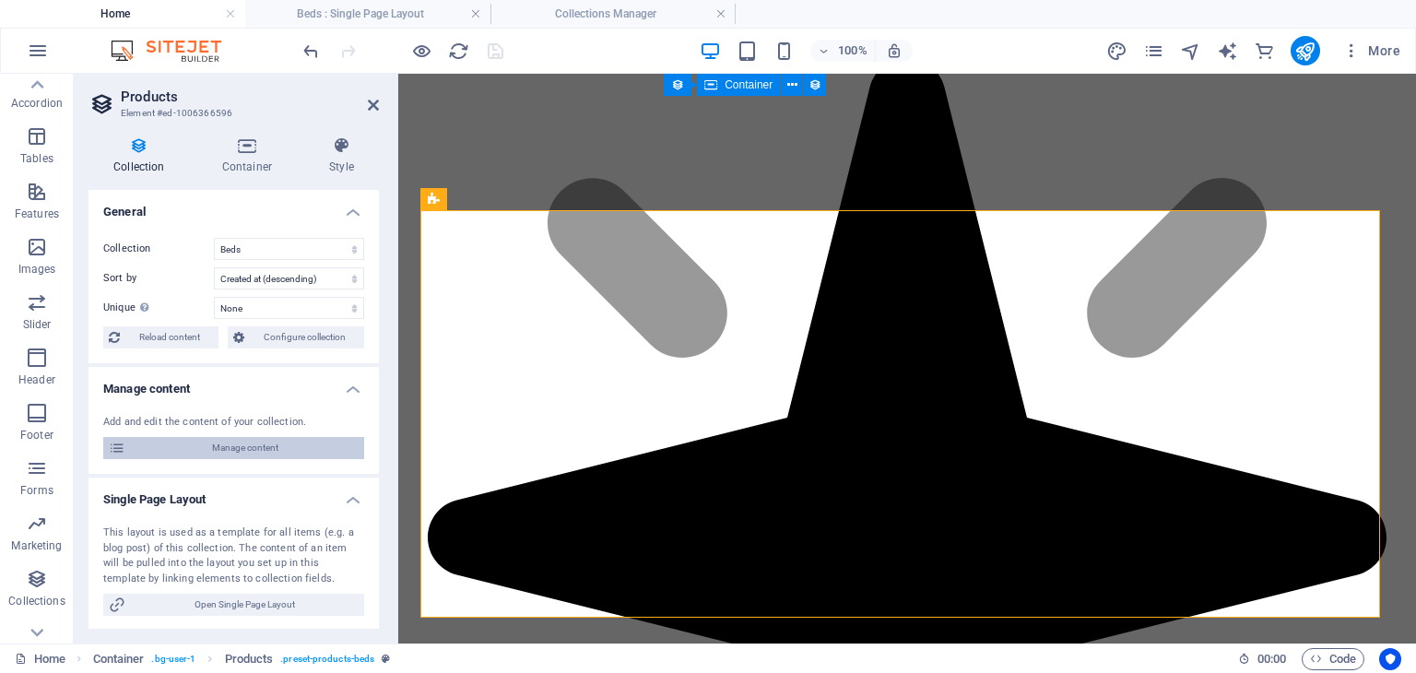
click at [272, 450] on span "Manage content" at bounding box center [245, 448] width 228 height 22
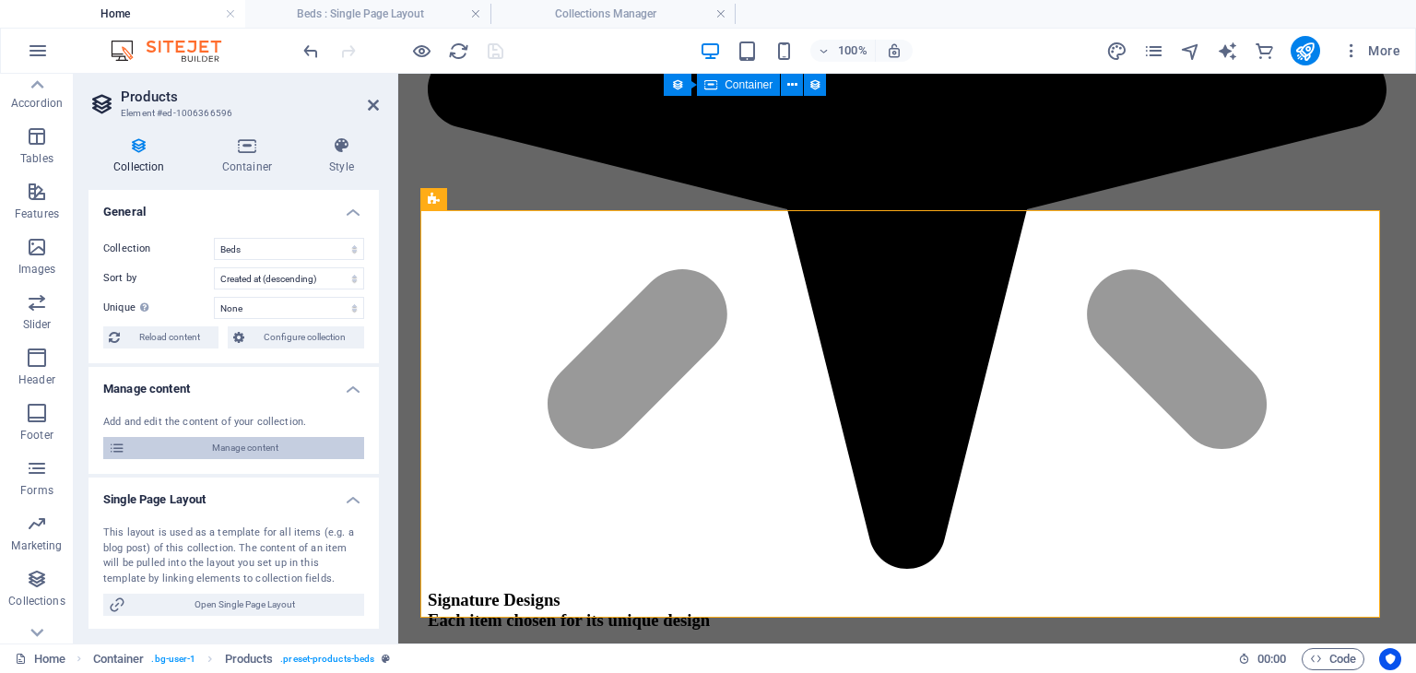
scroll to position [0, 0]
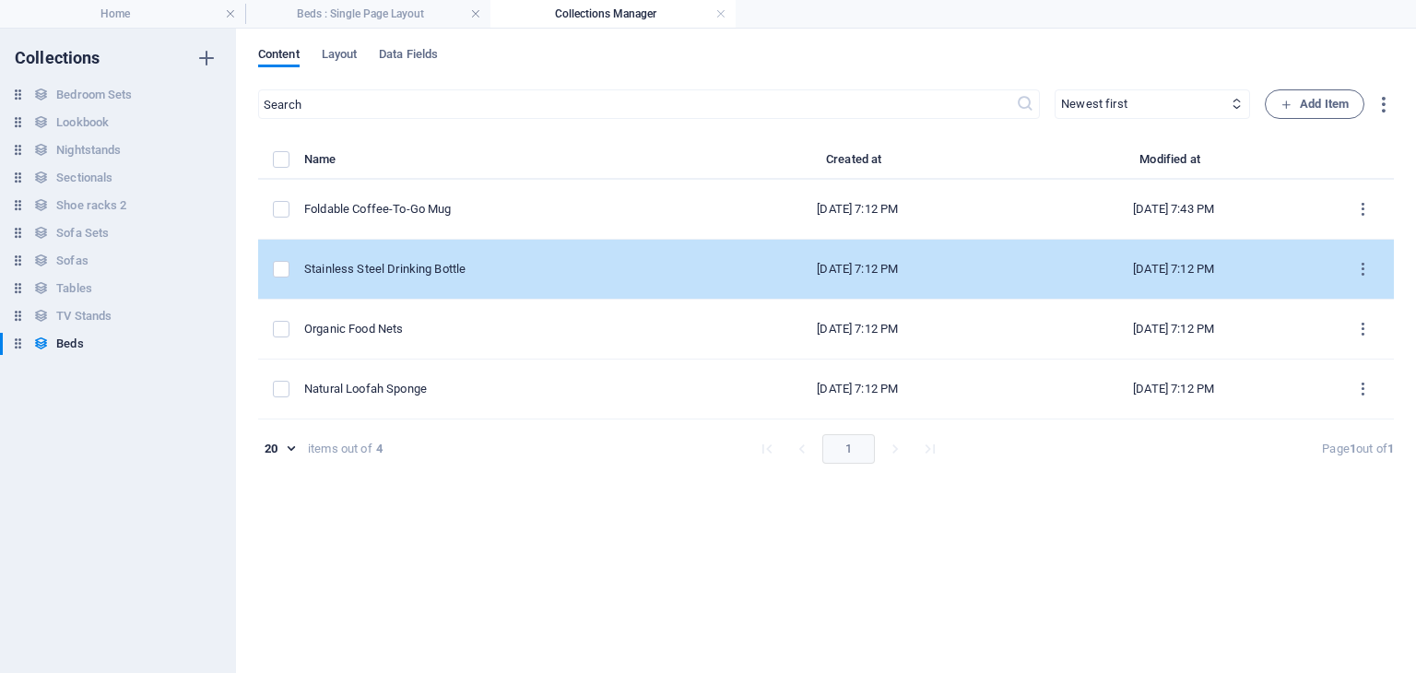
click at [463, 254] on td "Stainless Steel Drinking Bottle" at bounding box center [501, 270] width 395 height 60
select select "In stock"
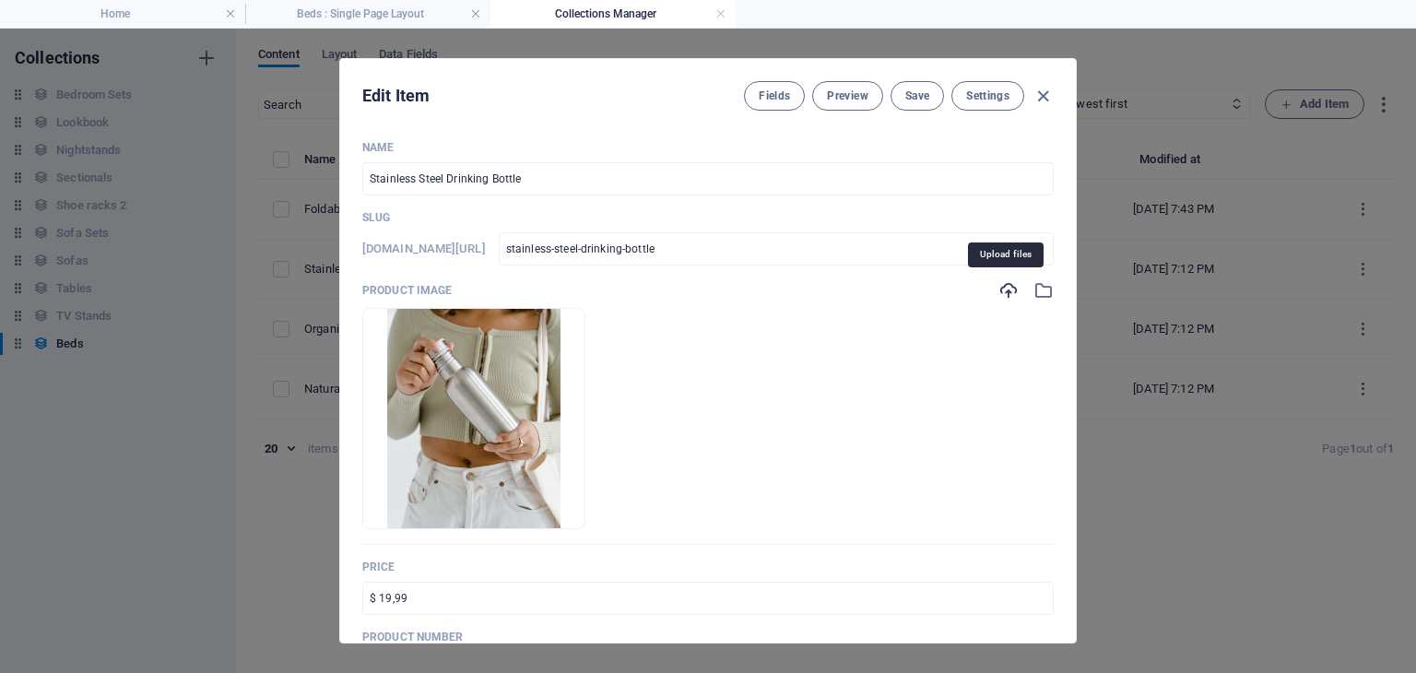
click at [1007, 296] on icon "button" at bounding box center [1008, 290] width 20 height 20
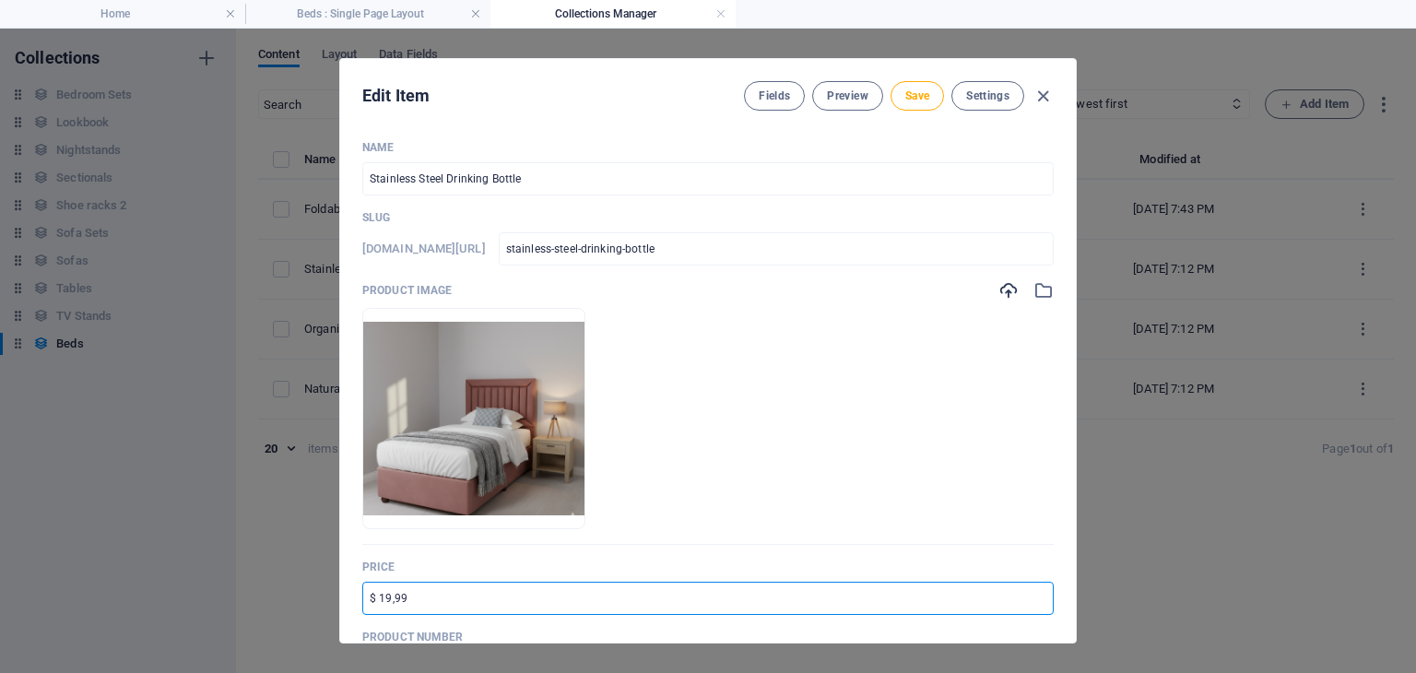
click at [420, 599] on input "$ 19,99" at bounding box center [707, 598] width 691 height 33
type input "$ 249"
click at [920, 91] on span "Save" at bounding box center [917, 95] width 24 height 15
click at [1045, 95] on icon "button" at bounding box center [1042, 96] width 21 height 21
type input "stainless-steel-drinking-bottle"
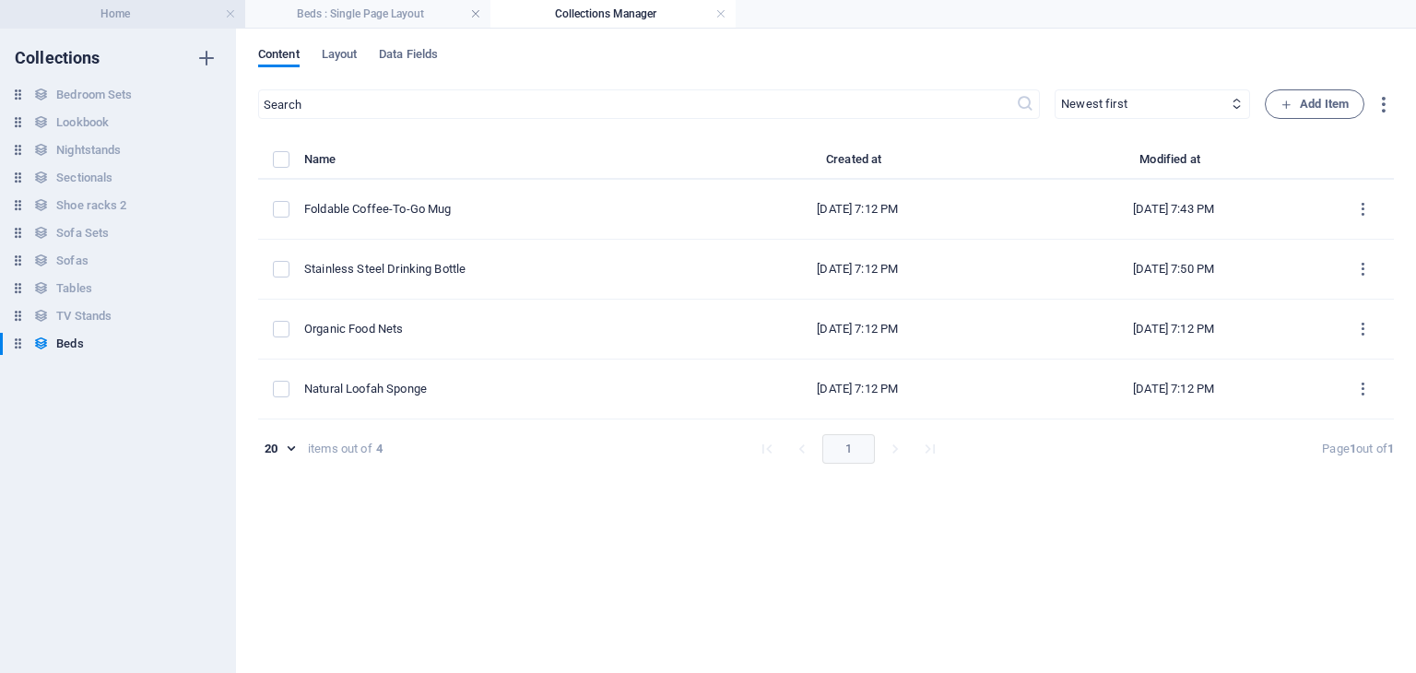
click at [170, 24] on li "Home" at bounding box center [122, 14] width 245 height 28
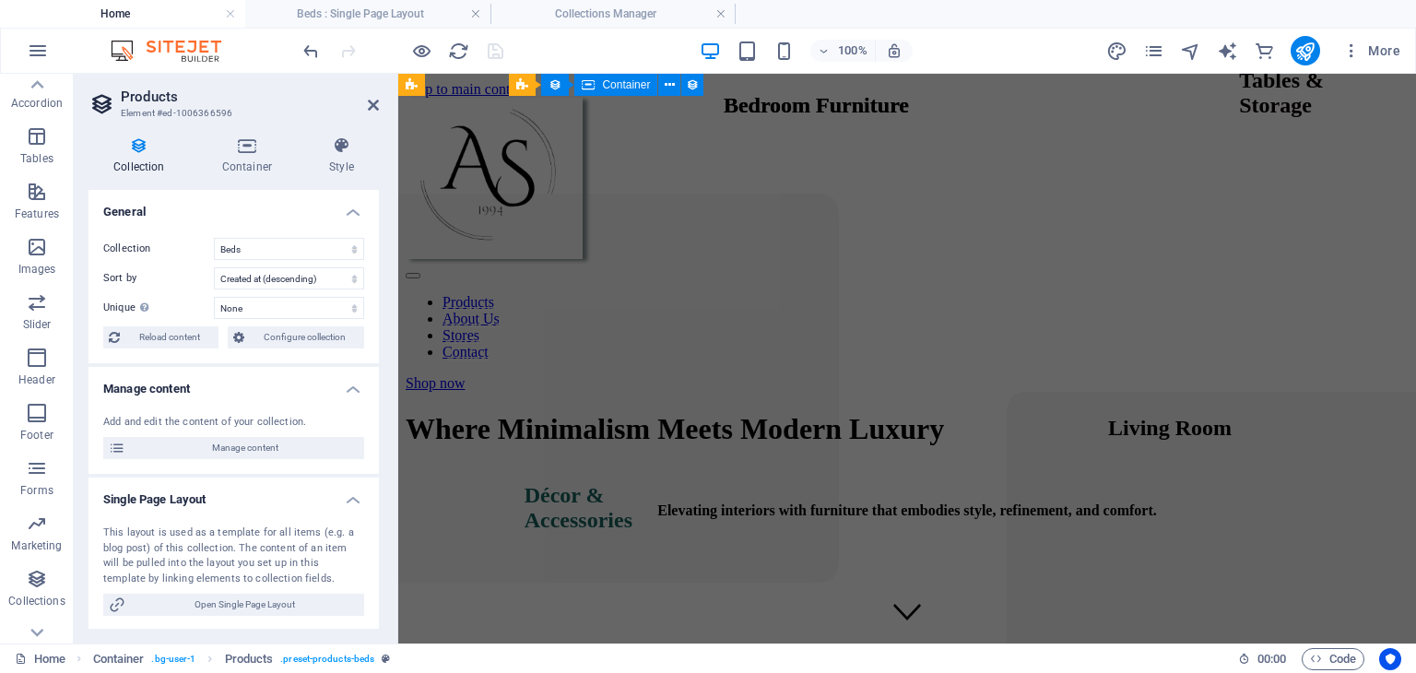
scroll to position [2175, 0]
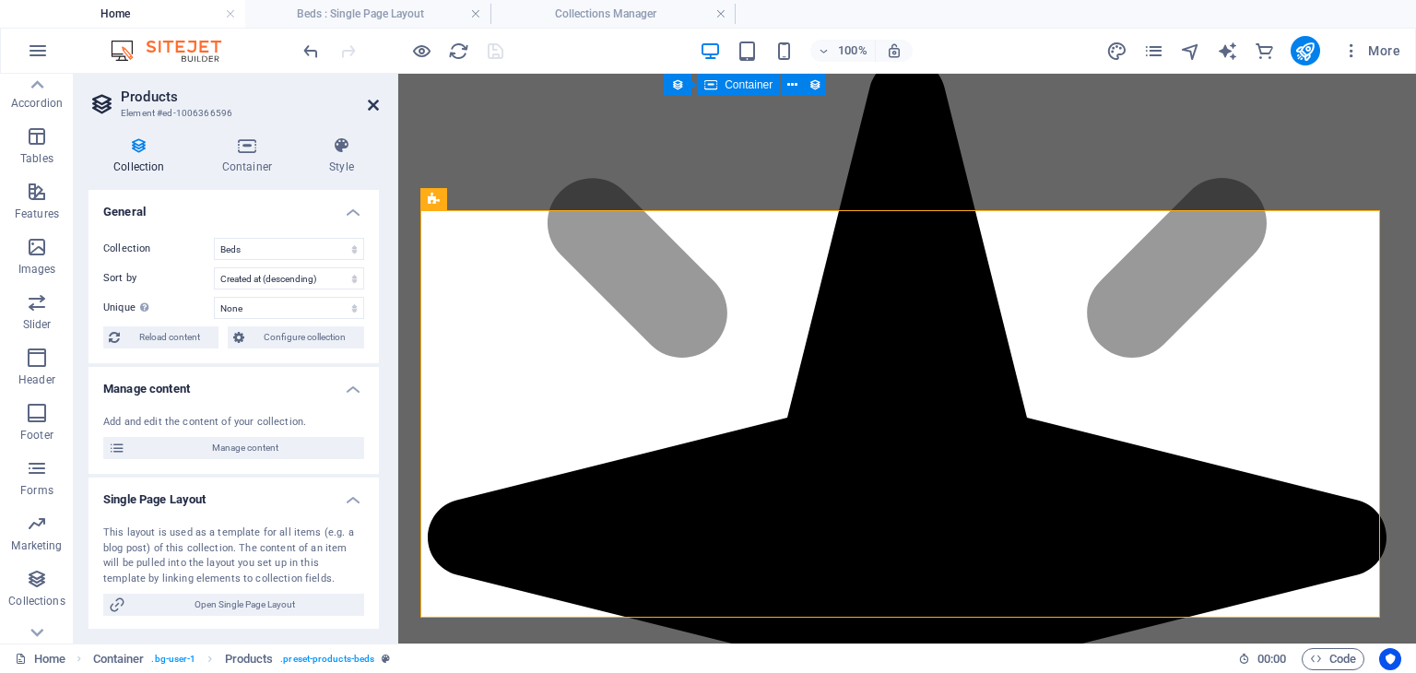
click at [378, 112] on icon at bounding box center [373, 105] width 11 height 15
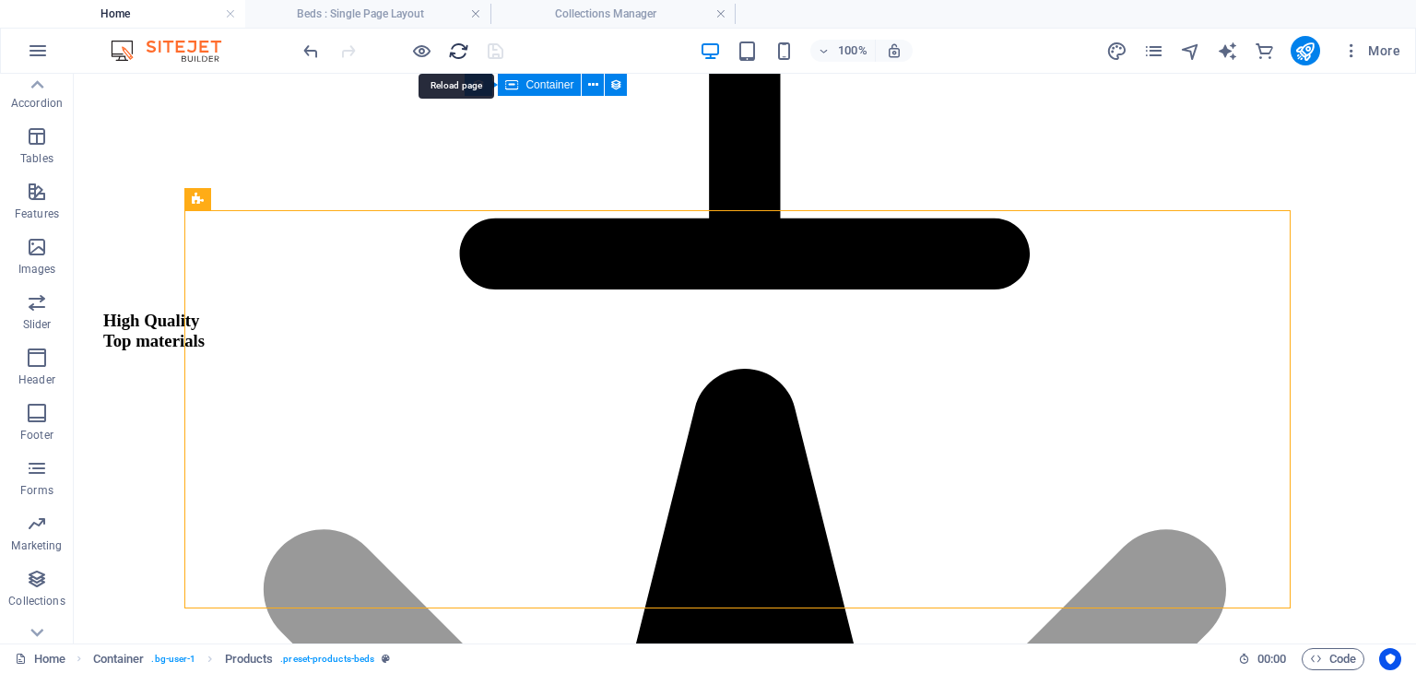
click at [450, 56] on icon "reload" at bounding box center [458, 51] width 21 height 21
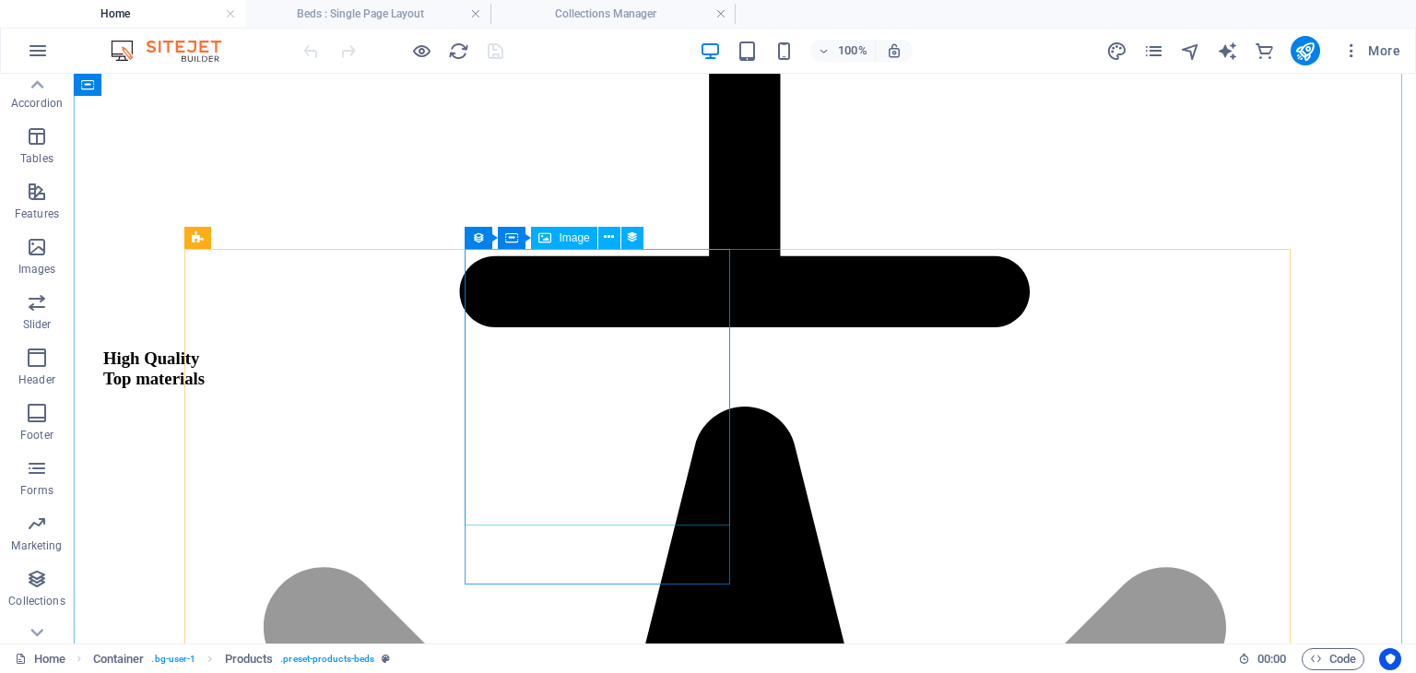
scroll to position [2114, 0]
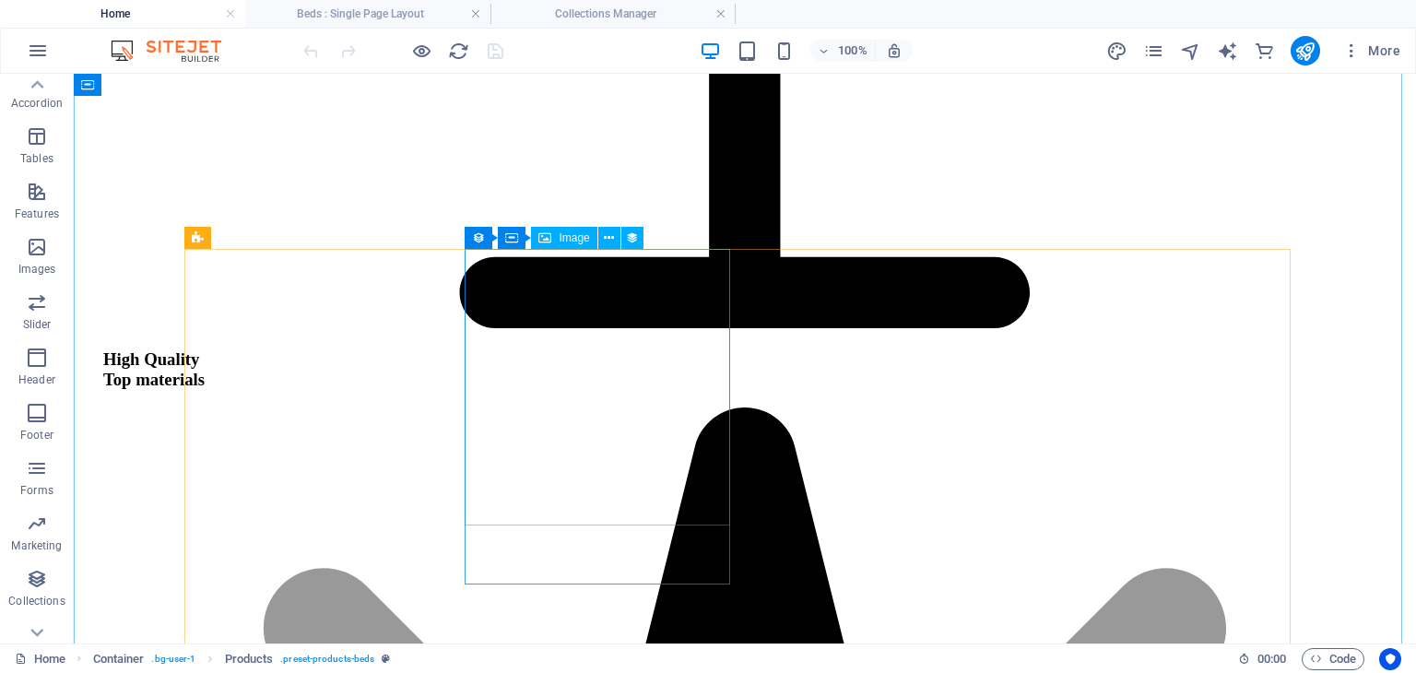
select select "image"
select select "px"
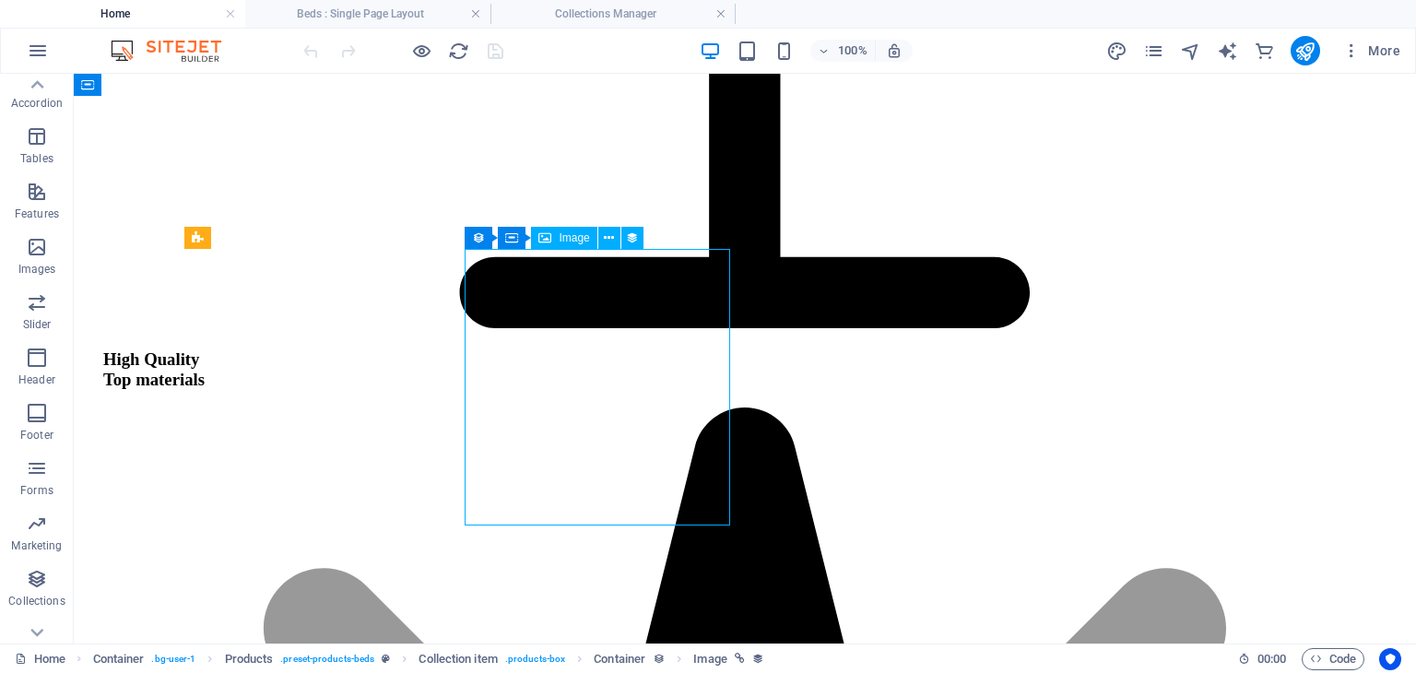
select select "px"
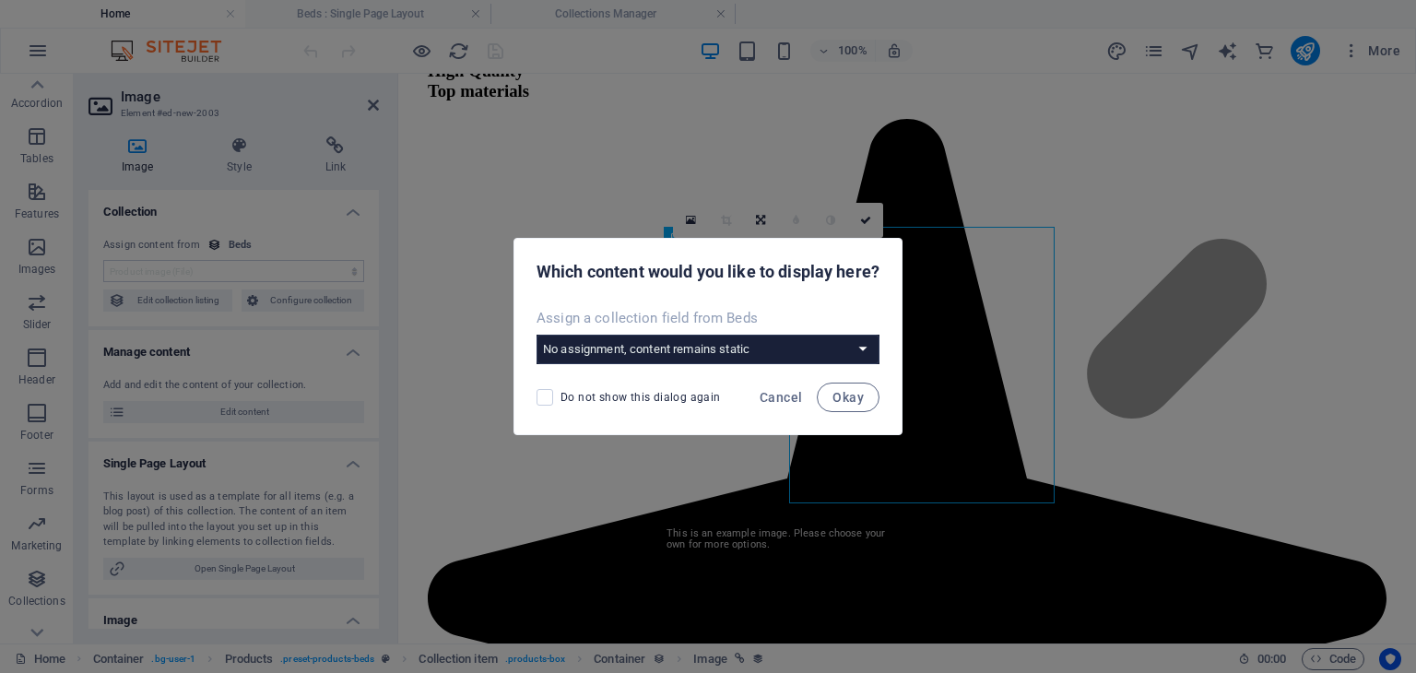
scroll to position [2137, 0]
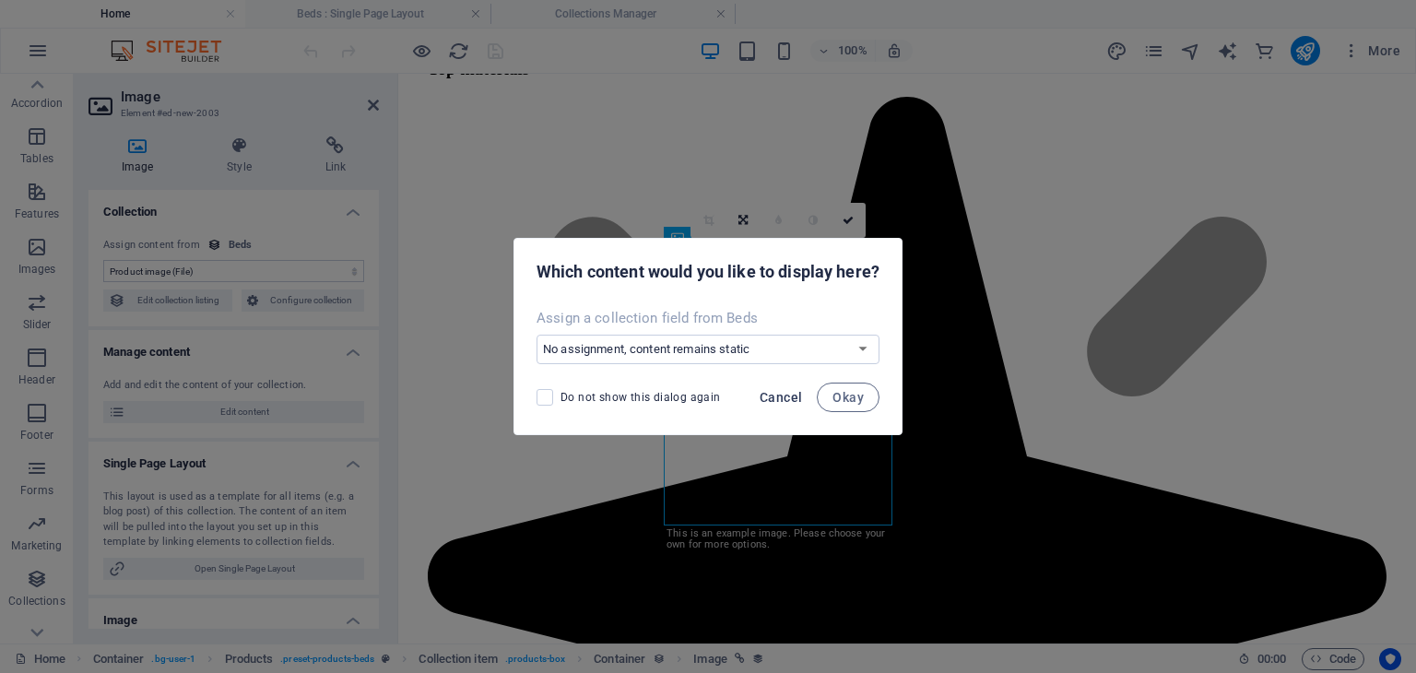
click at [777, 399] on span "Cancel" at bounding box center [780, 397] width 42 height 15
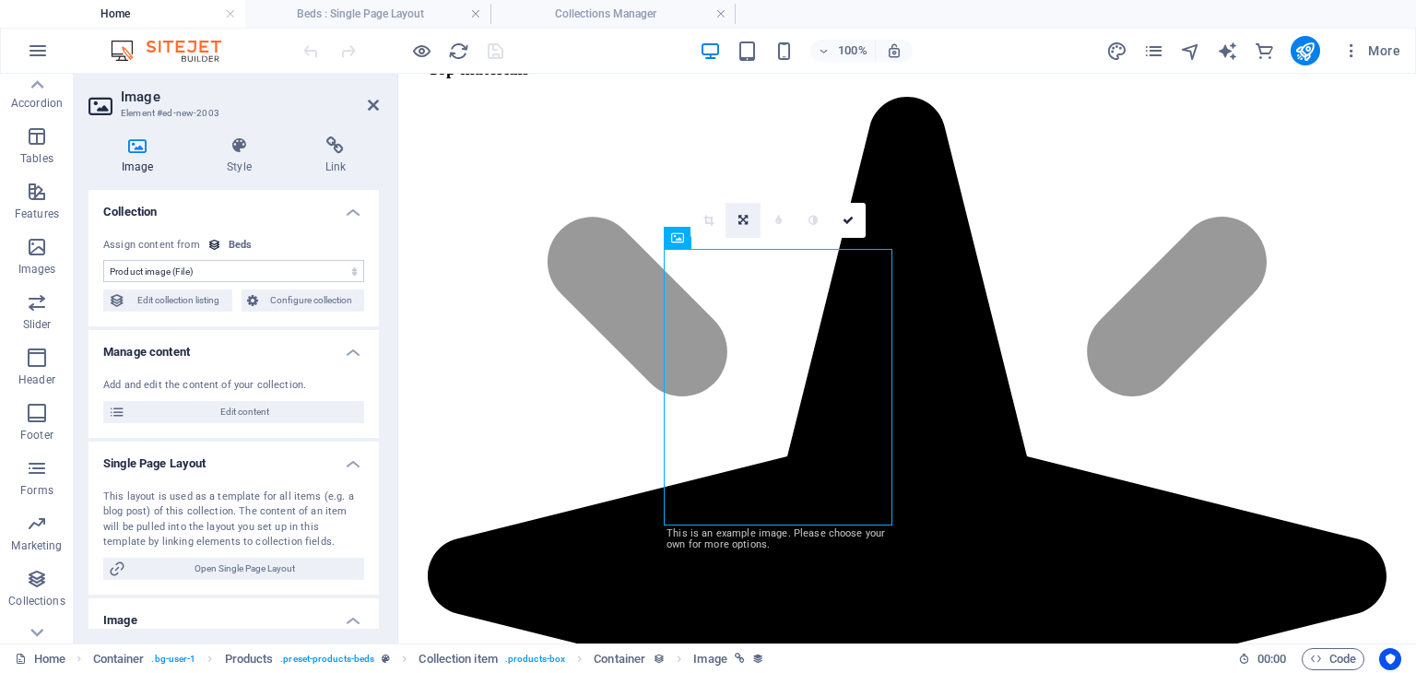
click at [748, 215] on link at bounding box center [742, 220] width 35 height 35
click at [774, 220] on icon at bounding box center [778, 220] width 8 height 11
click at [744, 224] on icon at bounding box center [743, 220] width 8 height 11
click at [712, 217] on icon at bounding box center [708, 220] width 8 height 11
click at [744, 218] on icon at bounding box center [743, 220] width 8 height 11
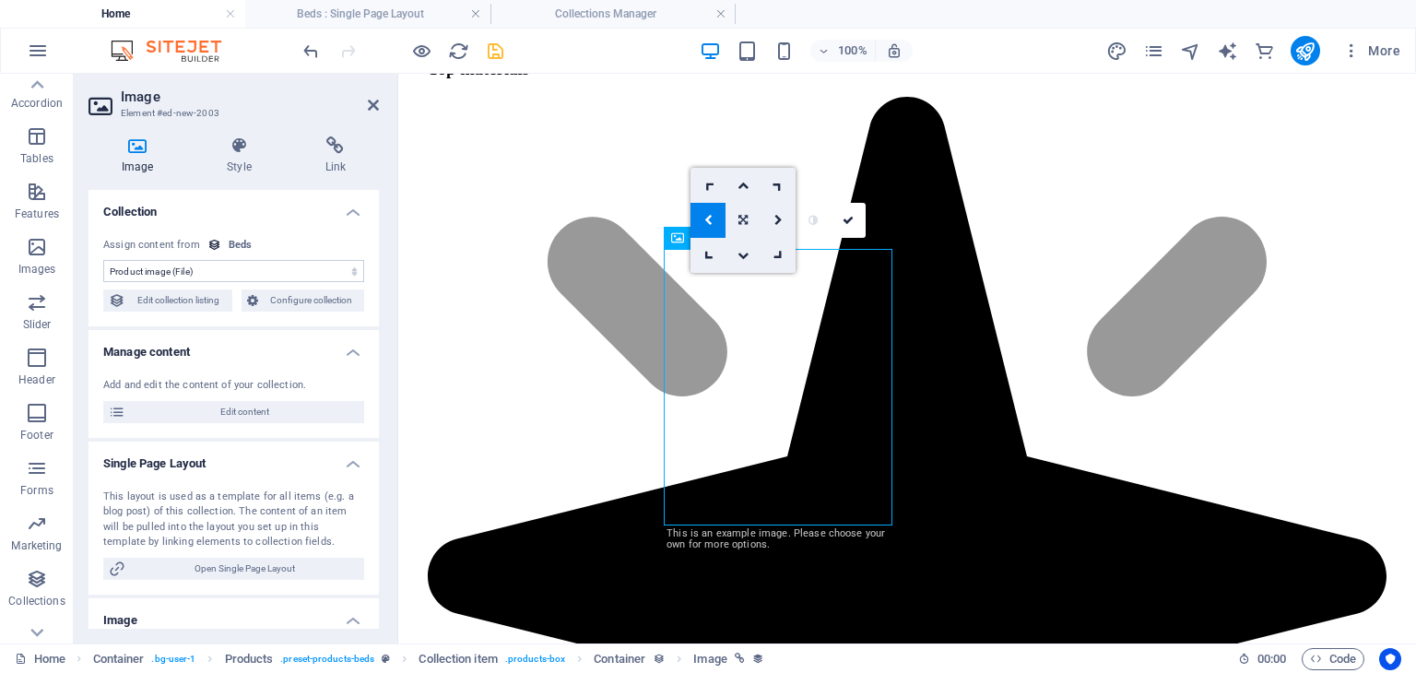
click at [750, 224] on link at bounding box center [742, 220] width 35 height 35
click at [373, 107] on icon at bounding box center [373, 105] width 11 height 15
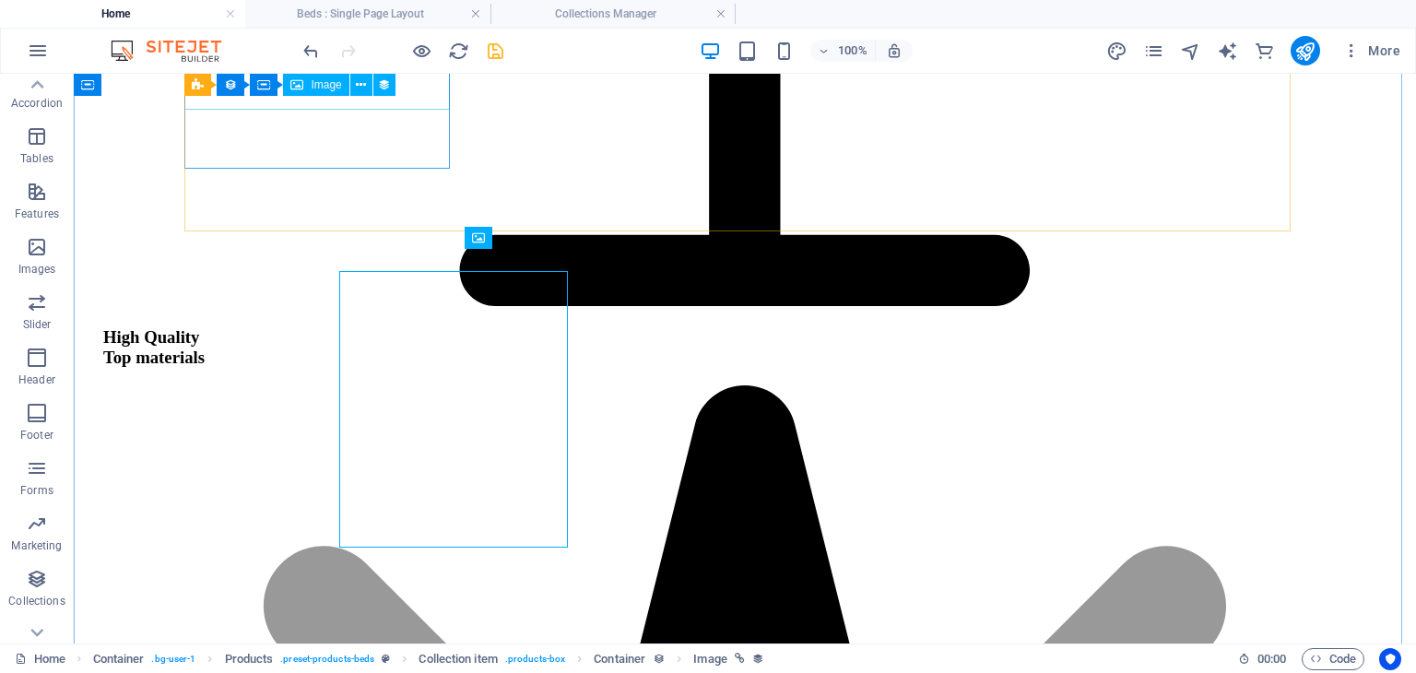
scroll to position [2114, 0]
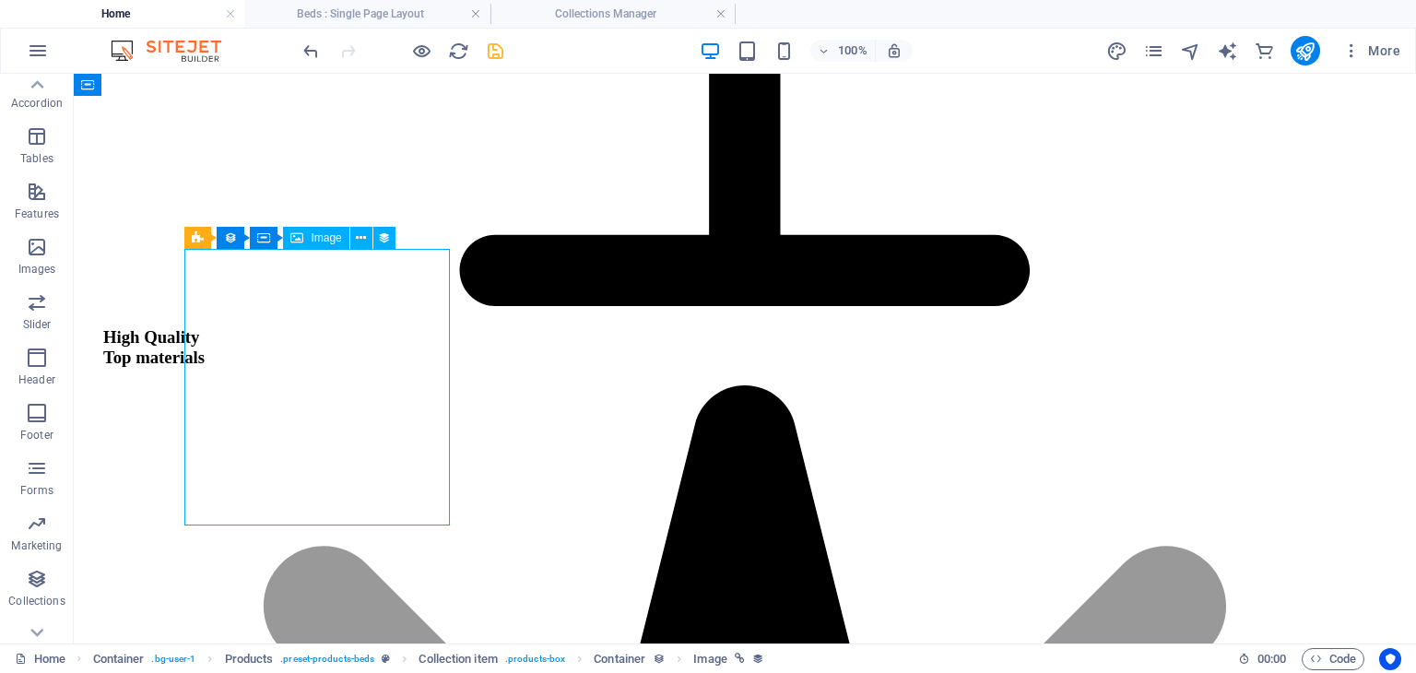
select select "image"
select select "px"
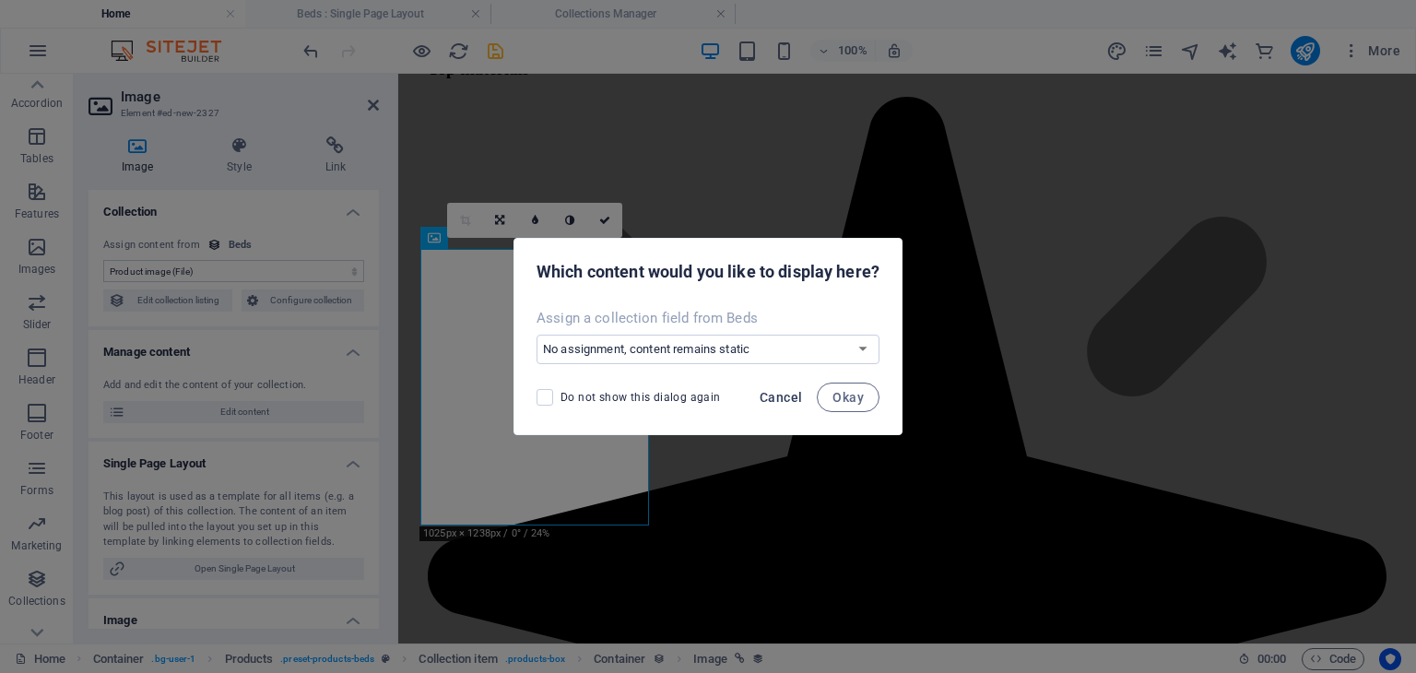
click at [768, 396] on span "Cancel" at bounding box center [780, 397] width 42 height 15
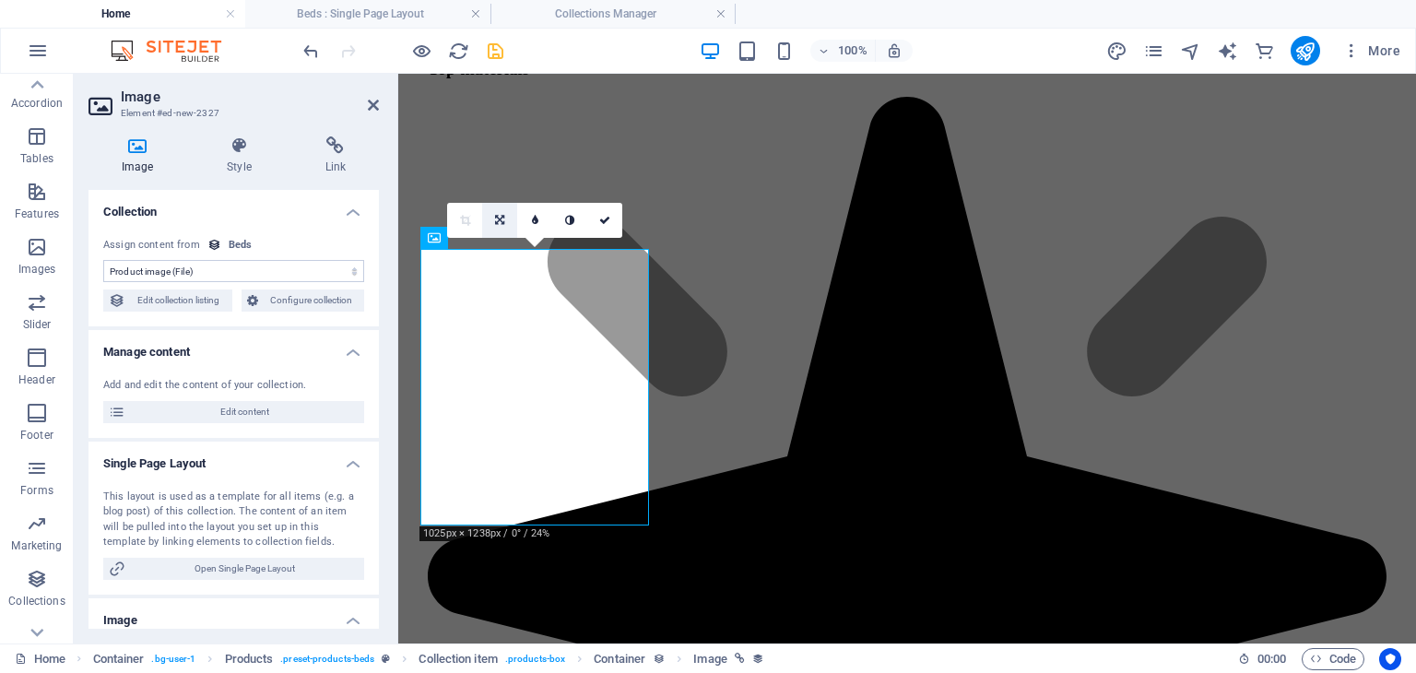
click at [501, 226] on link at bounding box center [499, 220] width 35 height 35
click at [605, 226] on link at bounding box center [604, 220] width 35 height 35
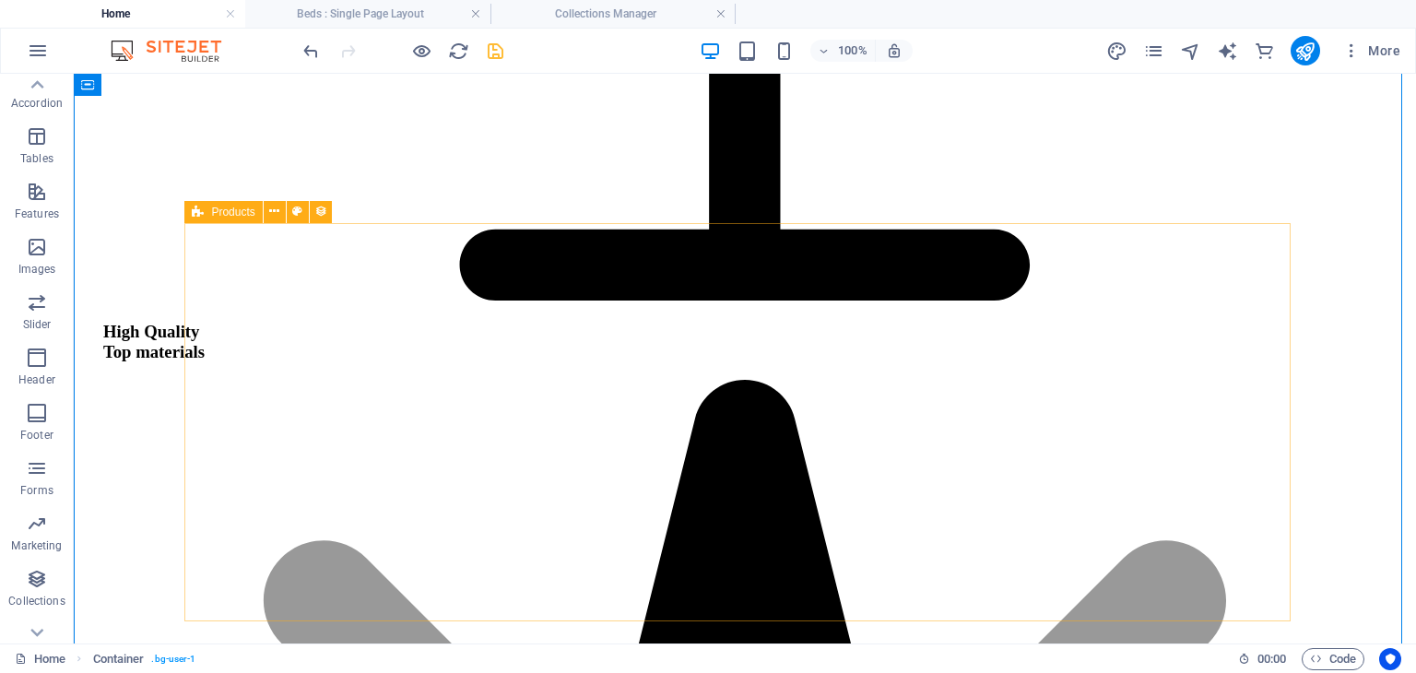
scroll to position [2142, 0]
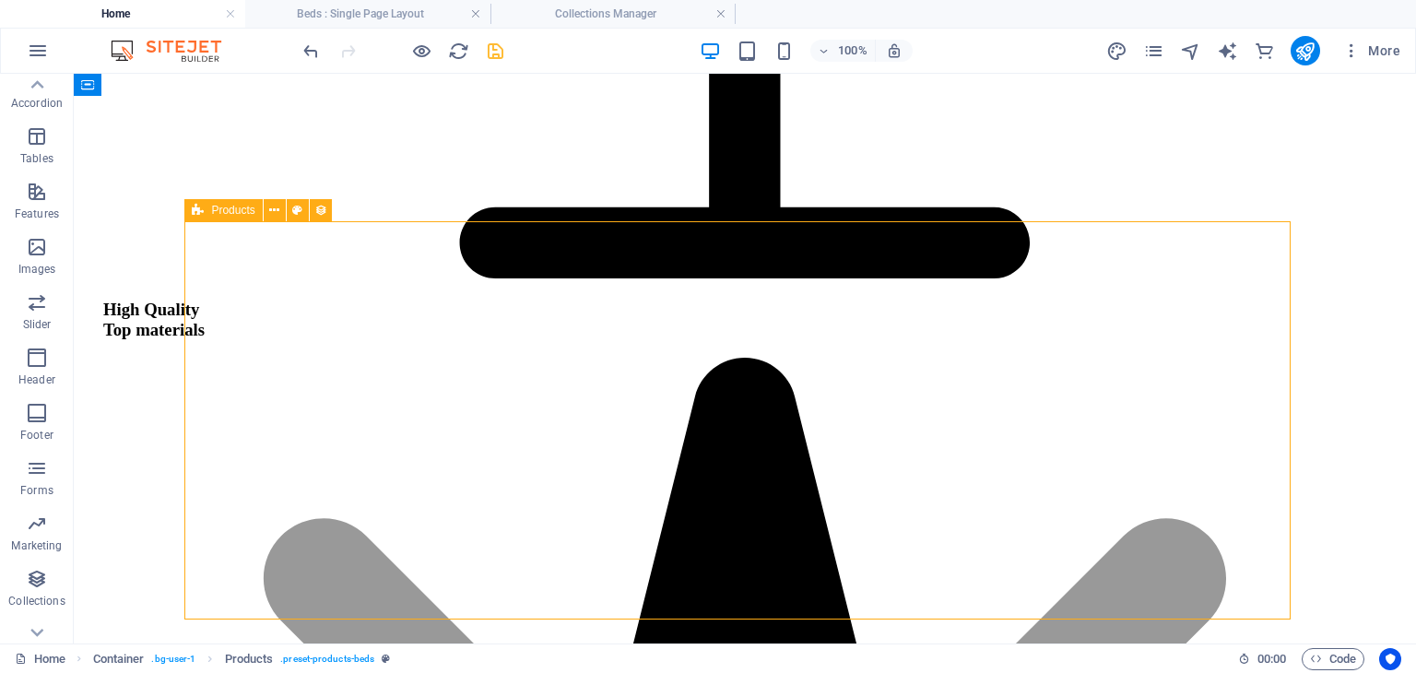
select select "68df06e6b5d7625c15035eaa"
select select "createdAt_DESC"
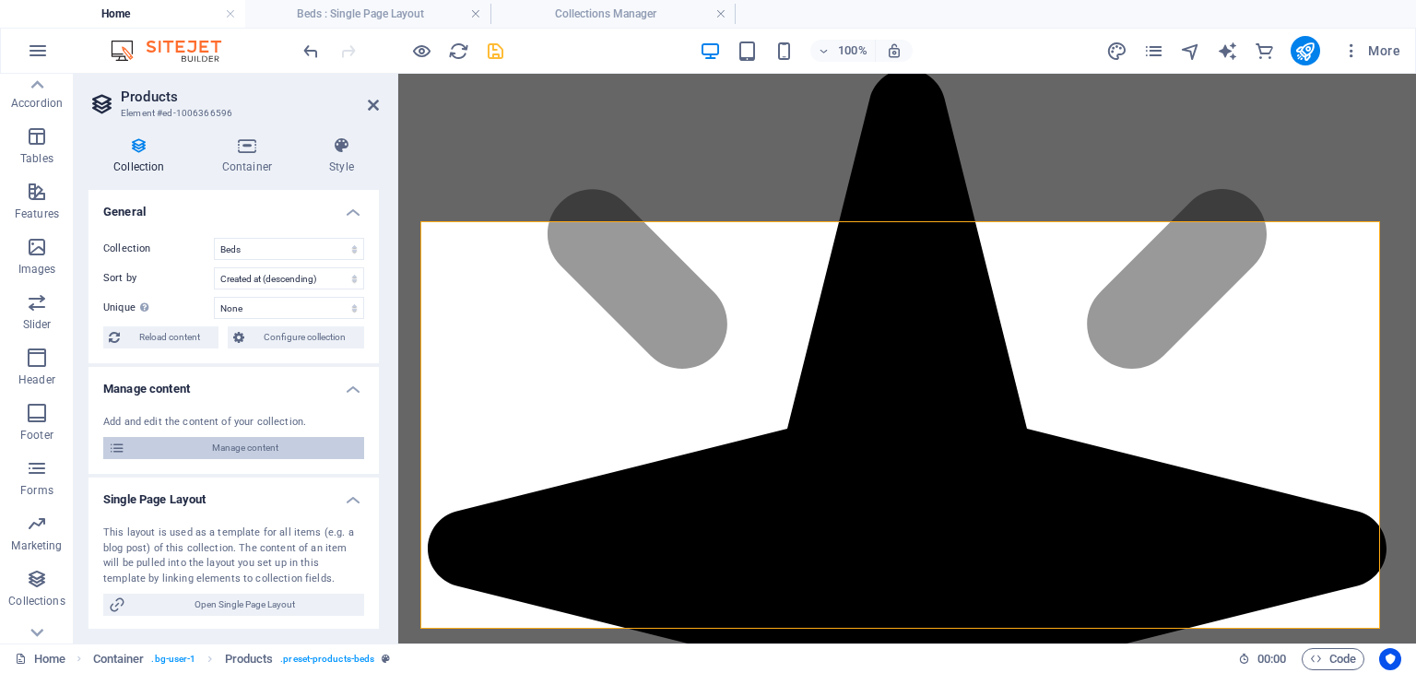
click at [263, 443] on span "Manage content" at bounding box center [245, 448] width 228 height 22
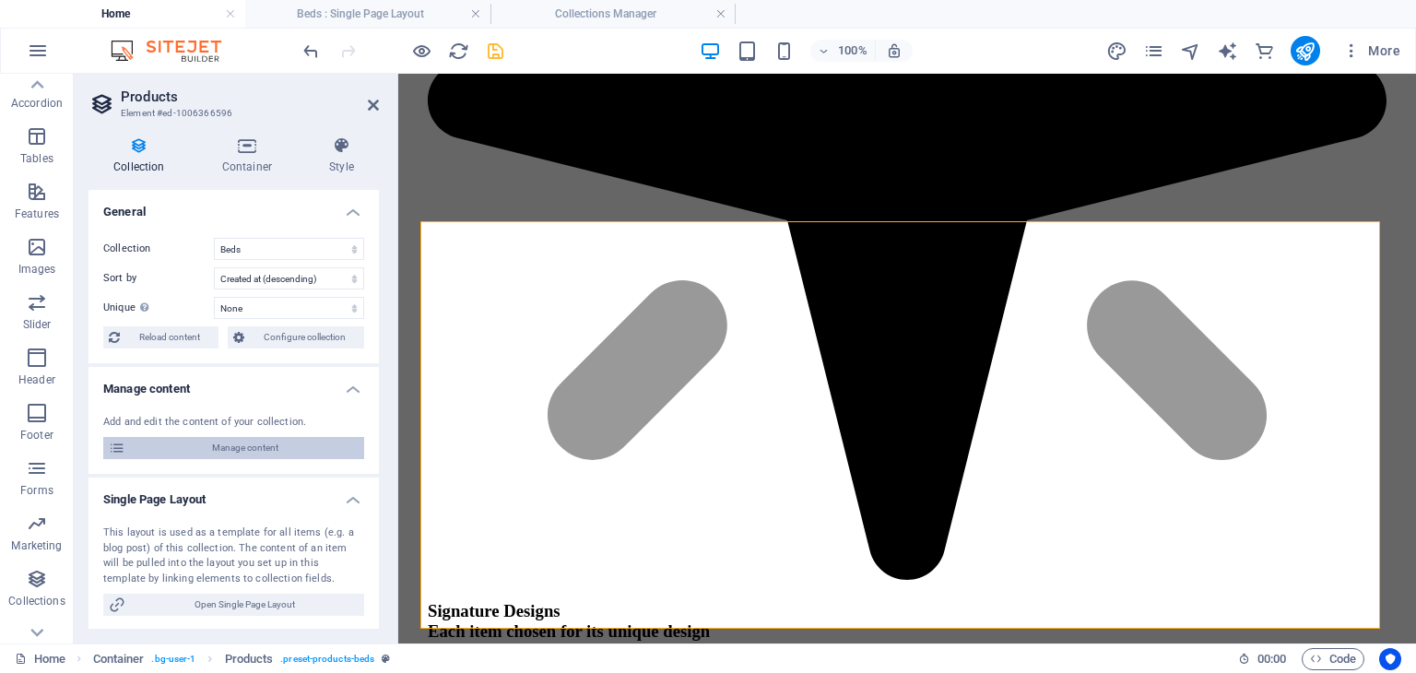
scroll to position [0, 0]
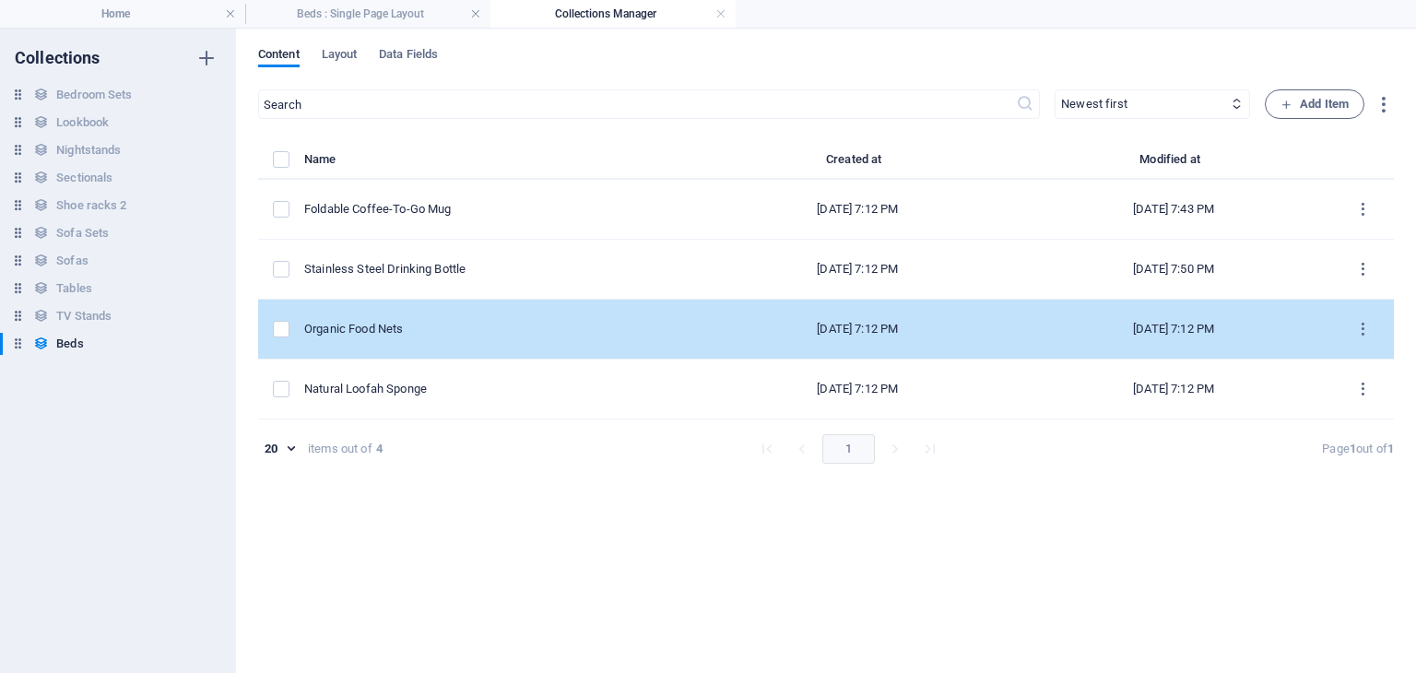
click at [479, 334] on div "Organic Food Nets" at bounding box center [494, 329] width 381 height 17
select select "Out of stock"
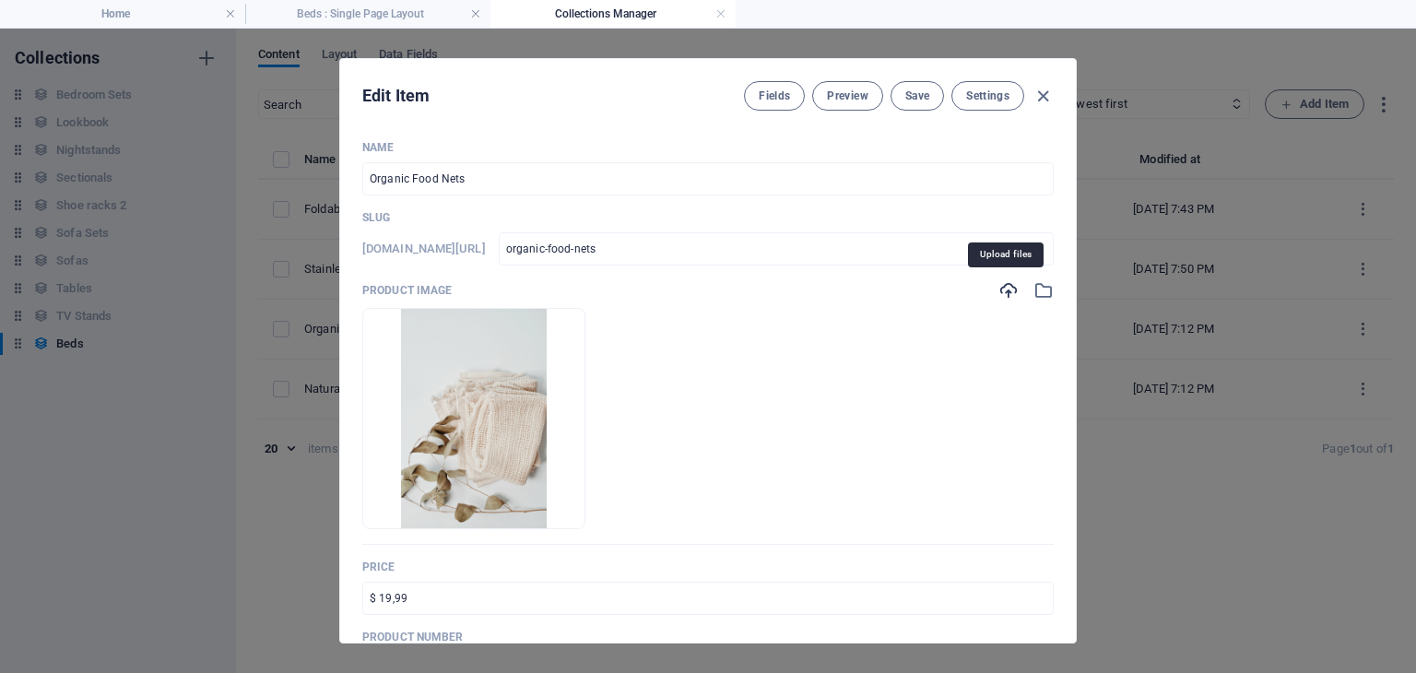
click at [1002, 288] on icon "button" at bounding box center [1008, 290] width 20 height 20
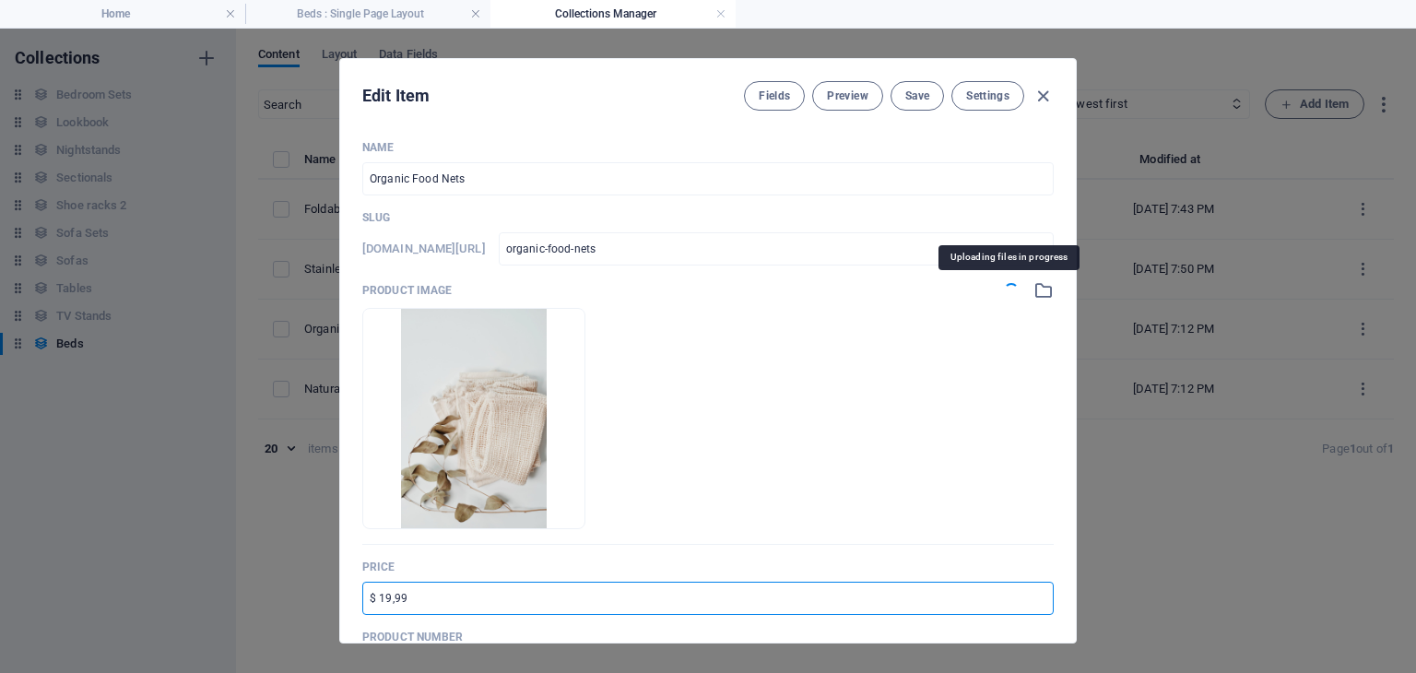
click at [417, 603] on input "$ 19,99" at bounding box center [707, 598] width 691 height 33
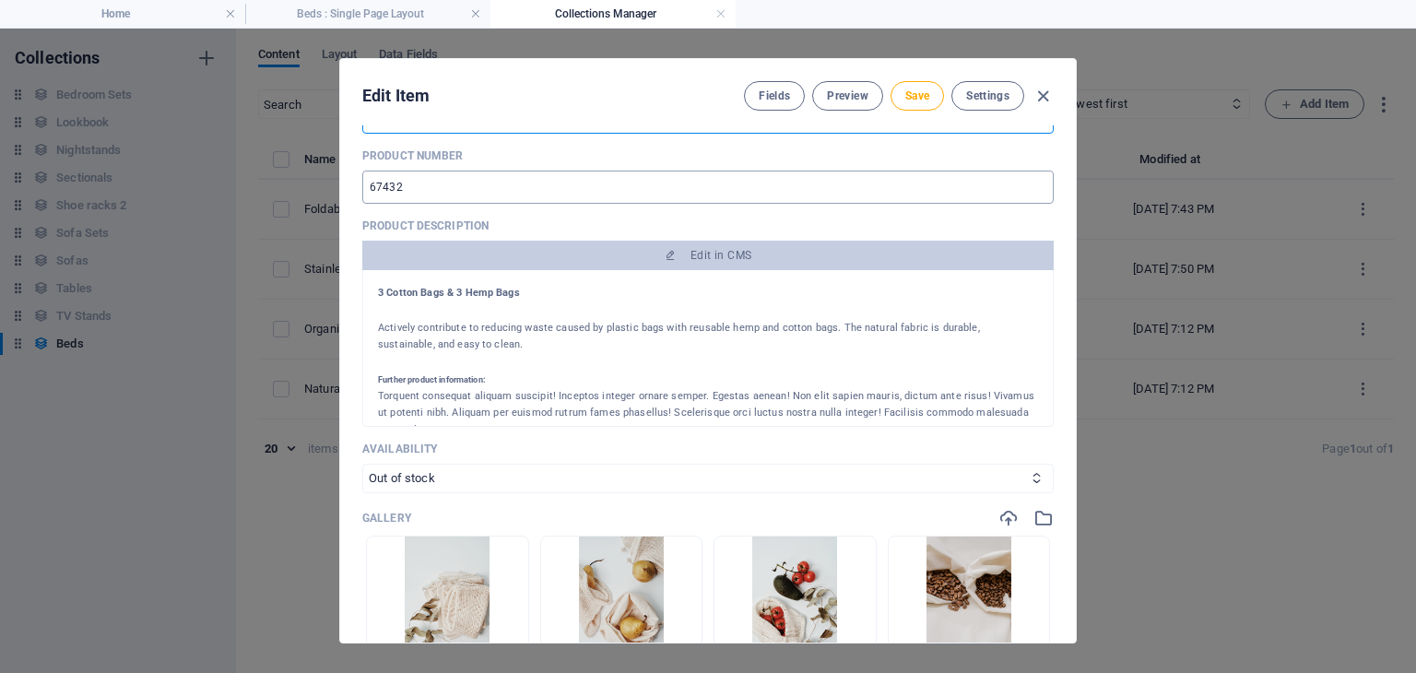
scroll to position [489, 0]
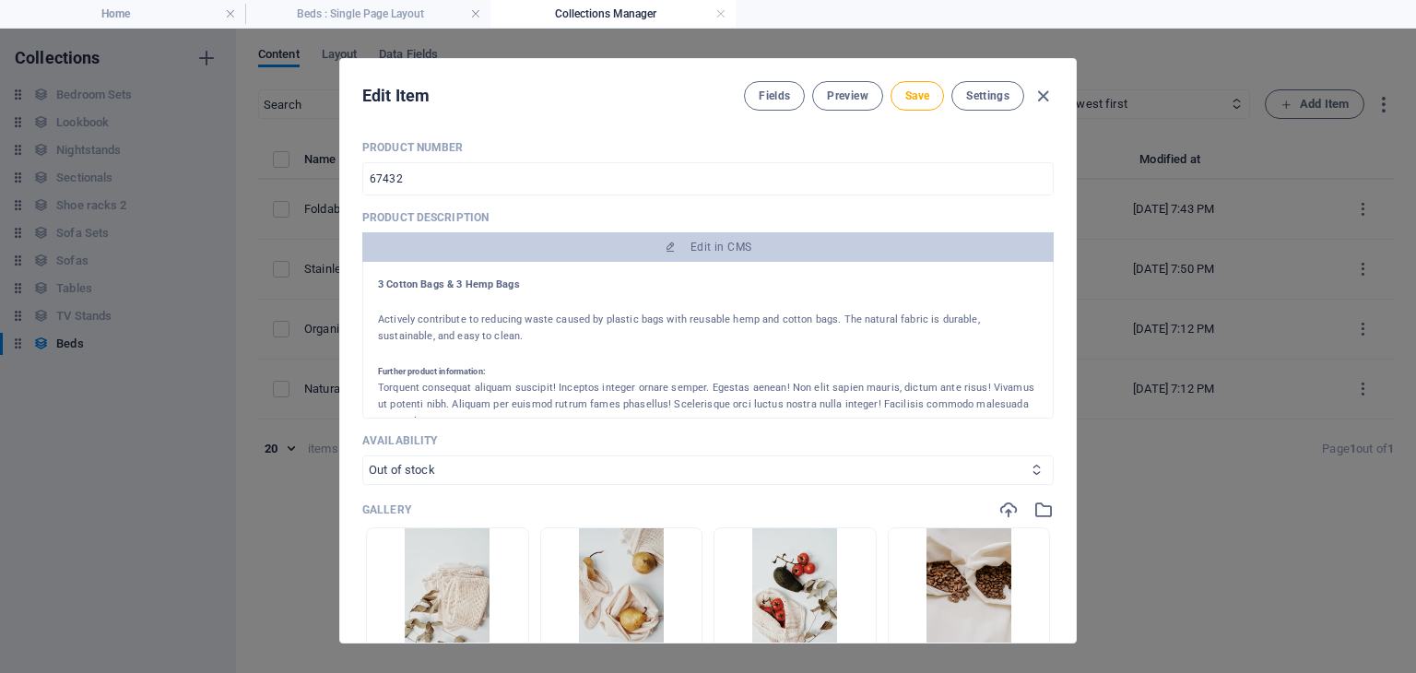
type input "$ 249"
click at [442, 468] on select "In stock Out of stock" at bounding box center [707, 469] width 691 height 29
select select "In stock"
click at [362, 455] on select "In stock Out of stock" at bounding box center [707, 469] width 691 height 29
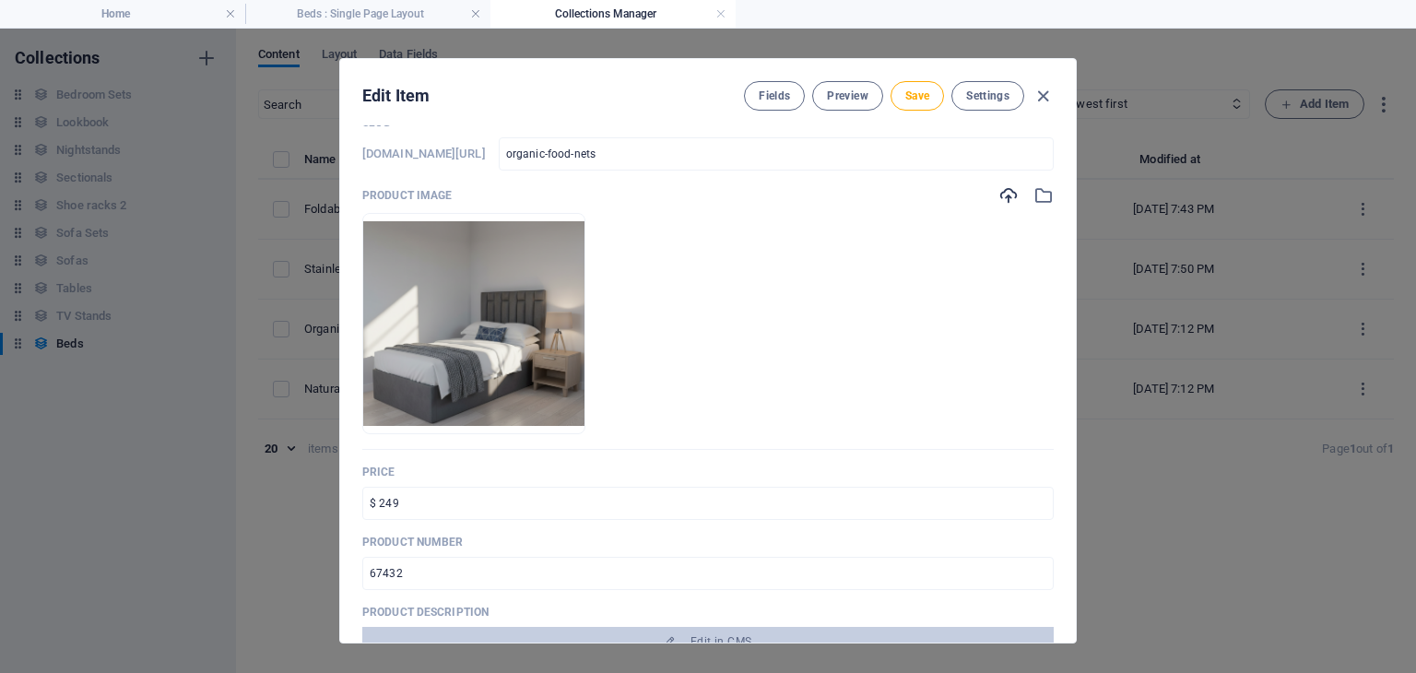
scroll to position [91, 0]
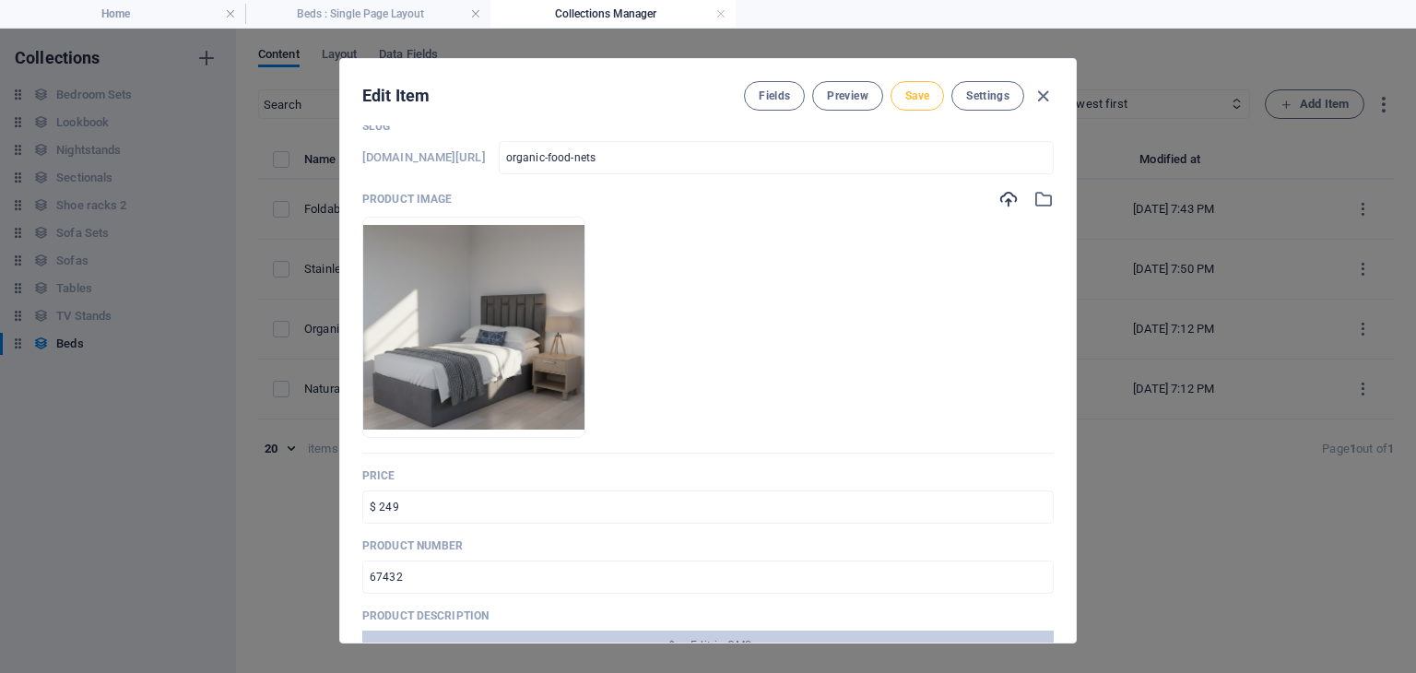
click at [918, 98] on span "Save" at bounding box center [917, 95] width 24 height 15
click at [1034, 90] on icon "button" at bounding box center [1042, 96] width 21 height 21
type input "organic-food-nets"
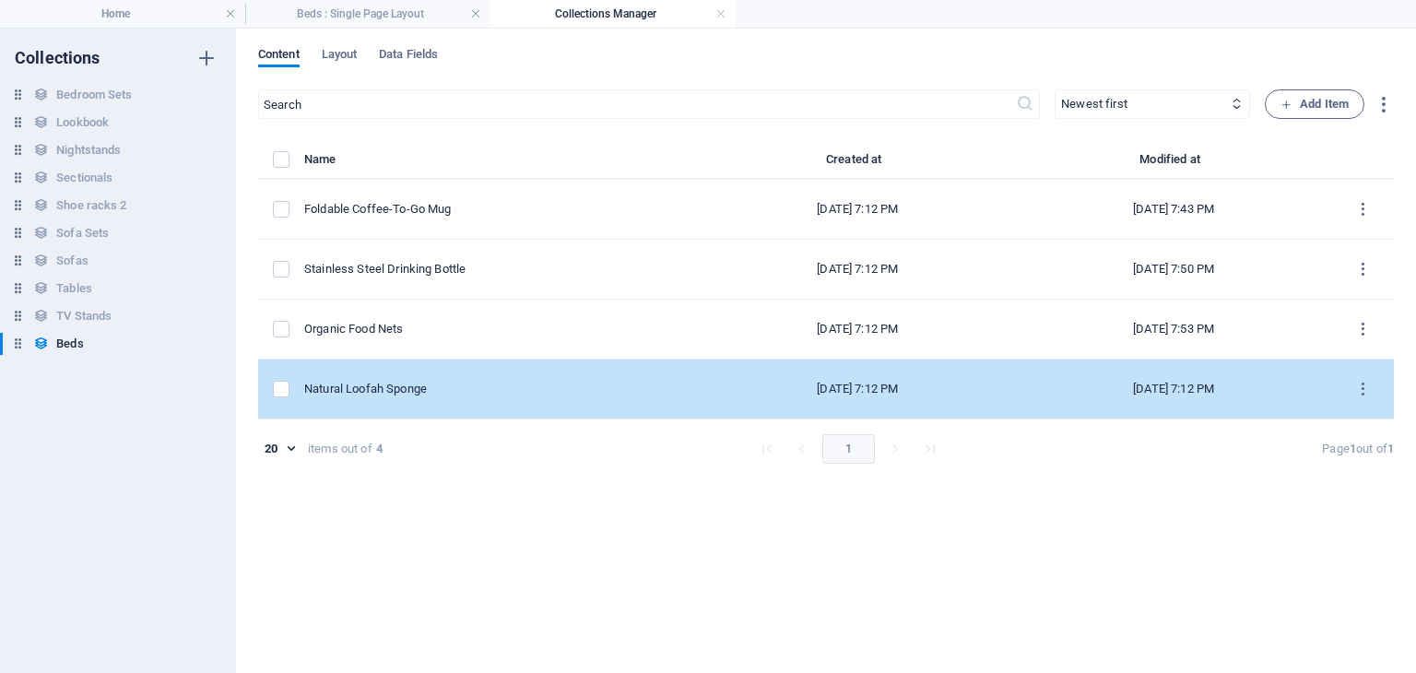
click at [406, 381] on div "Natural Loofah Sponge" at bounding box center [494, 389] width 381 height 17
select select "In stock"
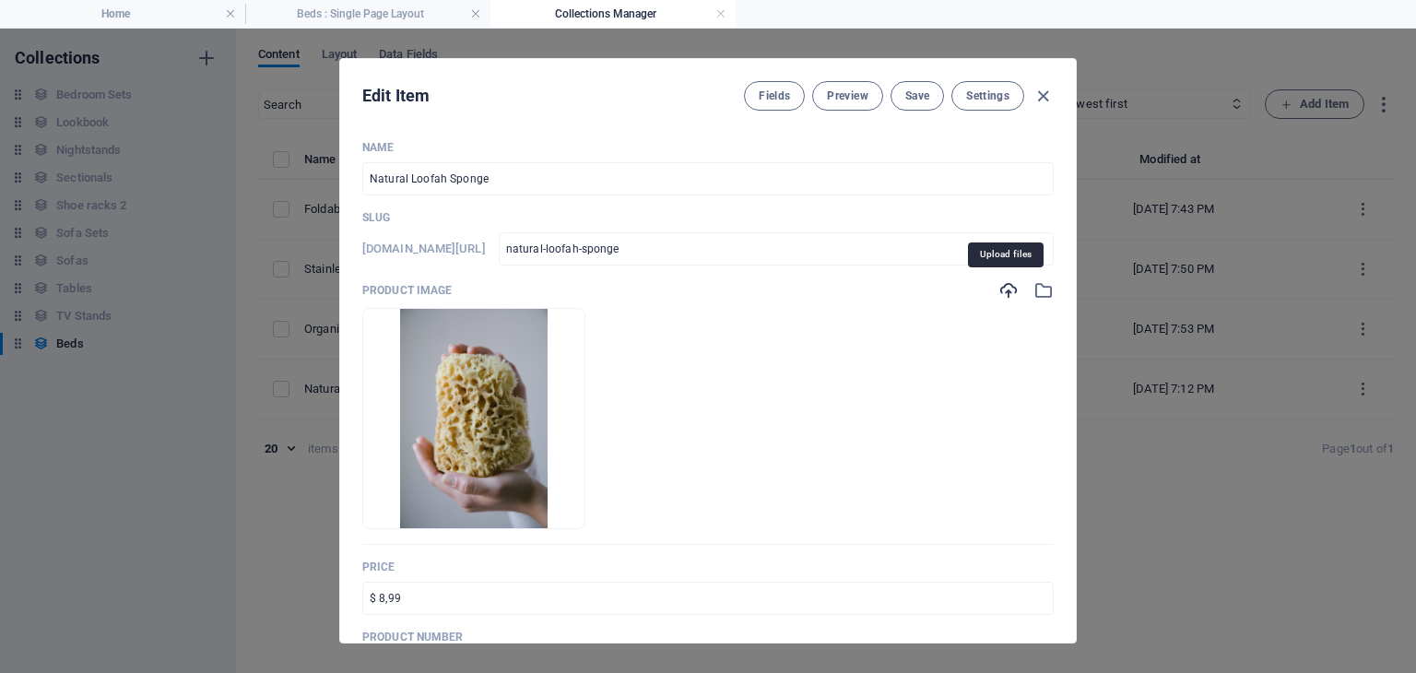
click at [999, 292] on icon "button" at bounding box center [1008, 290] width 20 height 20
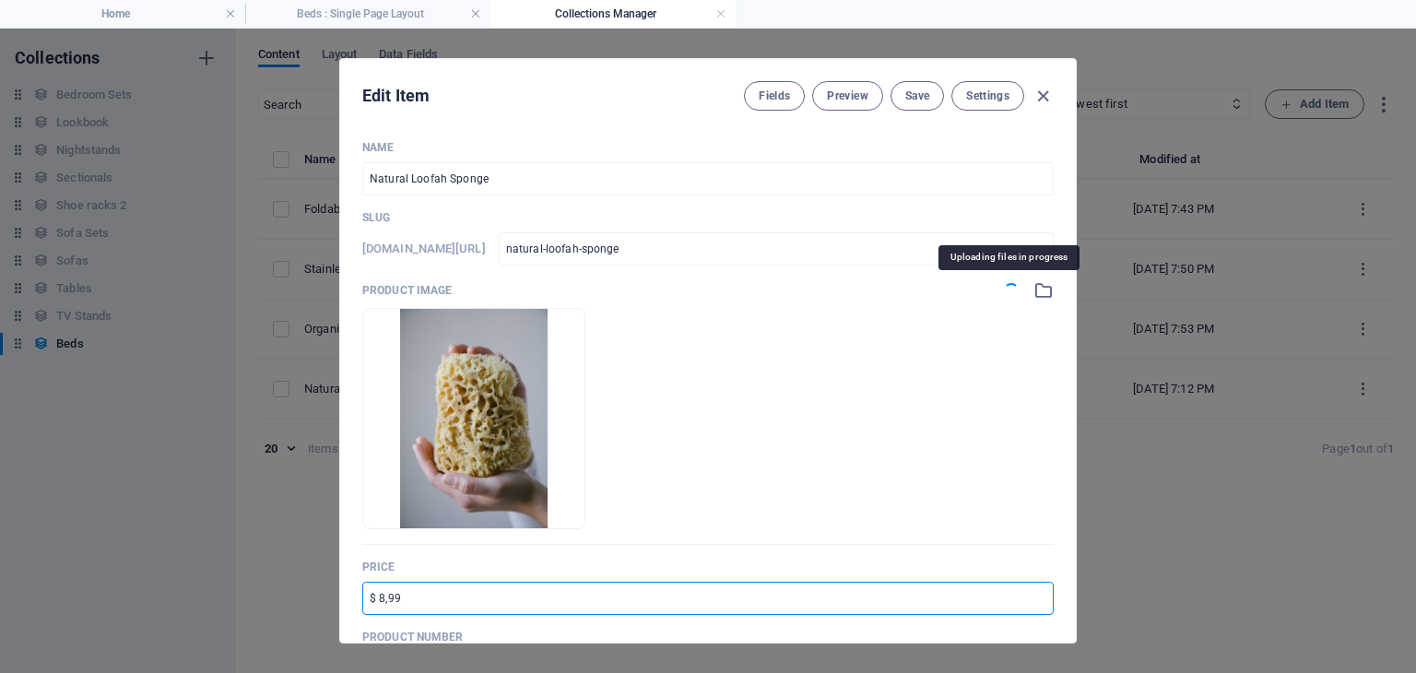
click at [432, 605] on input "$ 8,99" at bounding box center [707, 598] width 691 height 33
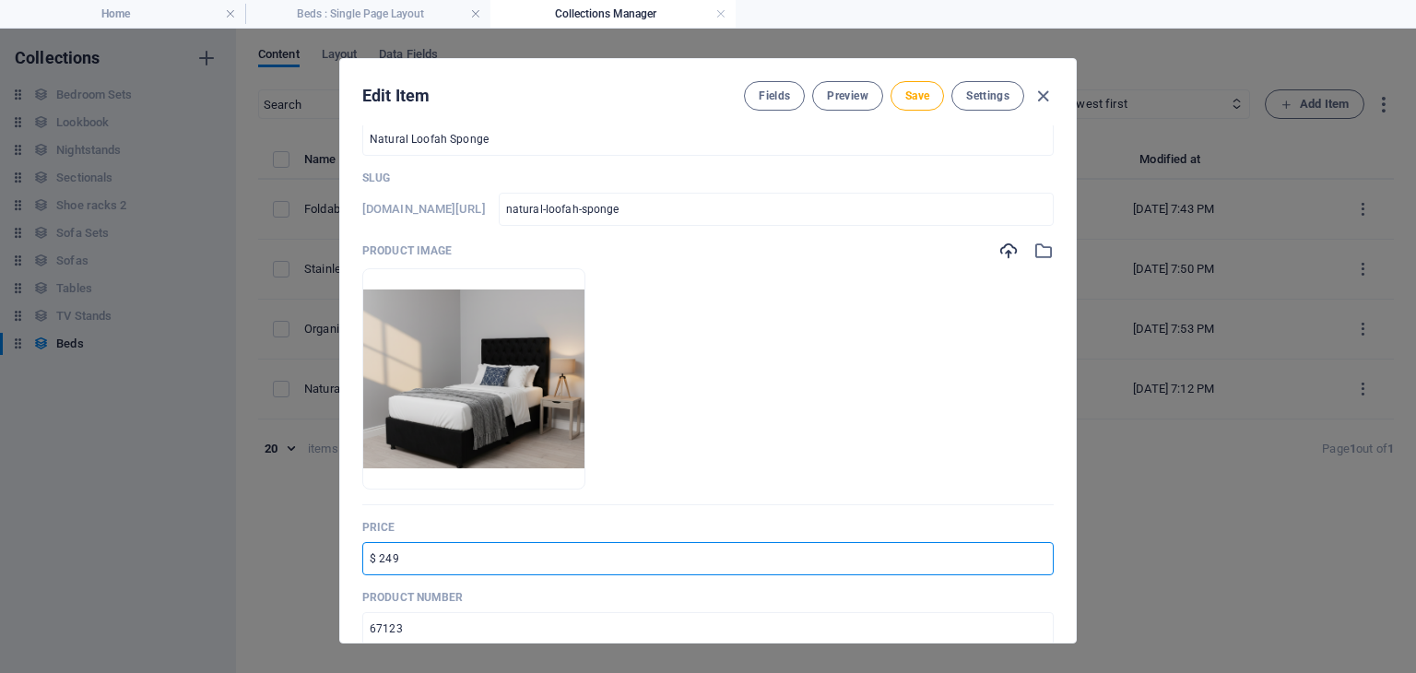
scroll to position [0, 0]
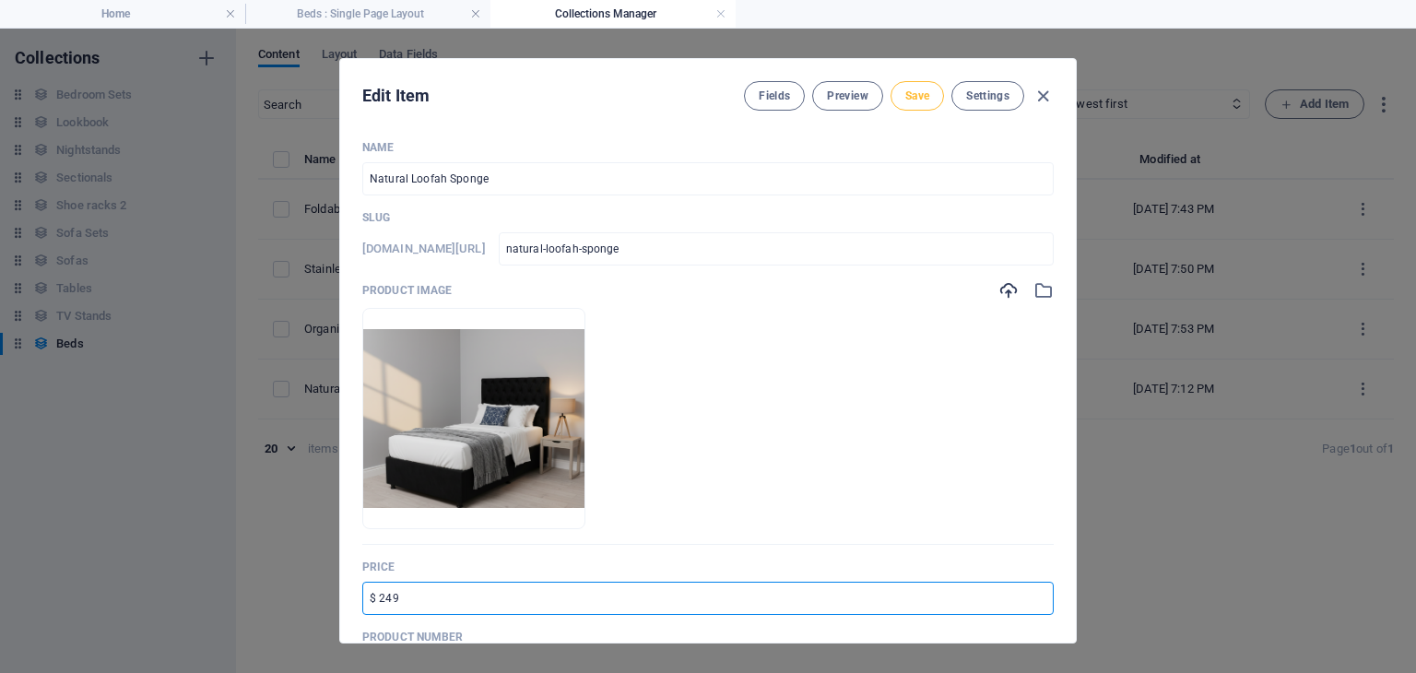
type input "$ 249"
click at [925, 94] on span "Save" at bounding box center [917, 95] width 24 height 15
click at [1040, 90] on icon "button" at bounding box center [1042, 96] width 21 height 21
type input "natural-loofah-sponge"
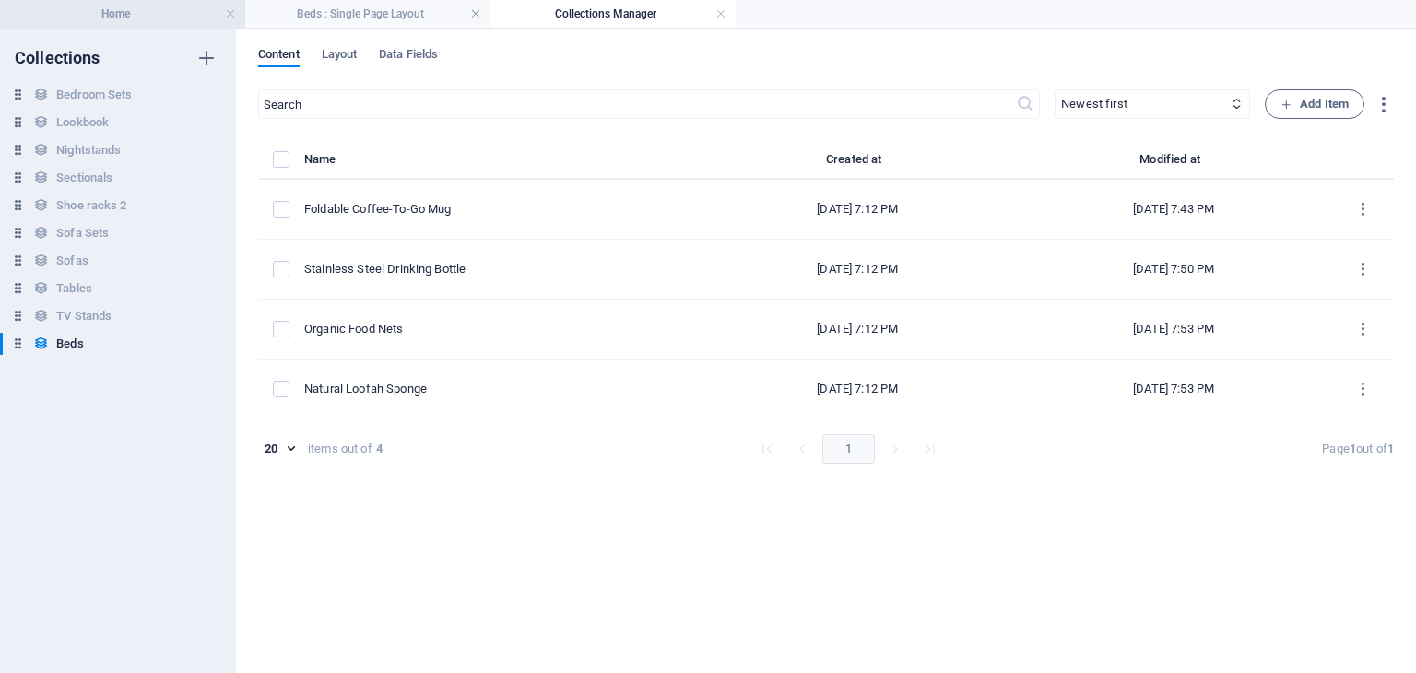
click at [191, 10] on h4 "Home" at bounding box center [122, 14] width 245 height 20
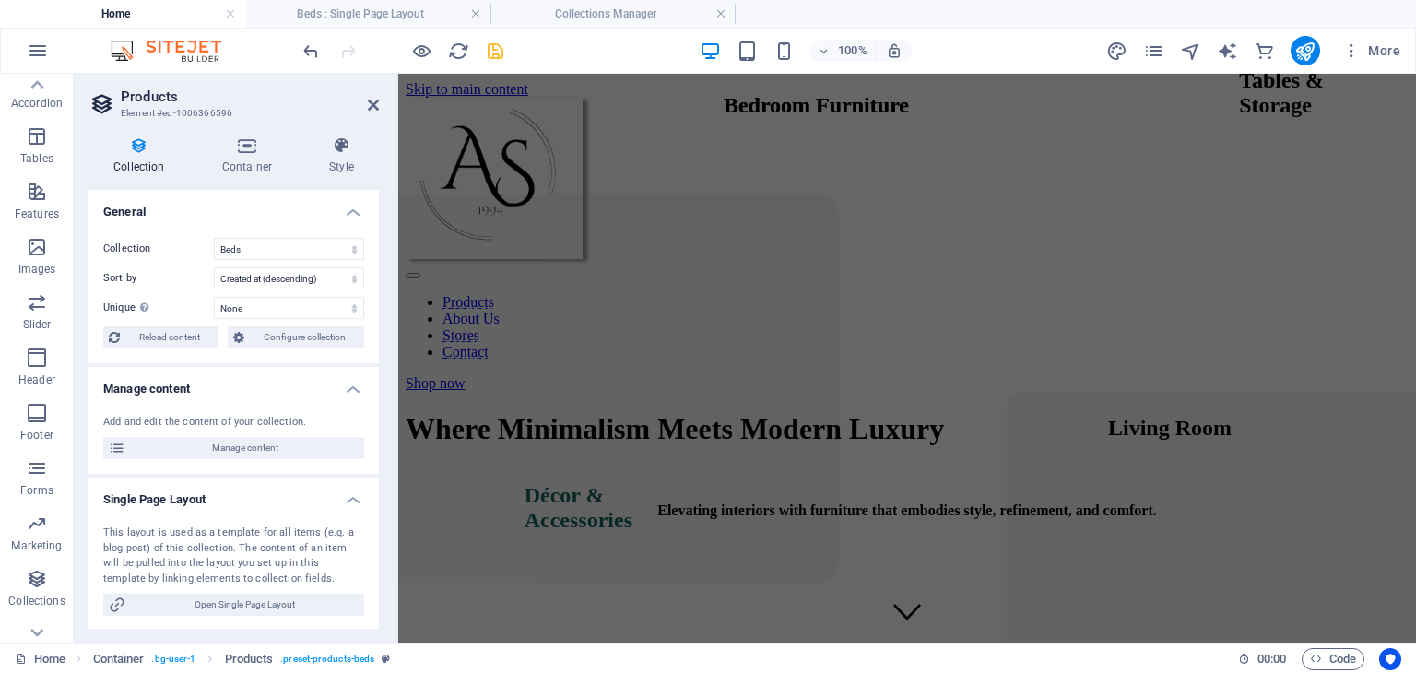
scroll to position [2164, 0]
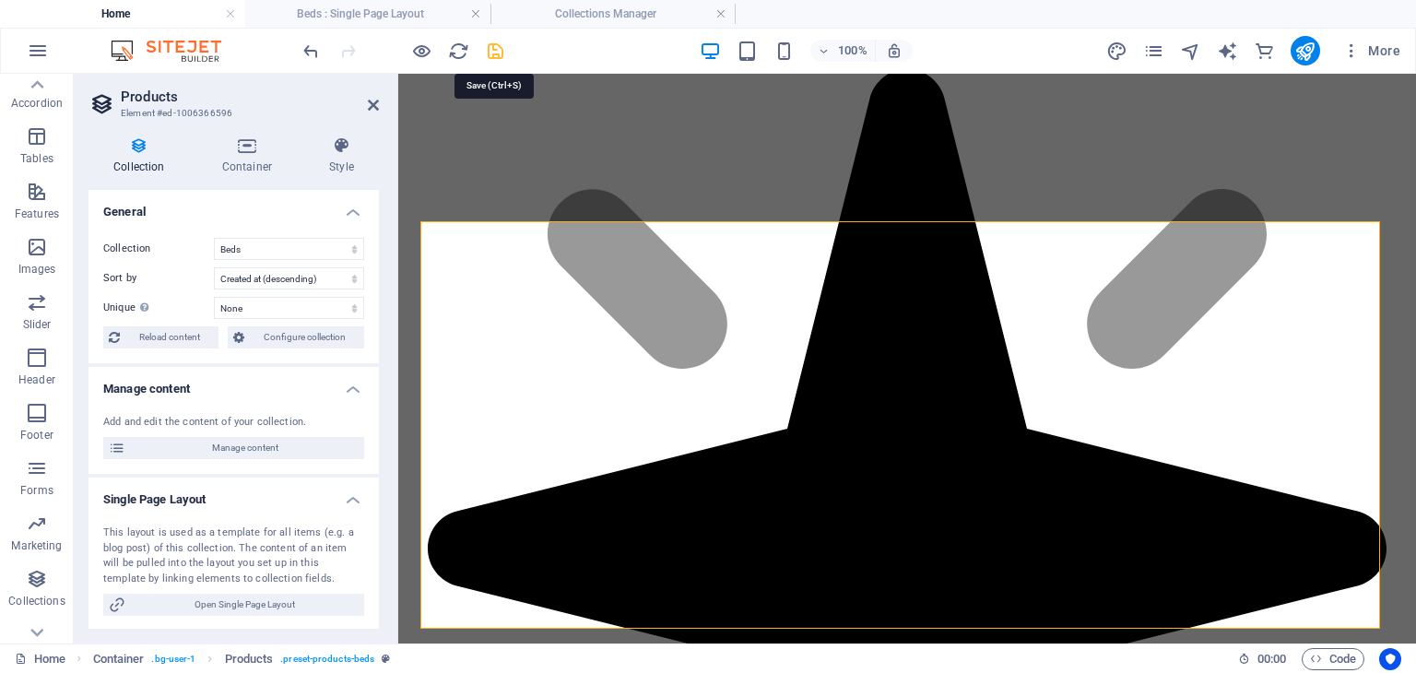
click at [498, 53] on icon "save" at bounding box center [495, 51] width 21 height 21
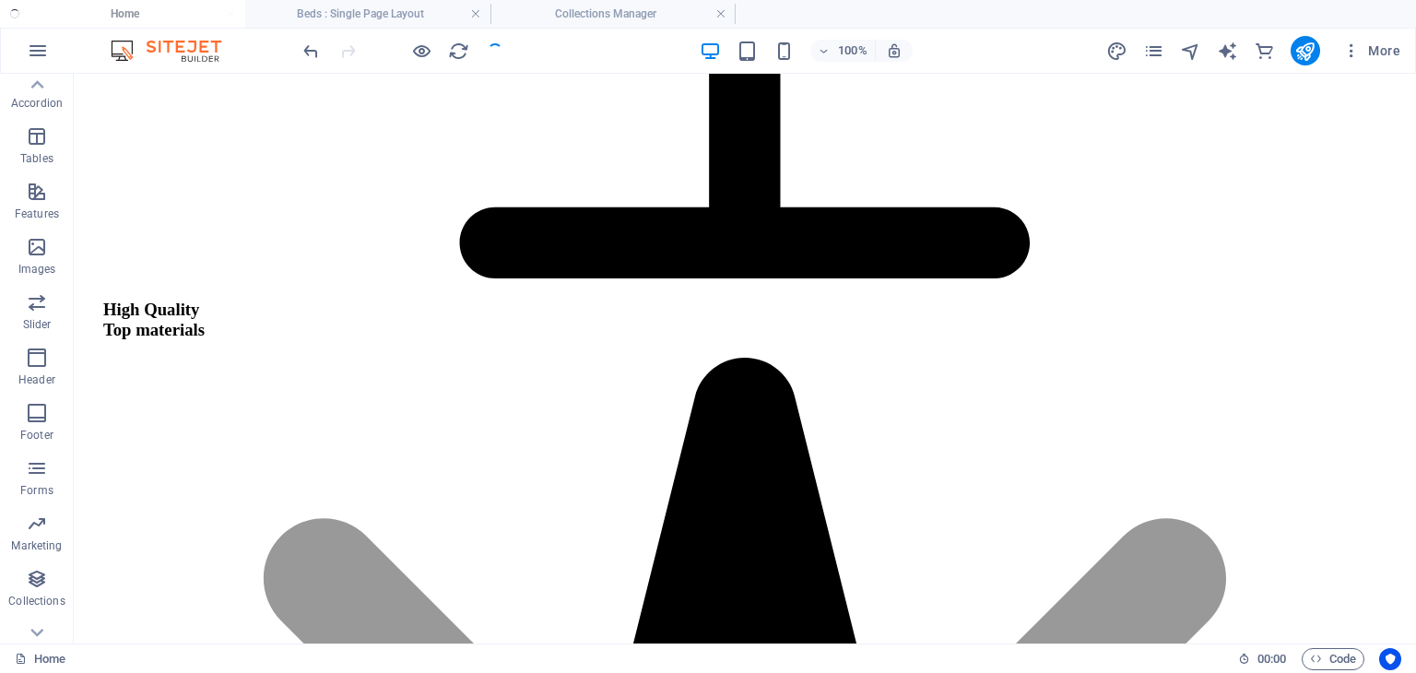
scroll to position [2142, 0]
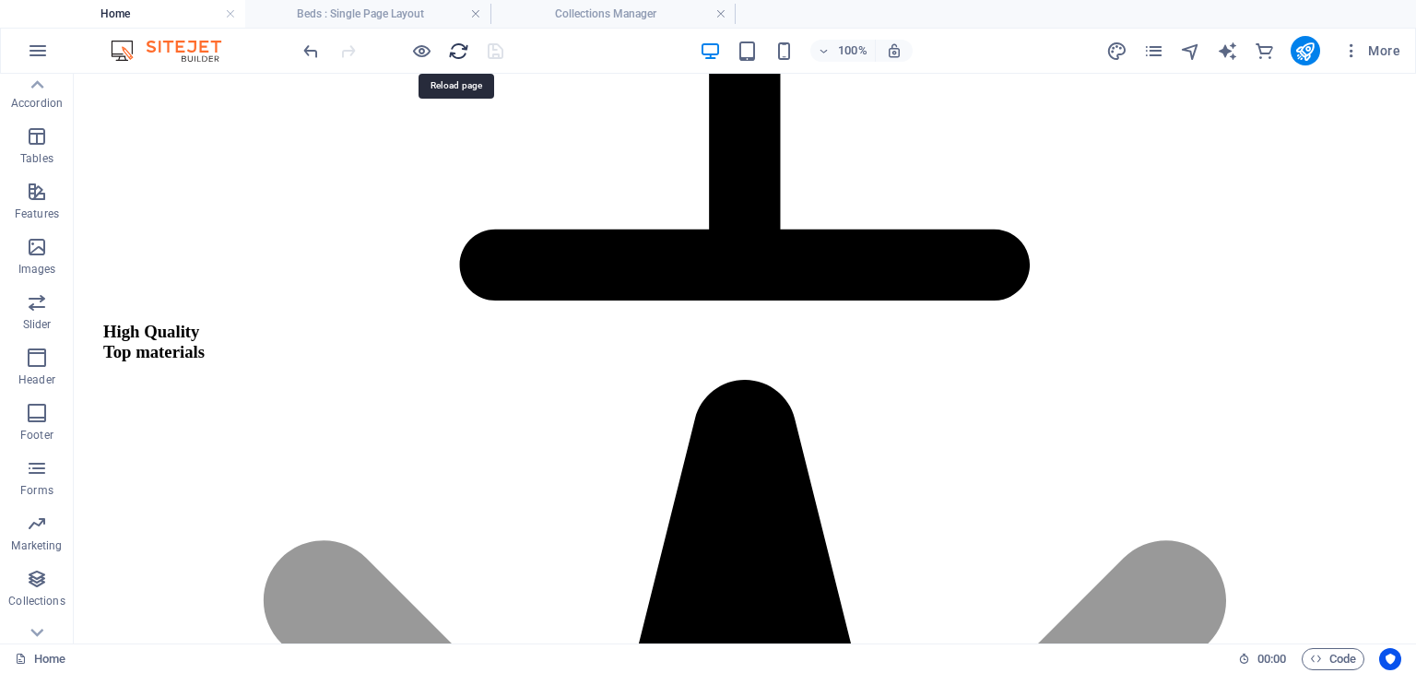
click at [457, 58] on icon "reload" at bounding box center [458, 51] width 21 height 21
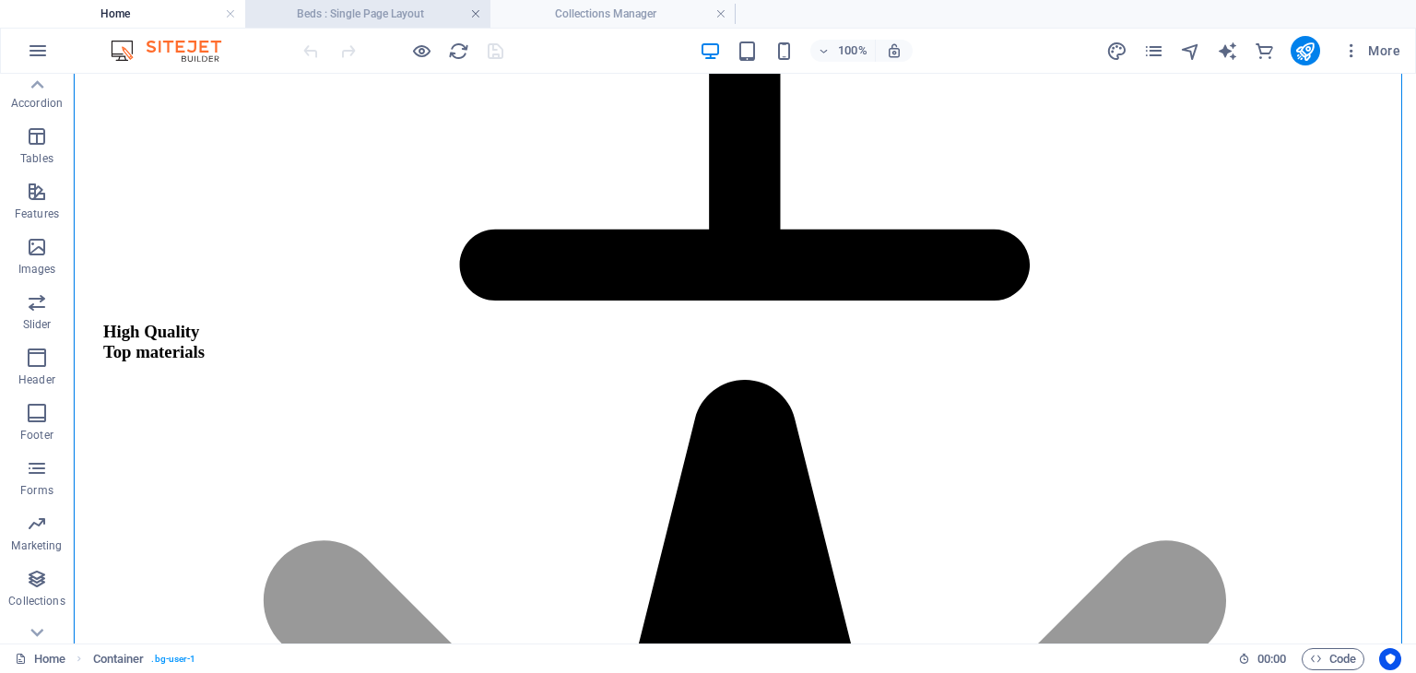
click at [475, 13] on link at bounding box center [475, 15] width 11 height 18
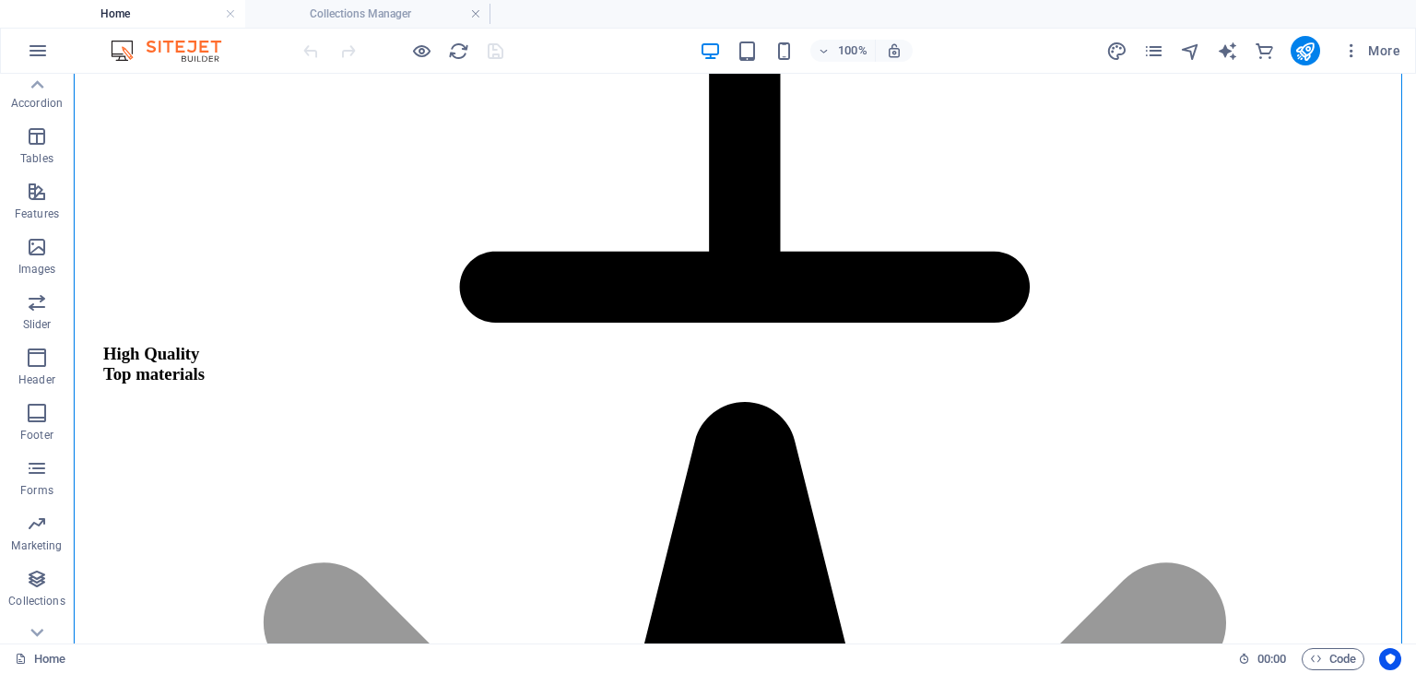
scroll to position [2194, 0]
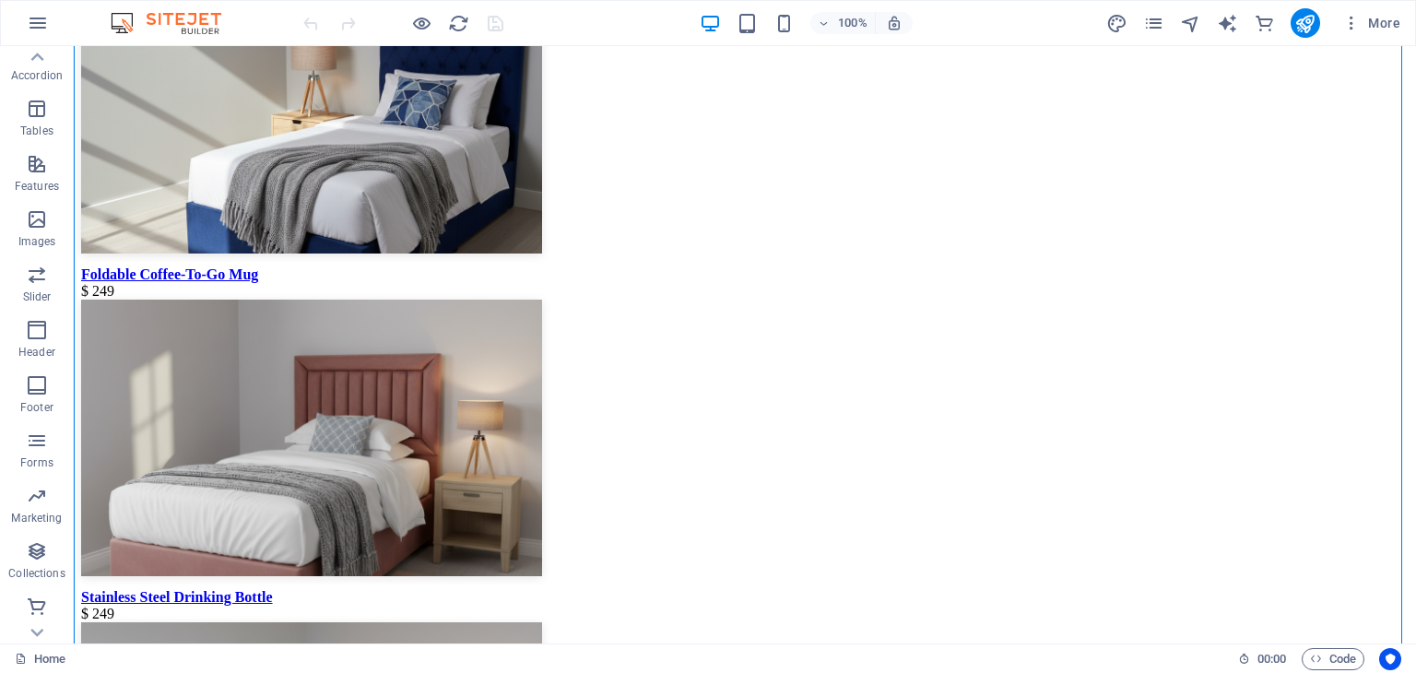
scroll to position [0, 0]
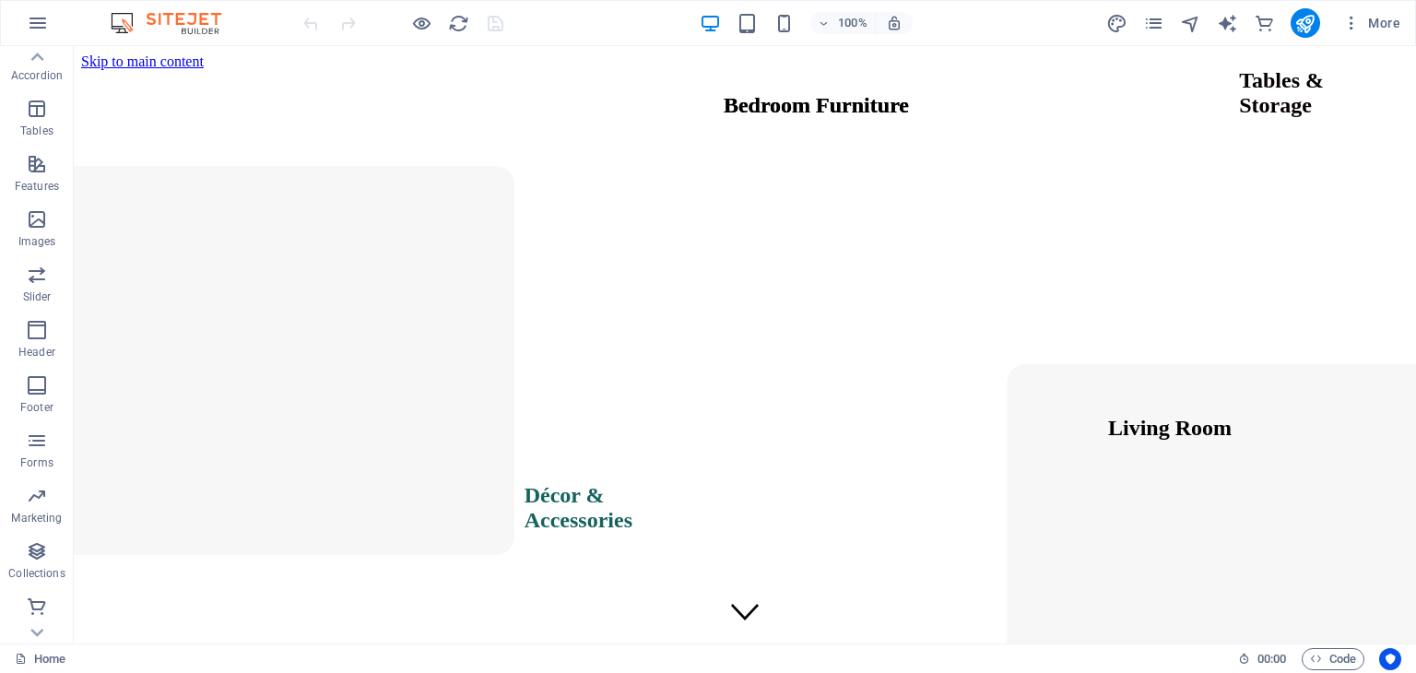
click at [502, 25] on div at bounding box center [403, 22] width 206 height 29
